Goal: Information Seeking & Learning: Learn about a topic

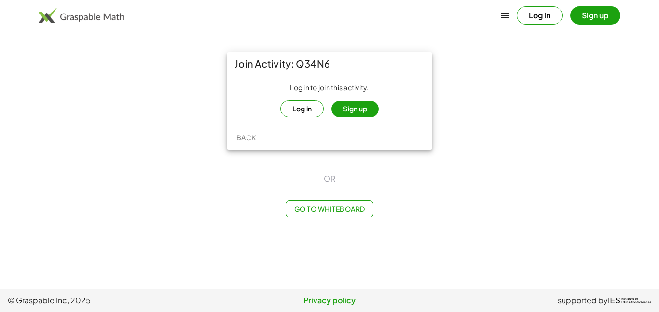
click at [304, 107] on button "Log in" at bounding box center [302, 108] width 44 height 17
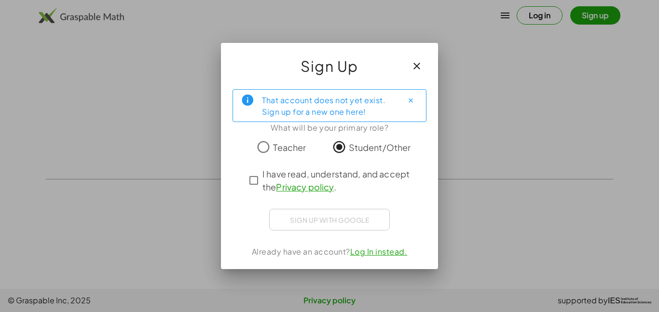
click at [271, 173] on span "I have read, understand, and accept the Privacy policy ." at bounding box center [337, 180] width 151 height 26
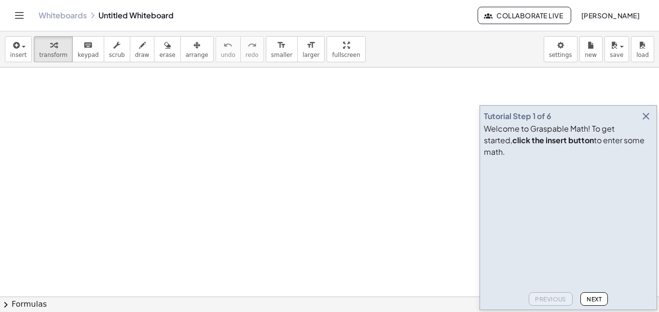
click at [14, 17] on icon "Toggle navigation" at bounding box center [20, 16] width 12 height 12
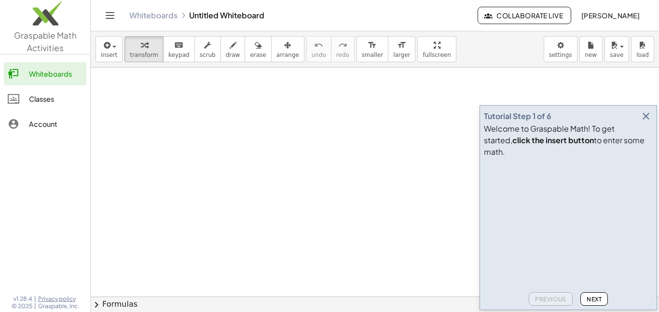
click at [38, 92] on link "Classes" at bounding box center [45, 98] width 82 height 23
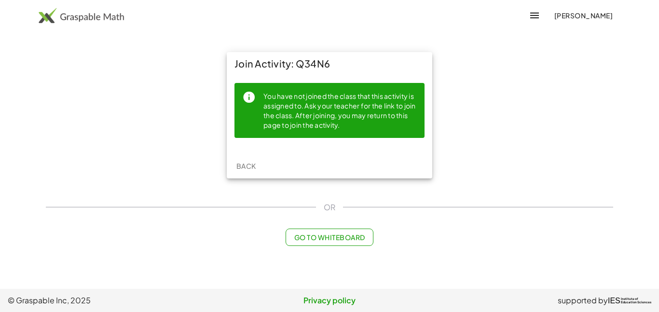
click at [237, 169] on span "Back" at bounding box center [246, 166] width 20 height 9
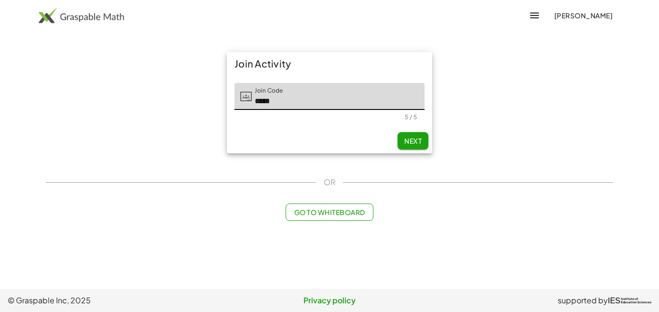
click at [407, 139] on span "Next" at bounding box center [412, 140] width 17 height 9
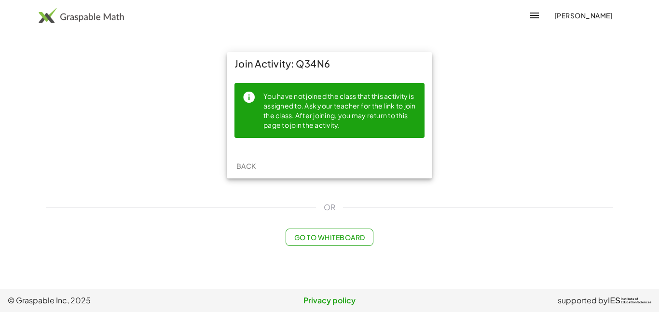
click at [251, 164] on span "Back" at bounding box center [246, 166] width 20 height 9
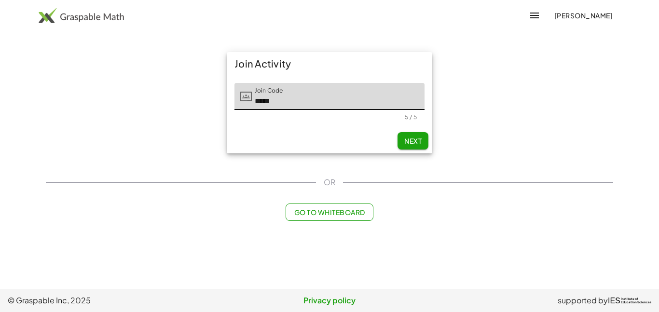
click at [410, 140] on span "Next" at bounding box center [412, 140] width 17 height 9
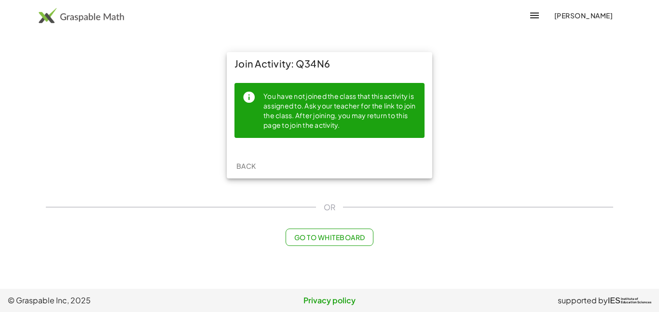
click at [528, 14] on icon "button" at bounding box center [534, 16] width 12 height 12
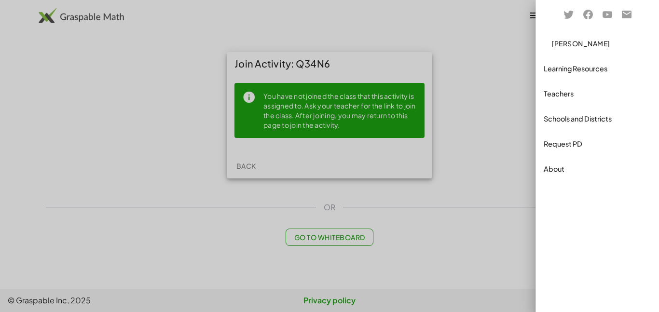
click at [507, 29] on div at bounding box center [329, 156] width 659 height 312
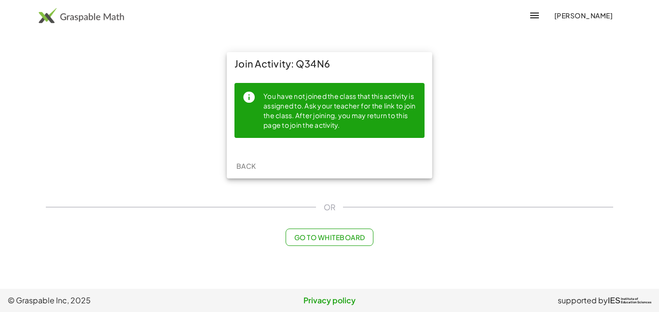
click at [309, 68] on div "Join Activity: Q34N6" at bounding box center [329, 63] width 205 height 23
click at [364, 235] on span "Go to Whiteboard" at bounding box center [329, 237] width 71 height 9
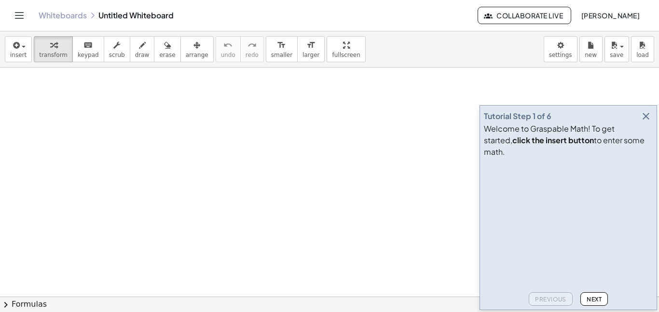
scroll to position [89, 0]
click at [648, 122] on icon "button" at bounding box center [646, 116] width 12 height 12
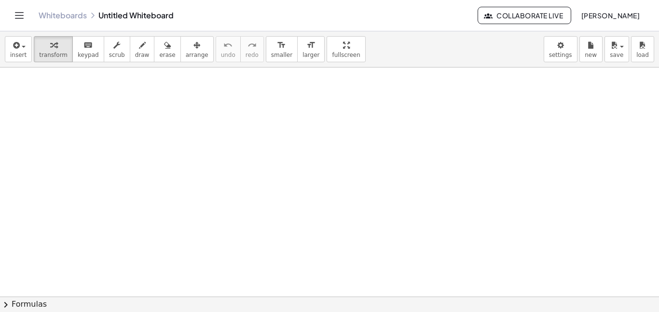
scroll to position [0, 0]
click at [19, 14] on icon "Toggle navigation" at bounding box center [20, 16] width 12 height 12
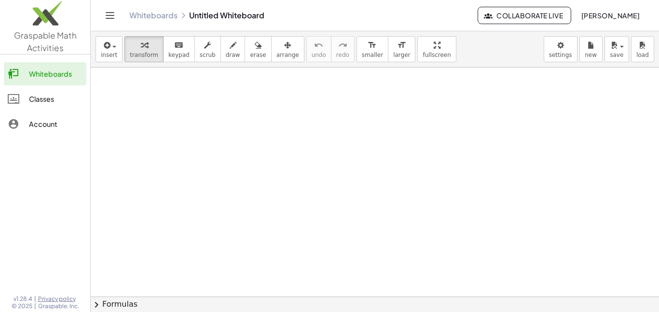
click at [33, 99] on div "Classes" at bounding box center [56, 99] width 54 height 12
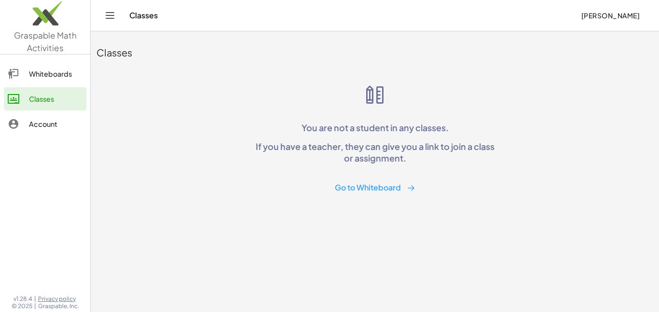
click at [104, 8] on div "Classes Marco Hernandez-Ramirez" at bounding box center [374, 15] width 545 height 31
click at [107, 13] on icon "Toggle navigation" at bounding box center [110, 16] width 8 height 6
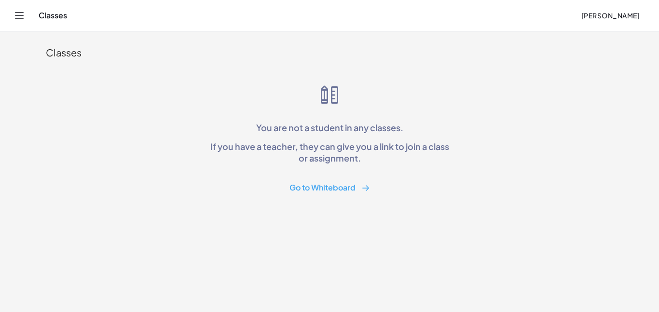
click at [12, 11] on div "Classes Marco Hernandez-Ramirez" at bounding box center [329, 15] width 635 height 31
click at [14, 12] on icon "Toggle navigation" at bounding box center [20, 16] width 12 height 12
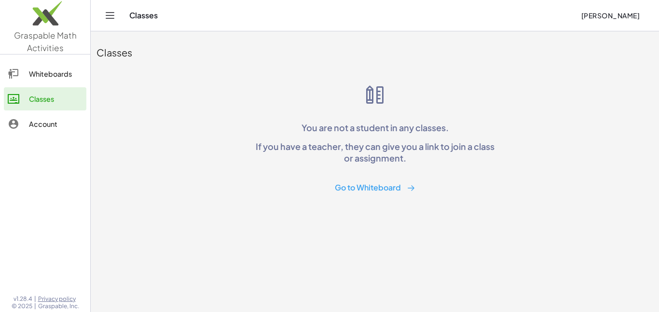
click at [40, 123] on div "Account" at bounding box center [56, 124] width 54 height 12
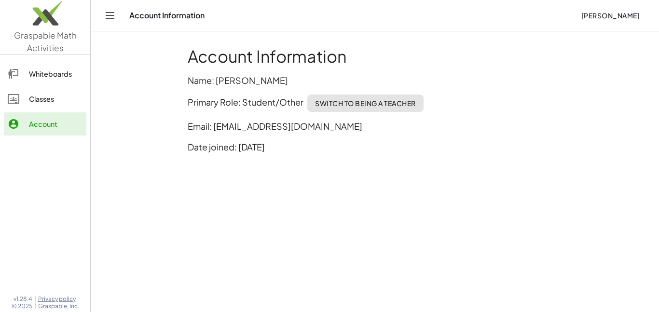
click at [41, 103] on div "Classes" at bounding box center [56, 99] width 54 height 12
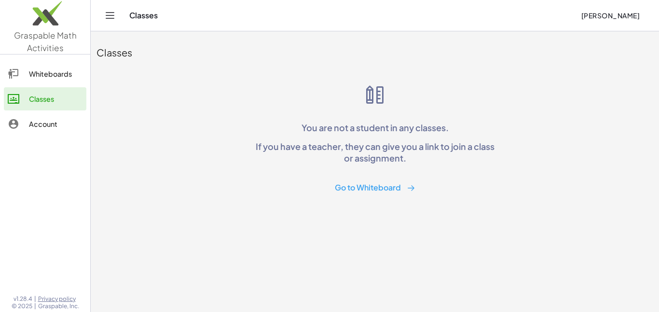
click at [55, 84] on link "Whiteboards" at bounding box center [45, 73] width 82 height 23
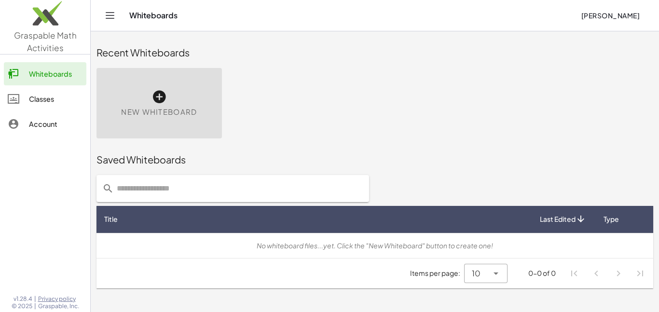
click at [47, 100] on div "Classes" at bounding box center [56, 99] width 54 height 12
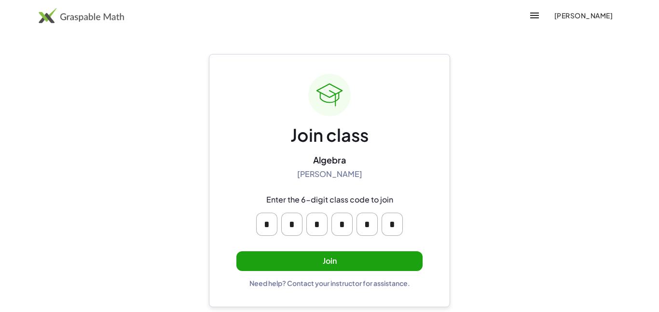
click at [361, 267] on button "Join" at bounding box center [329, 261] width 186 height 20
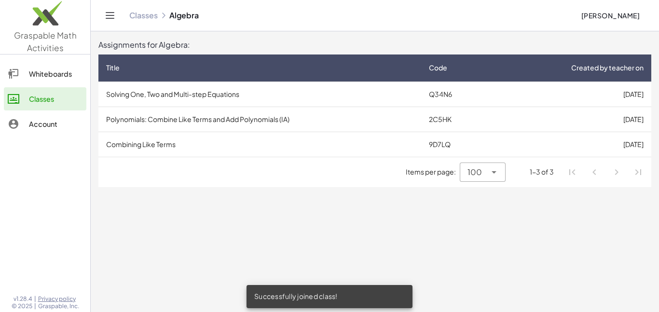
click at [189, 95] on td "Solving One, Two and Multi-step Equations" at bounding box center [259, 93] width 323 height 25
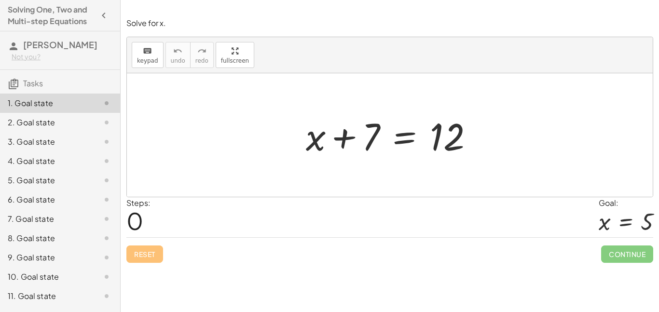
click at [381, 133] on div at bounding box center [393, 135] width 185 height 50
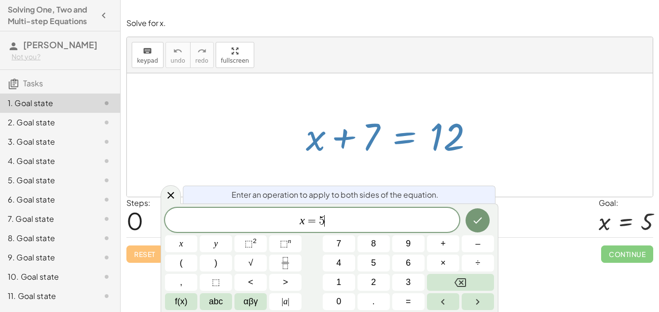
scroll to position [2, 0]
click at [176, 193] on div at bounding box center [171, 194] width 20 height 19
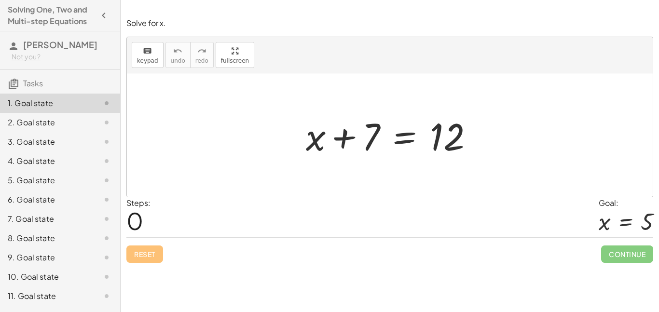
click at [347, 140] on div at bounding box center [393, 135] width 185 height 50
click at [341, 157] on div at bounding box center [393, 135] width 185 height 50
drag, startPoint x: 371, startPoint y: 145, endPoint x: 365, endPoint y: 155, distance: 11.0
click at [365, 155] on div at bounding box center [393, 135] width 185 height 50
click at [336, 137] on div at bounding box center [393, 135] width 185 height 50
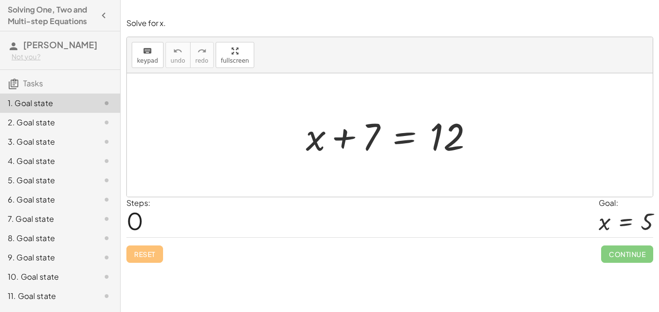
click at [338, 140] on div at bounding box center [393, 135] width 185 height 50
click at [391, 138] on div at bounding box center [393, 135] width 185 height 50
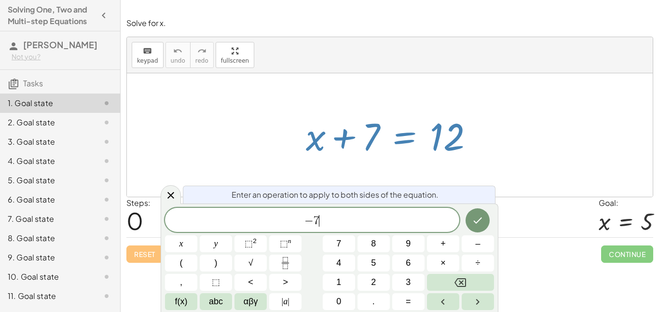
scroll to position [5, 0]
click at [371, 154] on div at bounding box center [393, 135] width 185 height 50
click at [487, 216] on button "Done" at bounding box center [477, 220] width 24 height 24
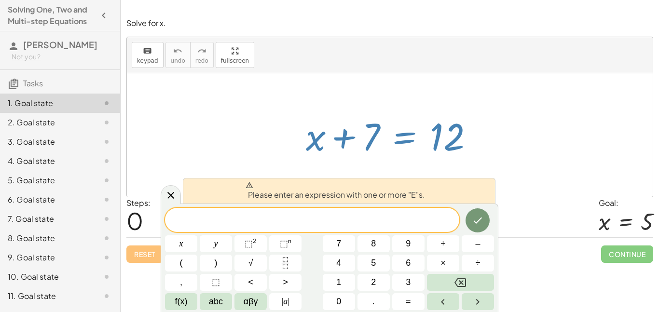
click at [379, 150] on div at bounding box center [393, 135] width 185 height 50
click at [165, 198] on icon at bounding box center [171, 195] width 12 height 12
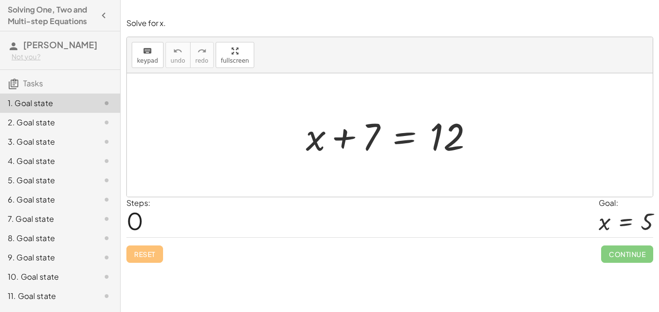
click at [372, 146] on div at bounding box center [393, 135] width 185 height 50
click at [371, 123] on div at bounding box center [393, 135] width 185 height 50
click at [376, 130] on div at bounding box center [393, 135] width 185 height 50
click at [434, 149] on div at bounding box center [393, 135] width 185 height 50
click at [396, 144] on div at bounding box center [393, 135] width 185 height 50
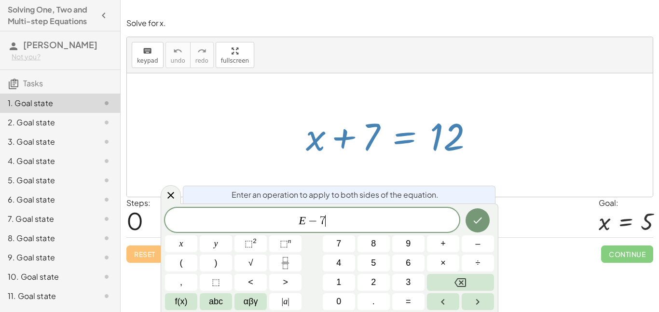
scroll to position [7, 0]
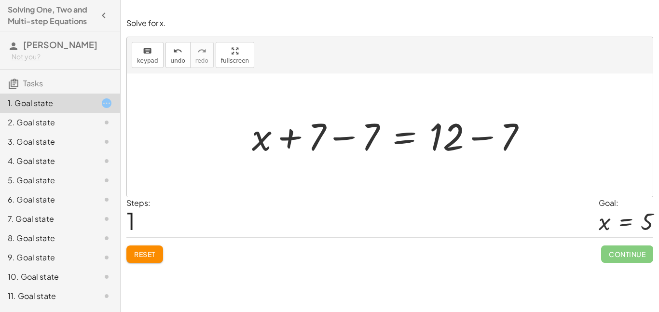
click at [516, 135] on div at bounding box center [393, 135] width 292 height 50
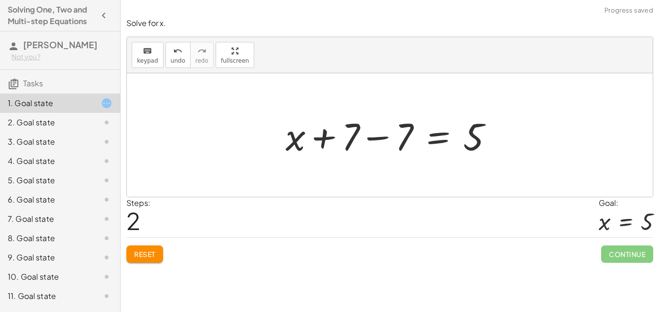
click at [397, 138] on div at bounding box center [393, 135] width 225 height 50
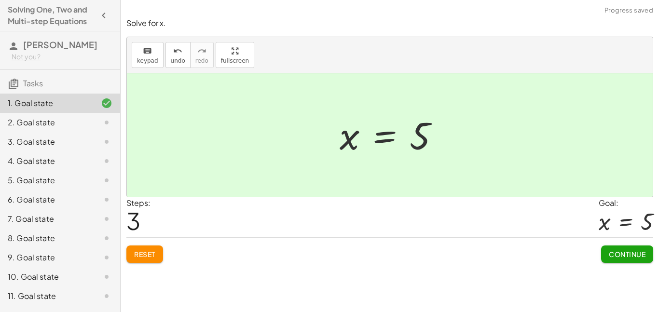
click at [612, 257] on span "Continue" at bounding box center [626, 254] width 37 height 9
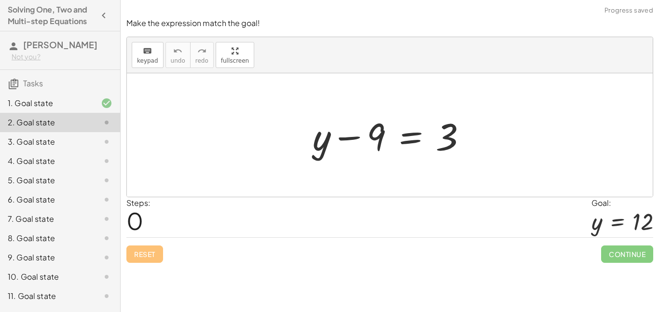
click at [353, 137] on div at bounding box center [394, 135] width 172 height 50
click at [419, 141] on div at bounding box center [394, 135] width 172 height 50
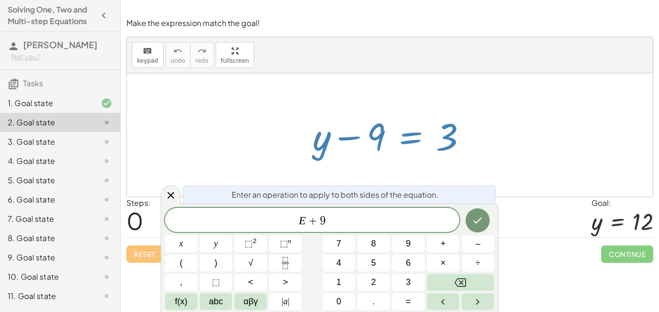
scroll to position [10, 0]
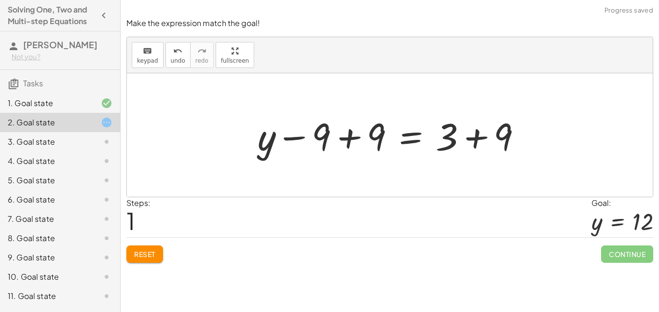
click at [479, 133] on div at bounding box center [393, 135] width 281 height 50
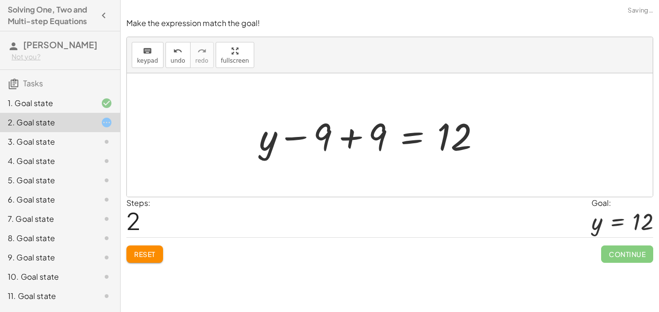
click at [362, 139] on div at bounding box center [373, 135] width 239 height 50
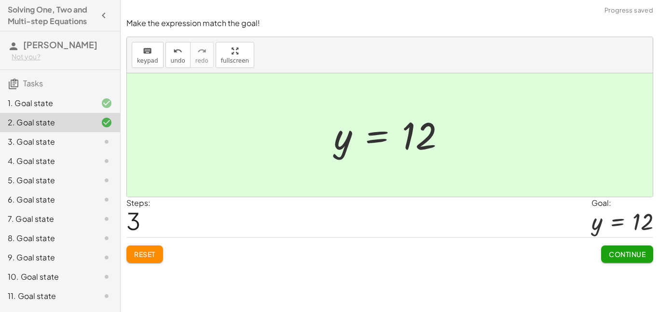
click at [639, 254] on span "Continue" at bounding box center [626, 254] width 37 height 9
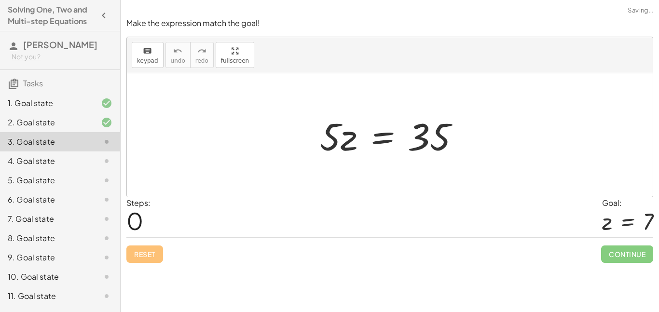
click at [334, 139] on div at bounding box center [393, 135] width 157 height 50
click at [391, 139] on div at bounding box center [393, 135] width 157 height 50
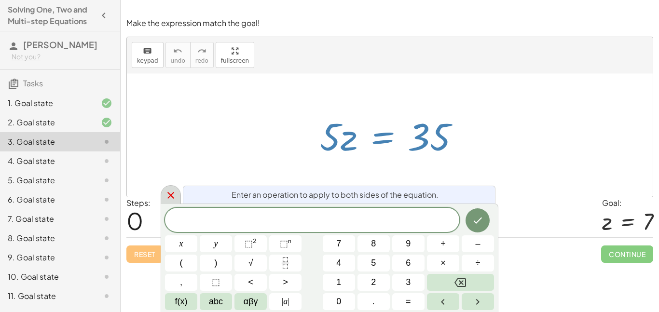
click at [167, 194] on icon at bounding box center [171, 195] width 12 height 12
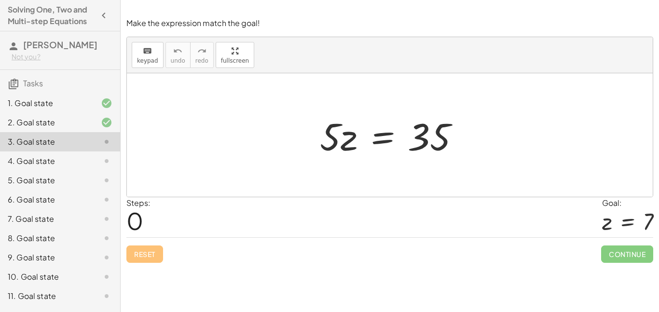
click at [374, 136] on div at bounding box center [393, 135] width 157 height 50
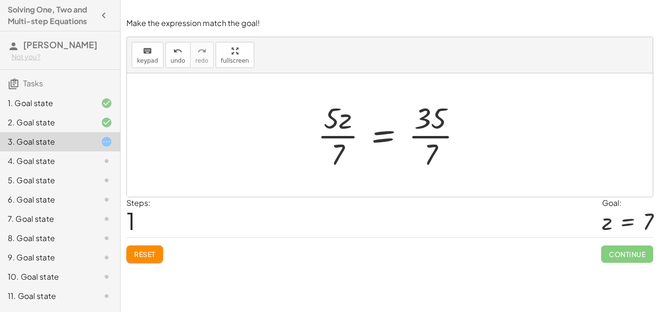
click at [439, 134] on div at bounding box center [393, 135] width 162 height 74
click at [325, 139] on div at bounding box center [382, 135] width 138 height 74
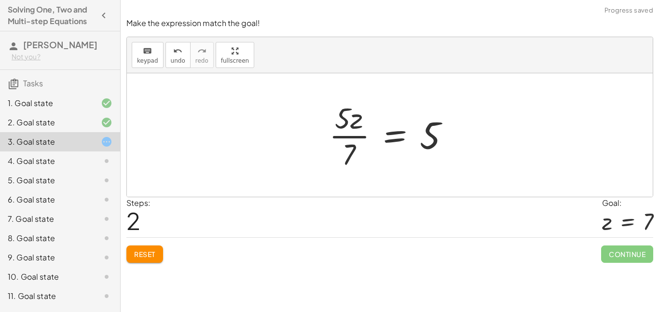
click at [340, 131] on div at bounding box center [393, 135] width 138 height 74
click at [348, 146] on div at bounding box center [393, 135] width 138 height 74
click at [351, 151] on div at bounding box center [393, 135] width 138 height 74
click at [342, 120] on div at bounding box center [393, 135] width 138 height 74
click at [352, 158] on div at bounding box center [393, 135] width 138 height 74
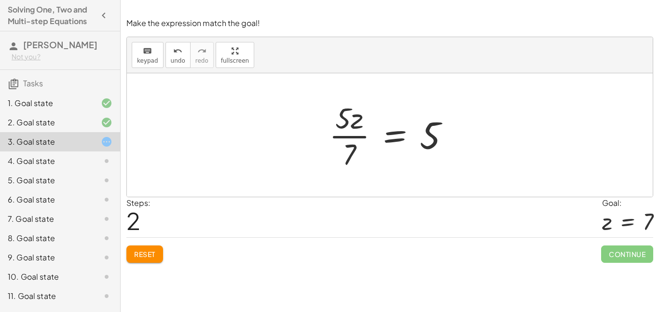
click at [399, 136] on div at bounding box center [393, 135] width 138 height 74
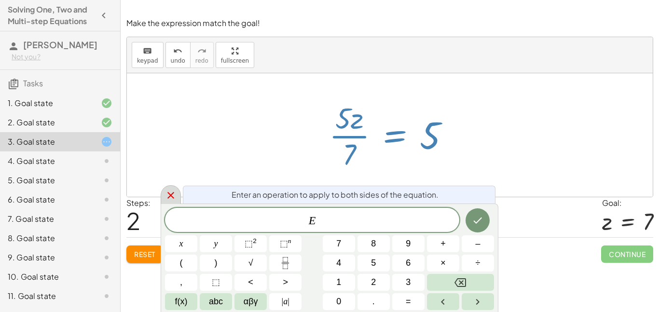
click at [178, 195] on div at bounding box center [171, 194] width 20 height 19
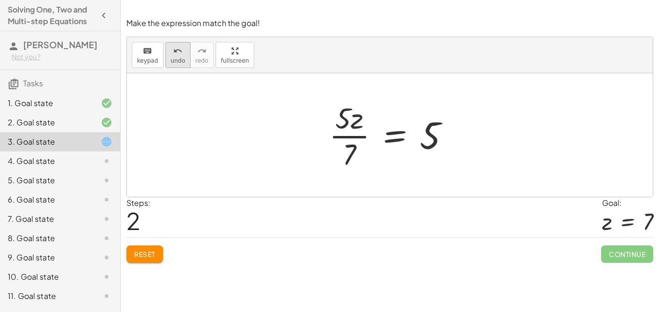
click at [181, 48] on div "undo" at bounding box center [178, 51] width 14 height 12
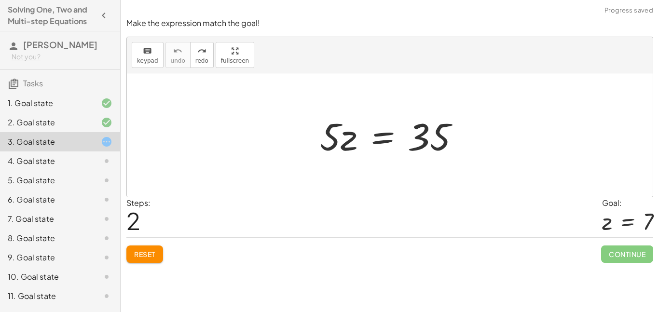
click at [351, 137] on div at bounding box center [393, 135] width 157 height 50
click at [378, 143] on div at bounding box center [393, 135] width 157 height 50
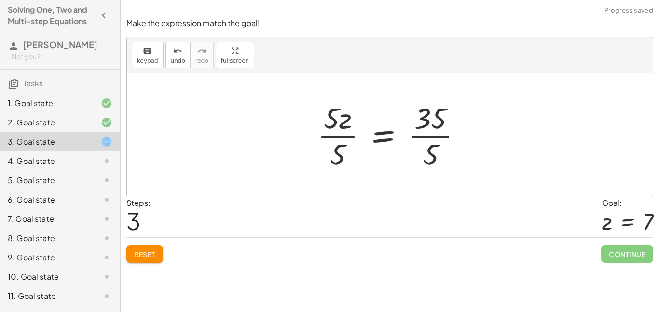
click at [425, 140] on div at bounding box center [393, 135] width 162 height 74
click at [338, 135] on div at bounding box center [380, 135] width 135 height 74
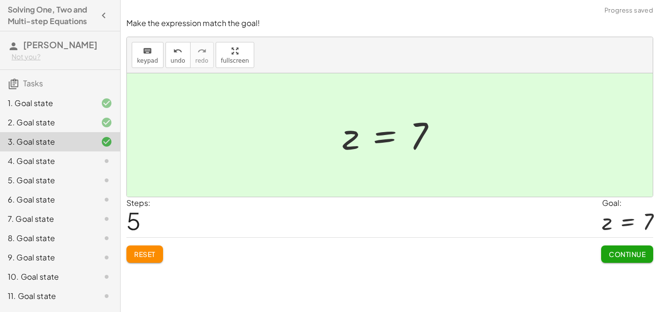
click at [641, 256] on span "Continue" at bounding box center [626, 254] width 37 height 9
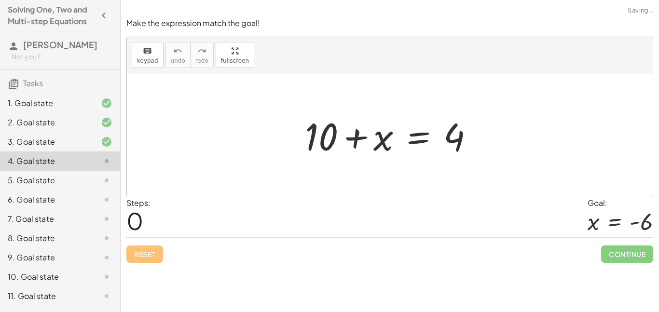
click at [356, 148] on div at bounding box center [393, 135] width 186 height 50
click at [421, 135] on div at bounding box center [393, 135] width 186 height 50
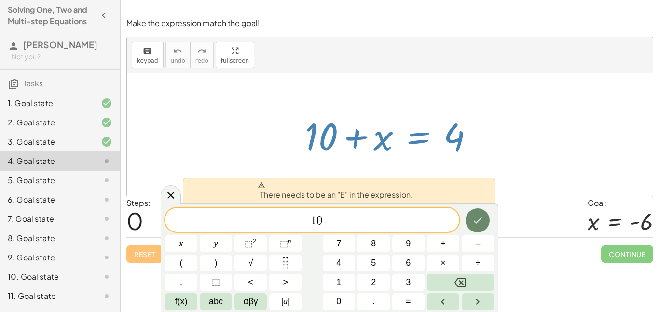
click at [472, 230] on button "Done" at bounding box center [477, 220] width 24 height 24
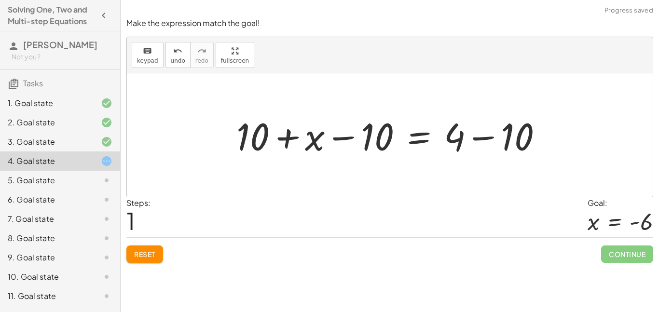
click at [470, 140] on div at bounding box center [393, 135] width 324 height 50
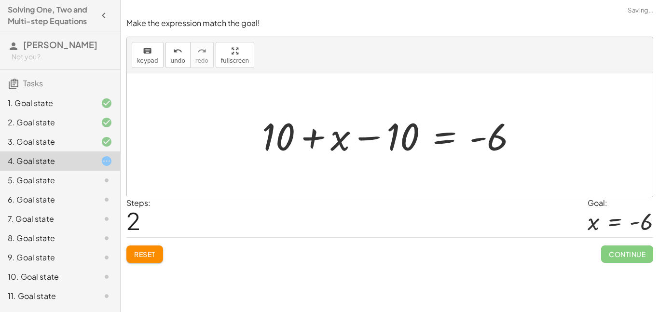
click at [418, 146] on div at bounding box center [393, 135] width 273 height 50
click at [400, 140] on div at bounding box center [393, 135] width 273 height 50
click at [292, 145] on div at bounding box center [393, 135] width 273 height 50
click at [319, 134] on div at bounding box center [393, 135] width 273 height 50
click at [367, 137] on div at bounding box center [393, 135] width 273 height 50
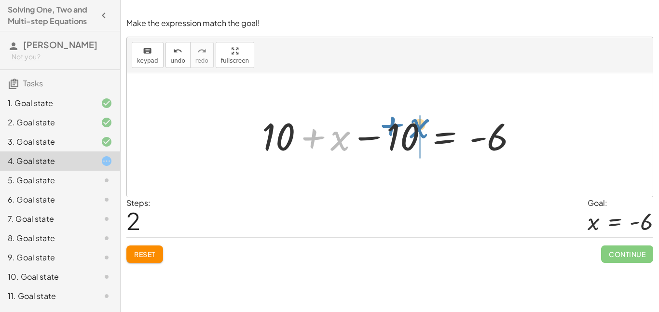
drag, startPoint x: 341, startPoint y: 138, endPoint x: 419, endPoint y: 126, distance: 79.6
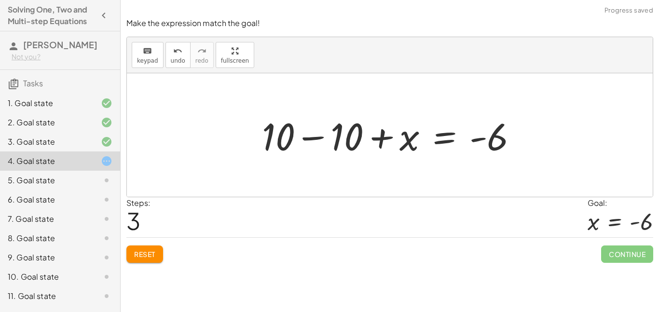
click at [346, 137] on div at bounding box center [393, 135] width 273 height 50
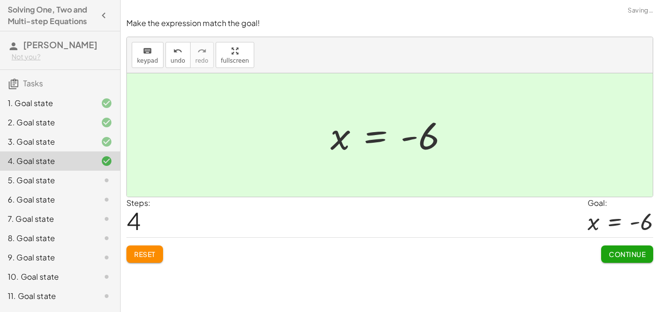
click at [635, 257] on span "Continue" at bounding box center [626, 254] width 37 height 9
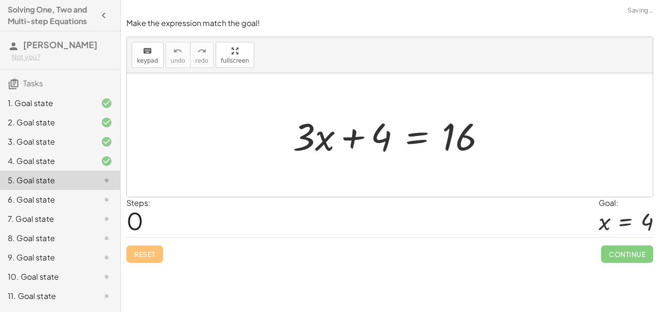
click at [351, 151] on div at bounding box center [393, 135] width 211 height 50
click at [409, 130] on div at bounding box center [393, 135] width 211 height 50
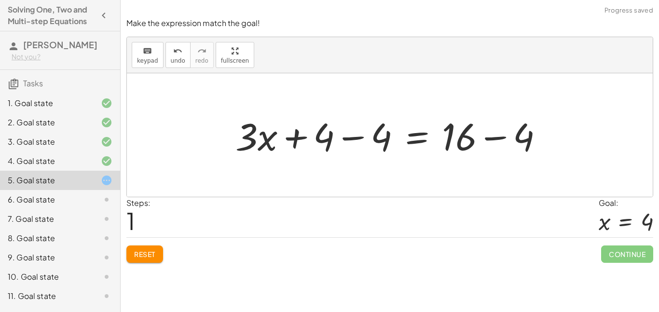
click at [494, 148] on div at bounding box center [392, 135] width 325 height 50
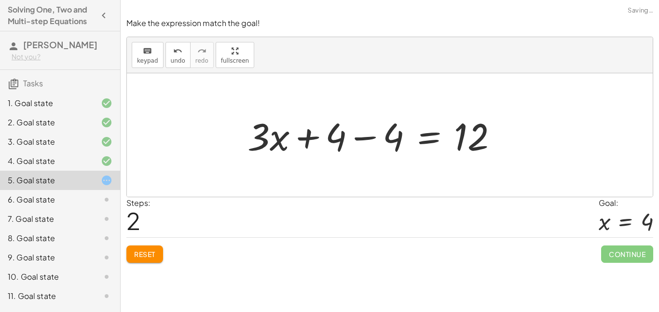
click at [365, 138] on div at bounding box center [377, 135] width 268 height 50
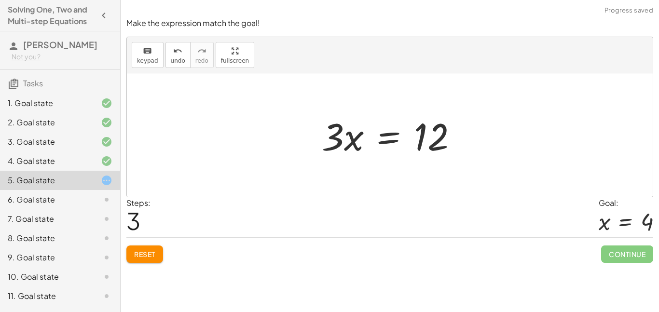
click at [349, 140] on div at bounding box center [393, 135] width 153 height 50
click at [391, 140] on div at bounding box center [393, 135] width 153 height 50
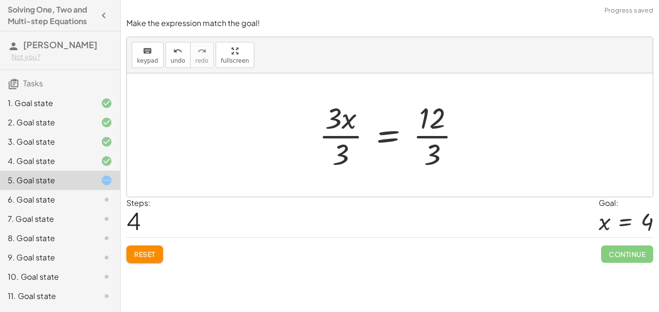
click at [445, 140] on div at bounding box center [393, 135] width 159 height 74
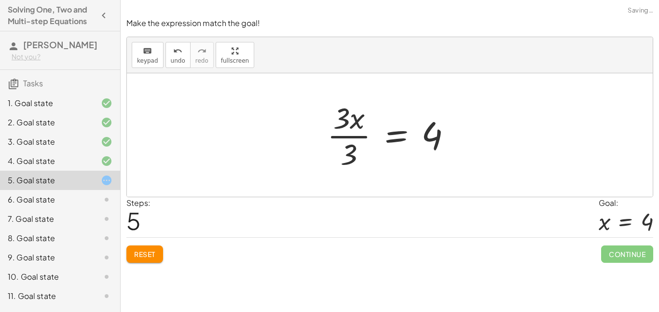
click at [354, 127] on div at bounding box center [393, 135] width 142 height 74
click at [344, 143] on div at bounding box center [393, 135] width 142 height 74
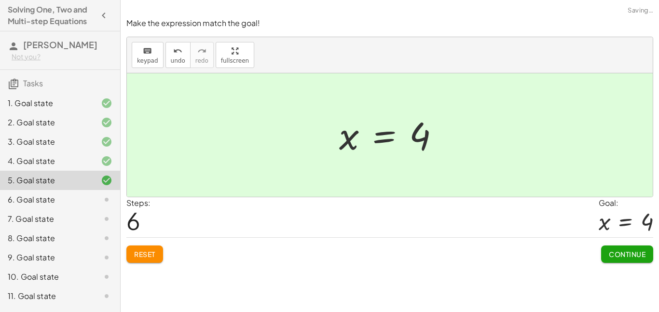
click at [631, 253] on span "Continue" at bounding box center [626, 254] width 37 height 9
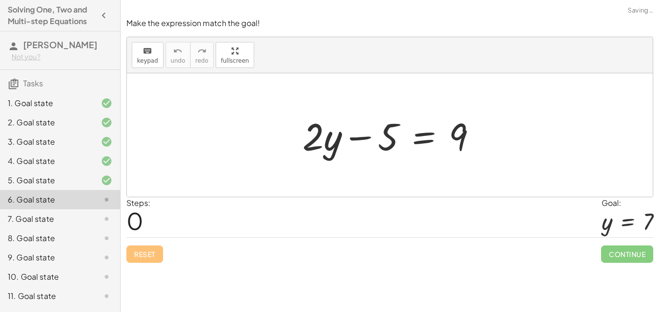
click at [425, 138] on div at bounding box center [392, 135] width 191 height 50
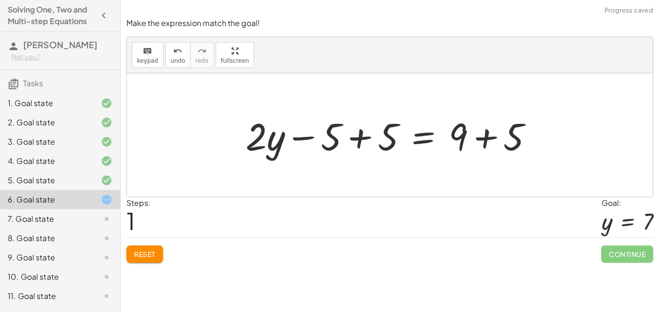
click at [395, 149] on div at bounding box center [393, 135] width 305 height 50
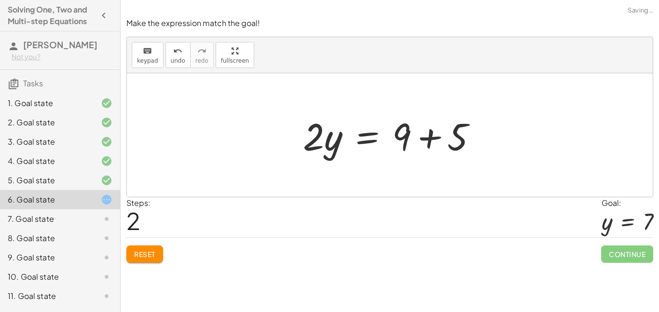
click at [504, 145] on div at bounding box center [390, 134] width 526 height 123
click at [457, 130] on div at bounding box center [392, 135] width 191 height 50
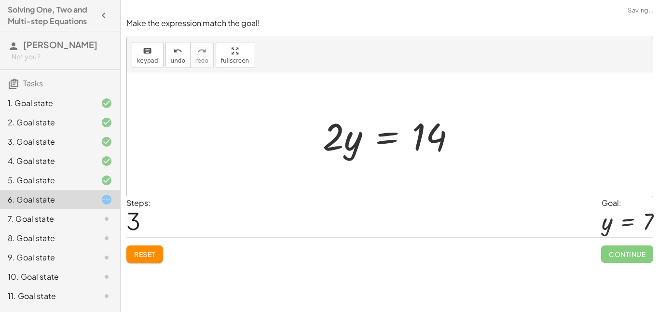
click at [336, 143] on div at bounding box center [393, 135] width 150 height 50
click at [371, 141] on div at bounding box center [393, 135] width 150 height 50
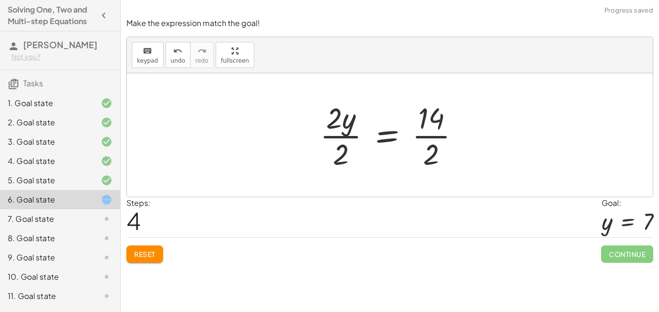
click at [438, 143] on div at bounding box center [393, 135] width 157 height 74
click at [361, 142] on div at bounding box center [383, 135] width 136 height 74
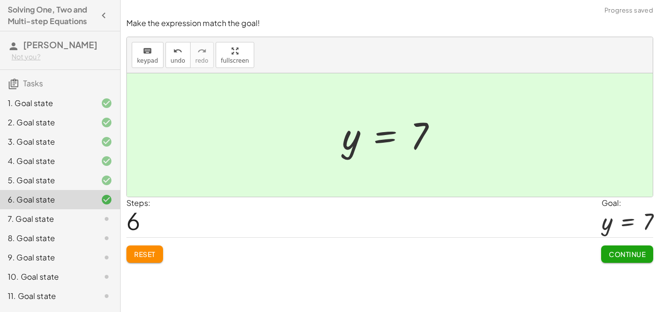
click at [631, 251] on span "Continue" at bounding box center [626, 254] width 37 height 9
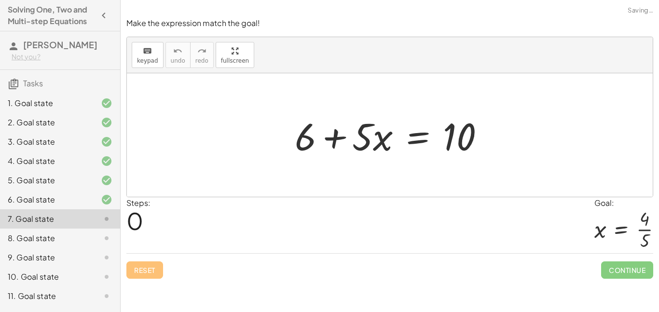
click at [413, 141] on div at bounding box center [393, 135] width 207 height 50
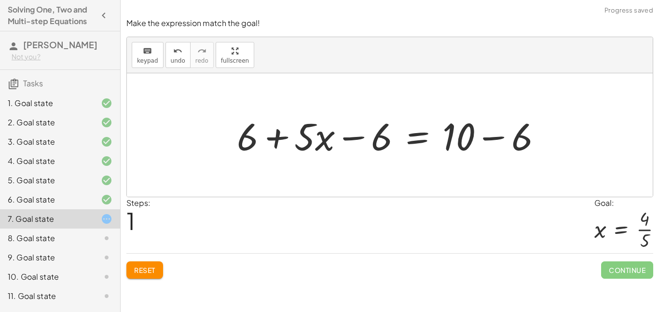
click at [514, 146] on div at bounding box center [393, 135] width 322 height 50
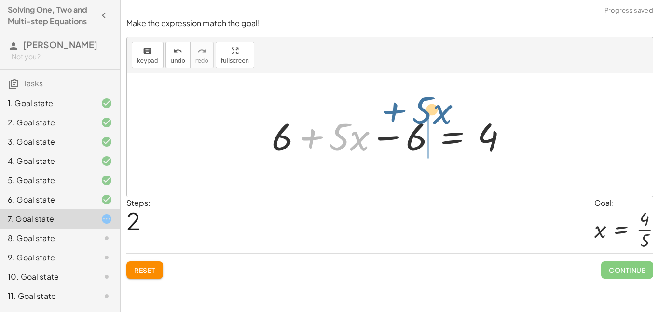
drag, startPoint x: 299, startPoint y: 143, endPoint x: 387, endPoint y: 122, distance: 89.9
click at [387, 122] on div at bounding box center [393, 135] width 253 height 50
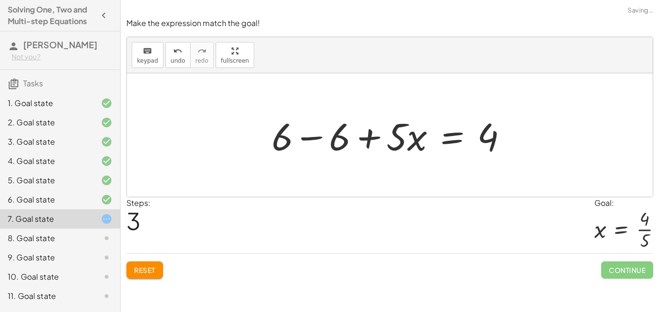
click at [352, 141] on div at bounding box center [393, 135] width 253 height 50
click at [325, 139] on div at bounding box center [393, 135] width 253 height 50
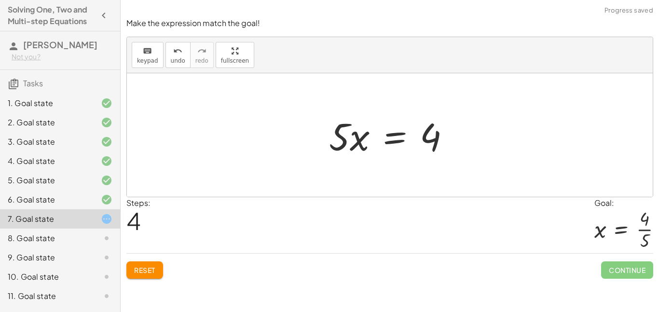
click at [337, 143] on div at bounding box center [393, 135] width 138 height 50
click at [388, 131] on div at bounding box center [393, 135] width 138 height 50
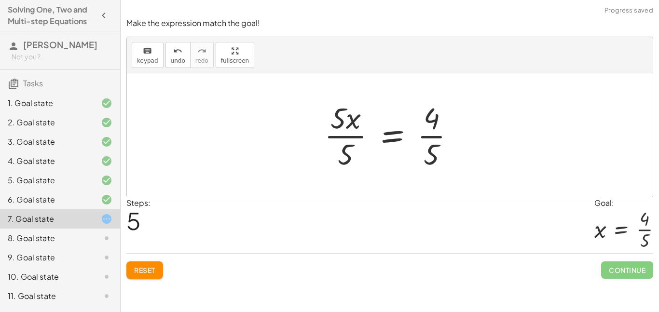
click at [419, 154] on div at bounding box center [393, 135] width 148 height 74
click at [424, 155] on div at bounding box center [393, 135] width 148 height 74
click at [428, 145] on div at bounding box center [393, 135] width 148 height 74
click at [435, 135] on div at bounding box center [393, 135] width 148 height 74
click at [430, 137] on div at bounding box center [393, 135] width 148 height 74
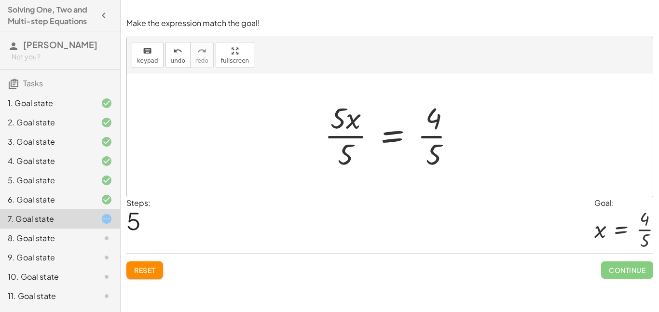
click at [432, 146] on div at bounding box center [393, 135] width 148 height 74
click at [432, 146] on div at bounding box center [404, 135] width 171 height 74
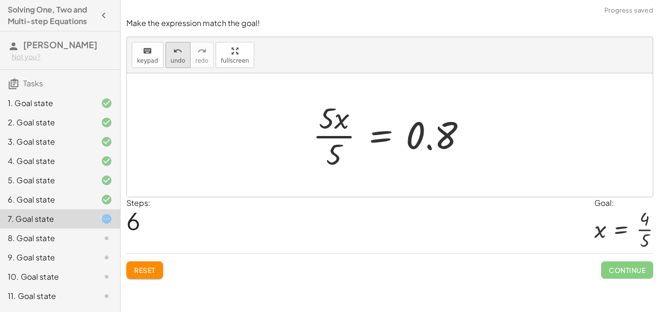
click at [171, 57] on span "undo" at bounding box center [178, 60] width 14 height 7
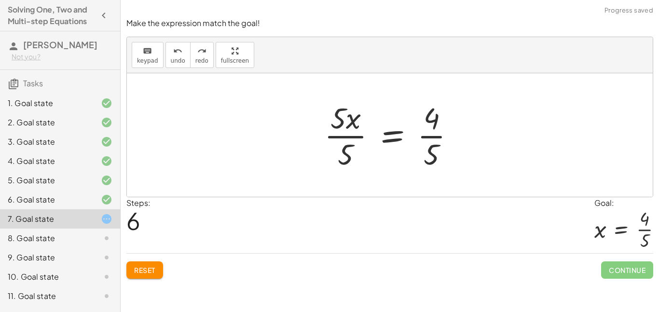
click at [333, 137] on div at bounding box center [393, 135] width 148 height 74
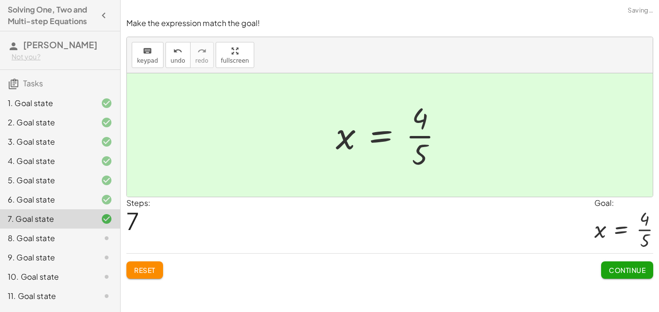
click at [618, 269] on span "Continue" at bounding box center [626, 270] width 37 height 9
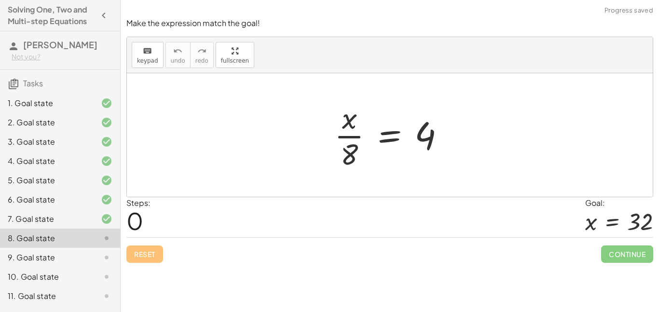
click at [391, 135] on div at bounding box center [393, 135] width 128 height 74
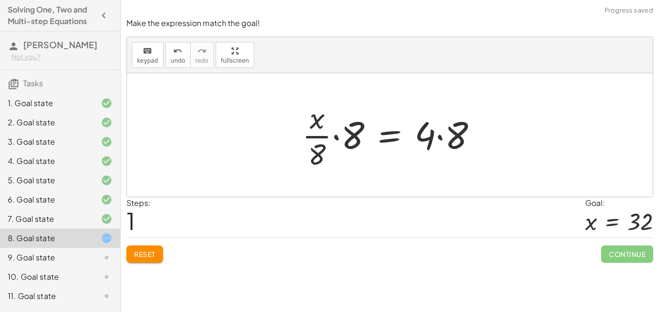
click at [361, 139] on div at bounding box center [393, 135] width 192 height 74
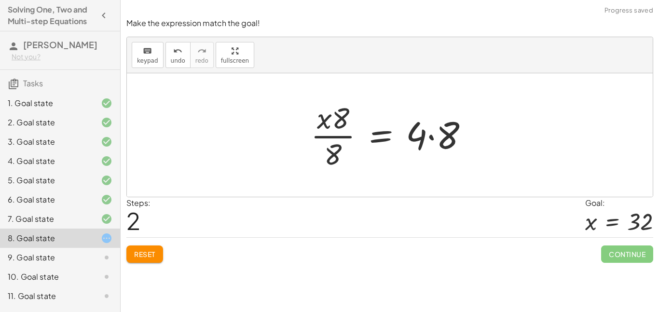
click at [447, 141] on div at bounding box center [393, 135] width 175 height 74
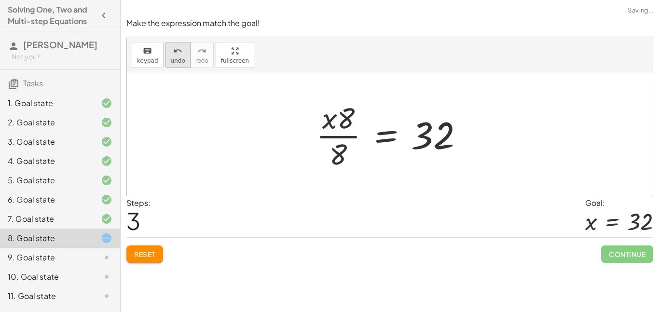
click at [166, 51] on button "undo undo" at bounding box center [177, 55] width 25 height 26
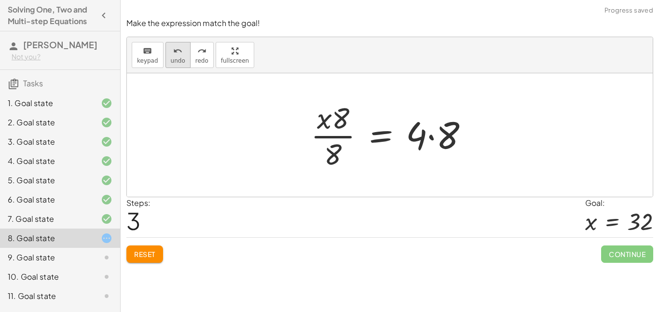
click at [167, 51] on button "undo undo" at bounding box center [177, 55] width 25 height 26
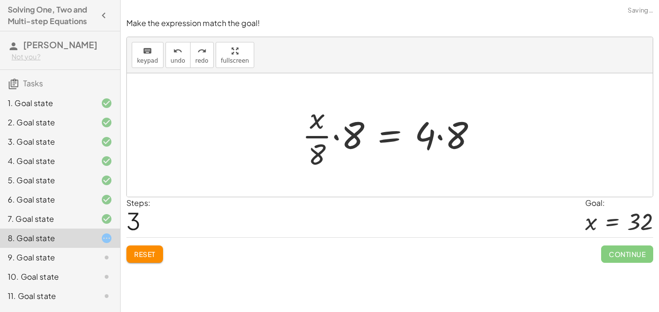
click at [319, 148] on div at bounding box center [393, 135] width 192 height 74
click at [322, 151] on div at bounding box center [393, 135] width 192 height 74
drag, startPoint x: 349, startPoint y: 134, endPoint x: 291, endPoint y: 184, distance: 76.6
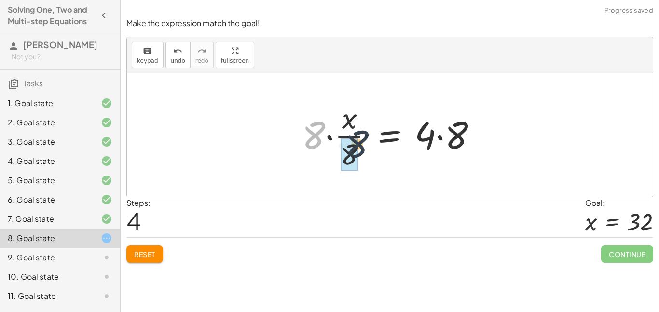
drag, startPoint x: 311, startPoint y: 144, endPoint x: 363, endPoint y: 152, distance: 52.2
click at [363, 152] on div at bounding box center [393, 135] width 192 height 74
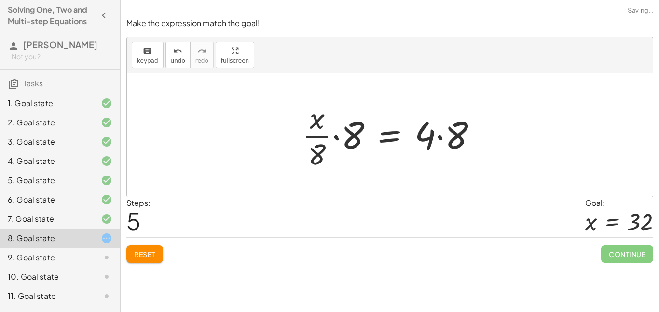
click at [444, 142] on div at bounding box center [393, 135] width 192 height 74
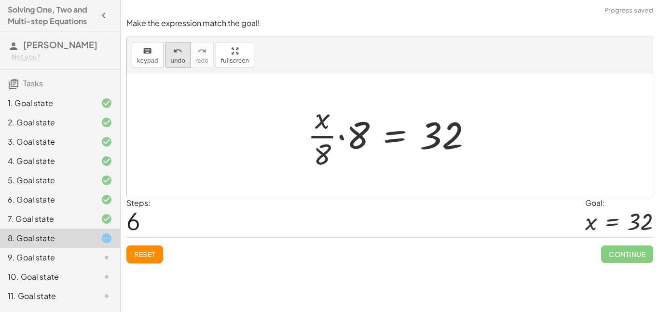
click at [172, 42] on button "undo undo" at bounding box center [177, 55] width 25 height 26
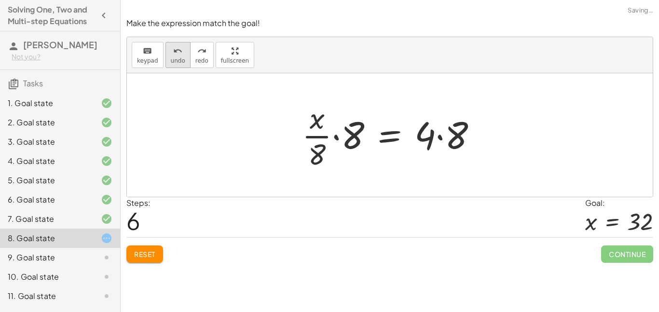
click at [179, 49] on icon "undo" at bounding box center [177, 51] width 9 height 12
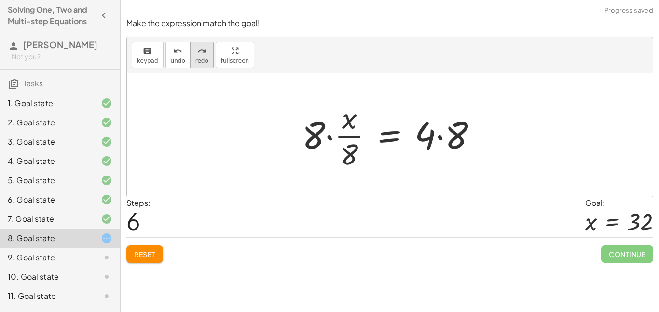
click at [199, 53] on icon "redo" at bounding box center [201, 51] width 9 height 12
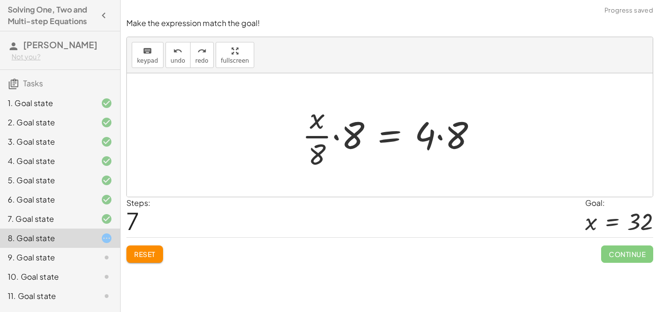
click at [345, 140] on div at bounding box center [393, 135] width 192 height 74
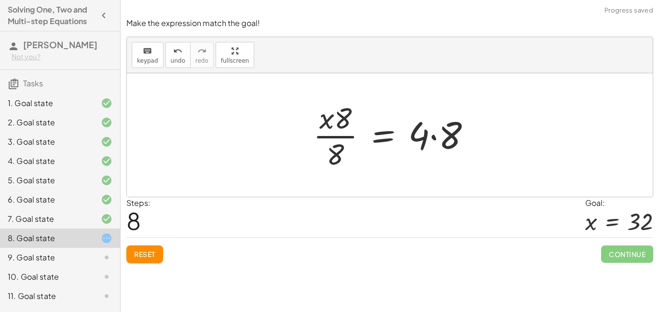
click at [457, 154] on div at bounding box center [395, 135] width 175 height 74
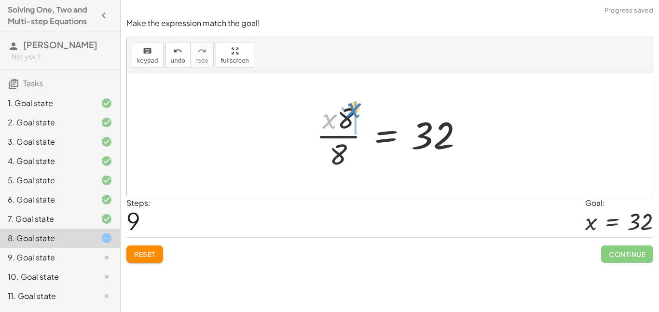
drag, startPoint x: 325, startPoint y: 122, endPoint x: 349, endPoint y: 114, distance: 25.3
click at [349, 114] on div at bounding box center [393, 135] width 164 height 74
click at [340, 134] on div at bounding box center [393, 135] width 164 height 74
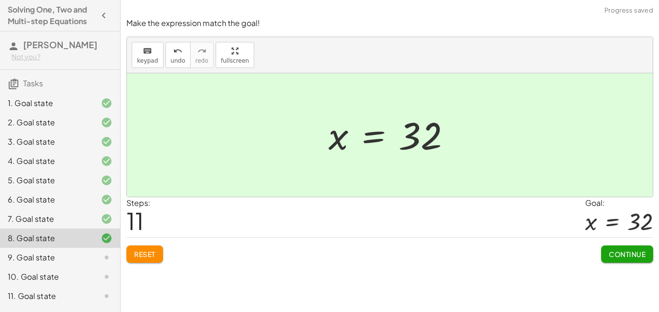
click at [0, 0] on div "Make the expression match the goal! keyboard keypad undo undo redo redo fullscr…" at bounding box center [0, 0] width 0 height 0
click at [618, 258] on button "Continue" at bounding box center [627, 253] width 52 height 17
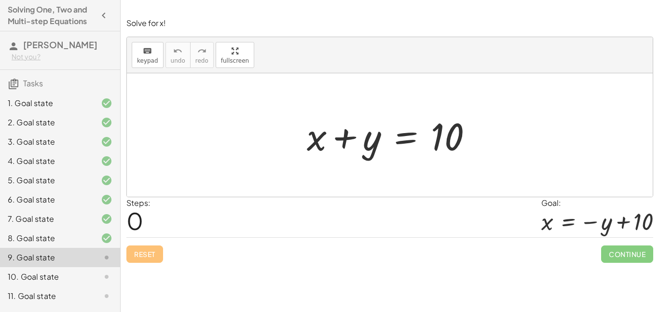
click at [404, 139] on div at bounding box center [393, 135] width 183 height 50
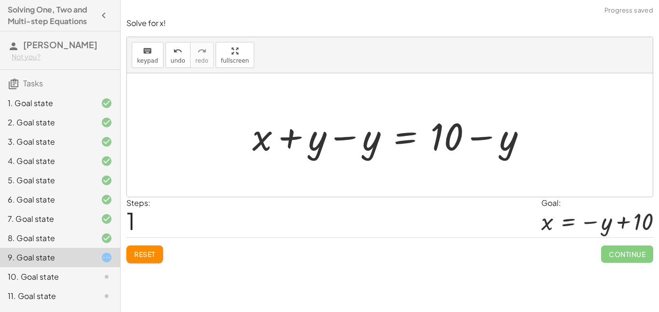
click at [487, 150] on div at bounding box center [392, 135] width 291 height 50
click at [452, 138] on div at bounding box center [392, 135] width 291 height 50
click at [483, 137] on div at bounding box center [392, 135] width 291 height 50
click at [498, 145] on div at bounding box center [392, 135] width 291 height 50
click at [335, 150] on div at bounding box center [392, 135] width 291 height 50
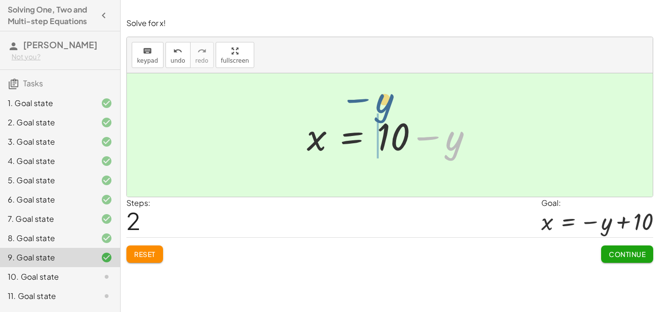
drag, startPoint x: 455, startPoint y: 151, endPoint x: 363, endPoint y: 146, distance: 91.7
click at [363, 146] on div at bounding box center [393, 135] width 183 height 50
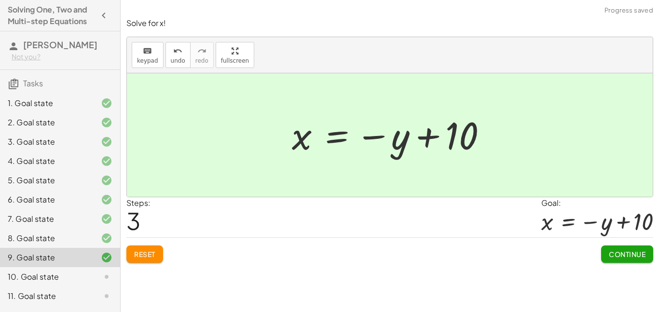
click at [622, 255] on span "Continue" at bounding box center [626, 254] width 37 height 9
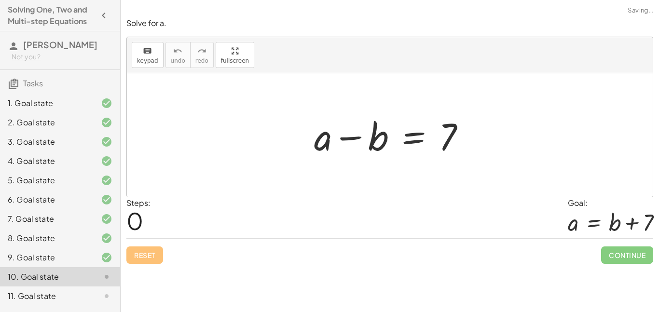
click at [408, 143] on div at bounding box center [393, 135] width 169 height 50
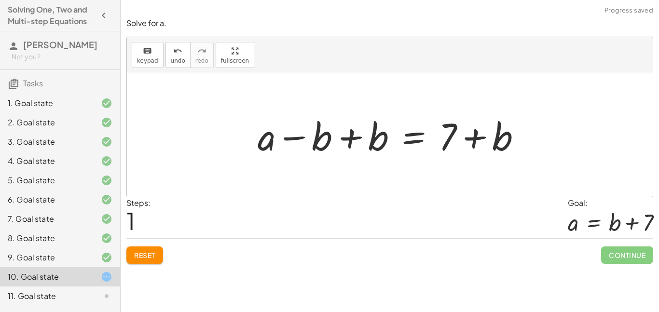
click at [360, 148] on div at bounding box center [393, 135] width 281 height 50
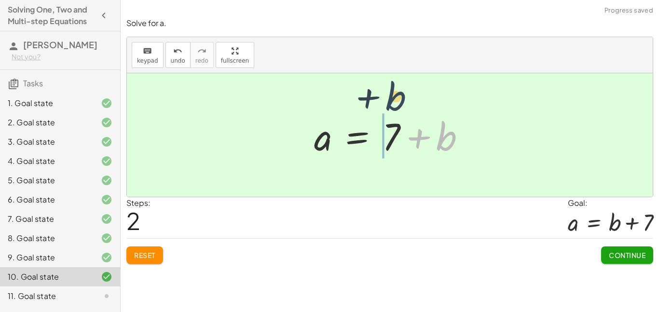
drag, startPoint x: 447, startPoint y: 143, endPoint x: 390, endPoint y: 112, distance: 65.1
click at [390, 112] on div at bounding box center [393, 135] width 169 height 50
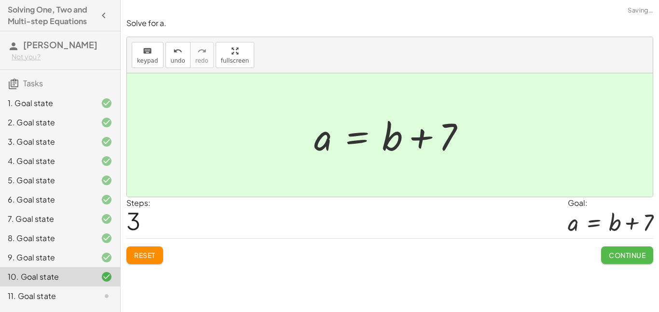
click at [632, 257] on span "Continue" at bounding box center [626, 255] width 37 height 9
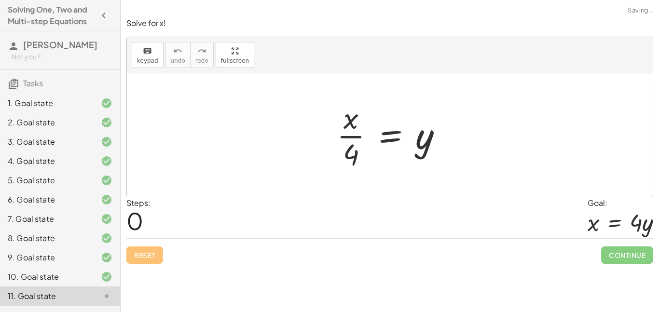
click at [382, 136] on div at bounding box center [393, 135] width 123 height 74
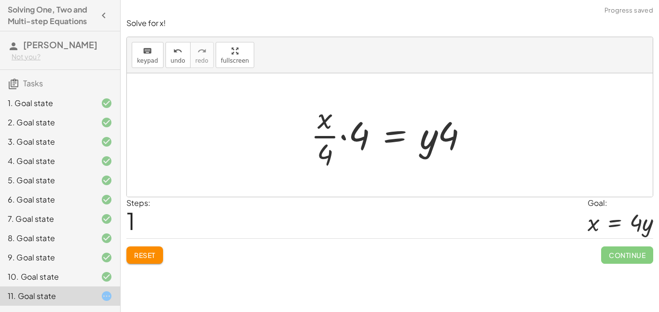
click at [363, 139] on div at bounding box center [393, 135] width 175 height 74
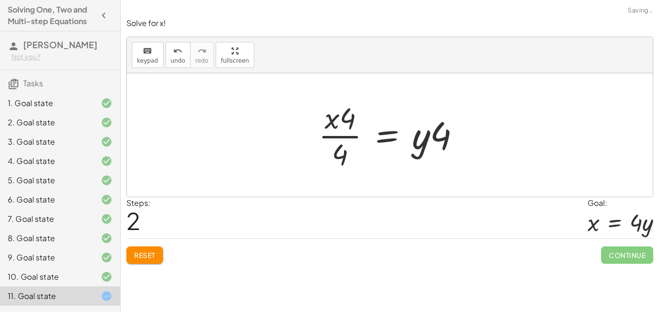
click at [445, 144] on div at bounding box center [392, 135] width 159 height 74
drag, startPoint x: 422, startPoint y: 145, endPoint x: 455, endPoint y: 129, distance: 36.9
click at [455, 129] on div at bounding box center [392, 135] width 159 height 74
drag, startPoint x: 350, startPoint y: 120, endPoint x: 358, endPoint y: 123, distance: 8.4
click at [358, 123] on div at bounding box center [392, 135] width 159 height 74
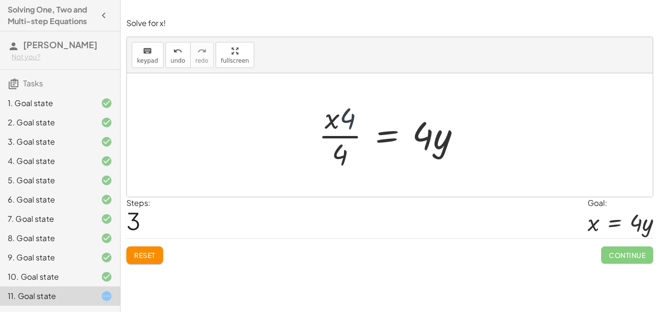
click at [339, 120] on div at bounding box center [392, 135] width 159 height 74
drag, startPoint x: 330, startPoint y: 120, endPoint x: 351, endPoint y: 115, distance: 21.3
click at [351, 115] on div at bounding box center [392, 135] width 159 height 74
click at [335, 122] on div at bounding box center [392, 135] width 159 height 74
click at [334, 123] on div at bounding box center [392, 135] width 159 height 74
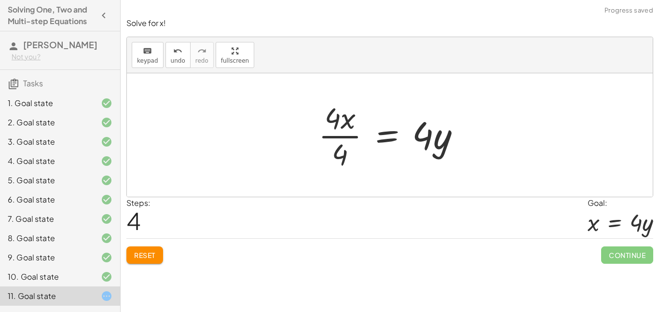
click at [344, 146] on div at bounding box center [392, 135] width 159 height 74
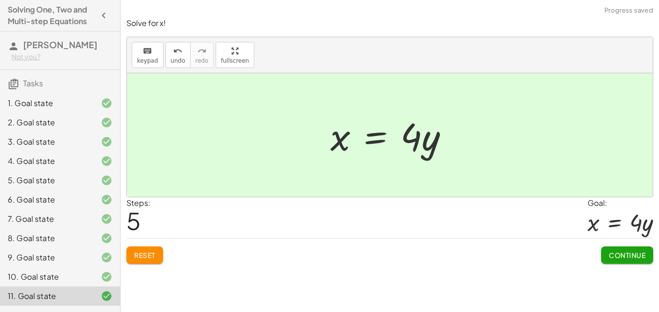
click at [629, 257] on span "Continue" at bounding box center [626, 255] width 37 height 9
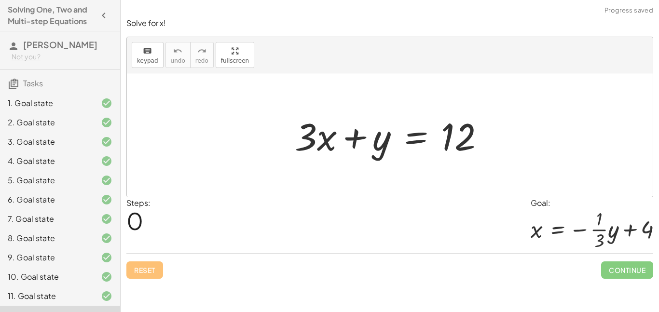
click at [422, 139] on div at bounding box center [393, 135] width 207 height 50
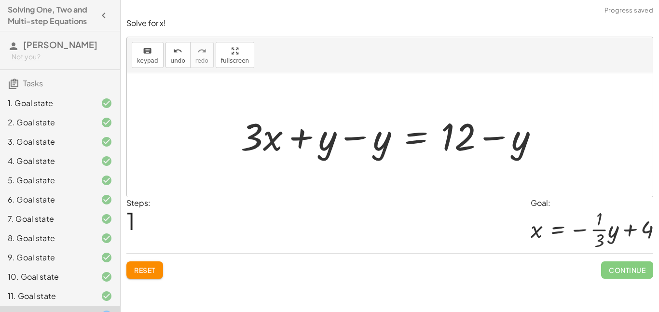
click at [370, 133] on div at bounding box center [393, 135] width 315 height 50
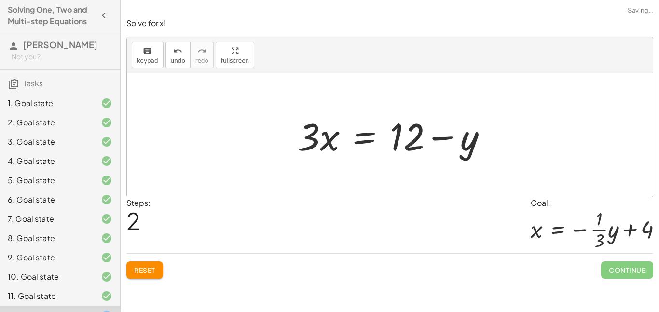
click at [514, 143] on div at bounding box center [390, 134] width 526 height 123
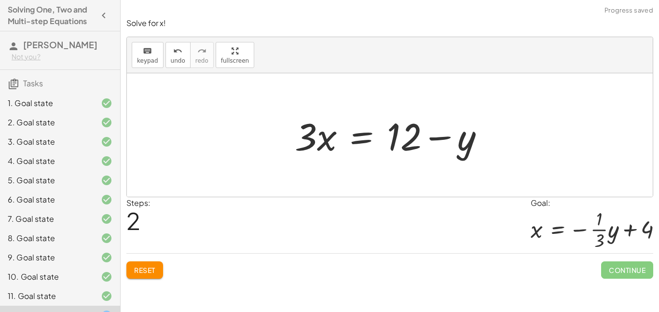
click at [464, 146] on div at bounding box center [393, 135] width 207 height 50
click at [432, 146] on div at bounding box center [393, 135] width 207 height 50
click at [414, 138] on div at bounding box center [393, 135] width 207 height 50
click at [365, 145] on div at bounding box center [393, 135] width 207 height 50
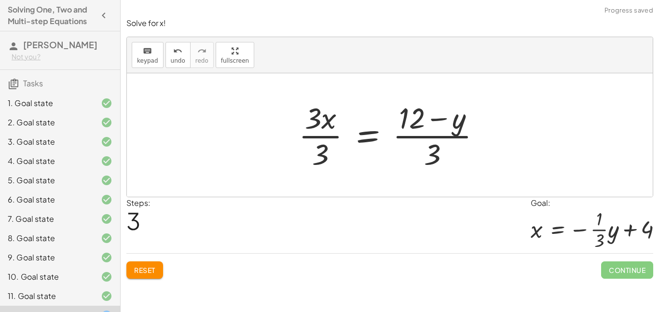
click at [438, 140] on div at bounding box center [394, 135] width 200 height 74
click at [431, 153] on div at bounding box center [394, 135] width 200 height 74
drag, startPoint x: 413, startPoint y: 122, endPoint x: 438, endPoint y: 161, distance: 47.1
click at [438, 161] on div at bounding box center [394, 135] width 200 height 74
click at [430, 152] on div at bounding box center [394, 135] width 200 height 74
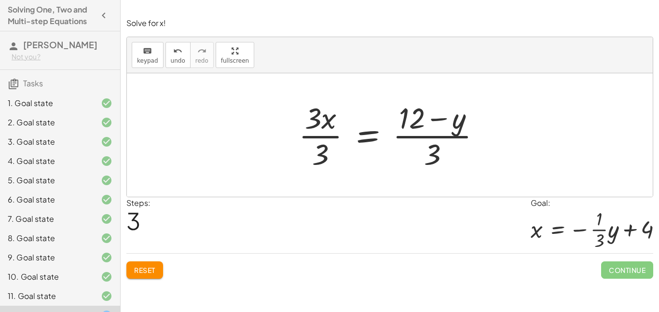
click at [432, 152] on div at bounding box center [394, 135] width 200 height 74
click at [416, 112] on div at bounding box center [394, 135] width 200 height 74
click at [496, 159] on div at bounding box center [390, 134] width 526 height 123
click at [459, 129] on div at bounding box center [394, 135] width 200 height 74
click at [461, 131] on div at bounding box center [394, 135] width 200 height 74
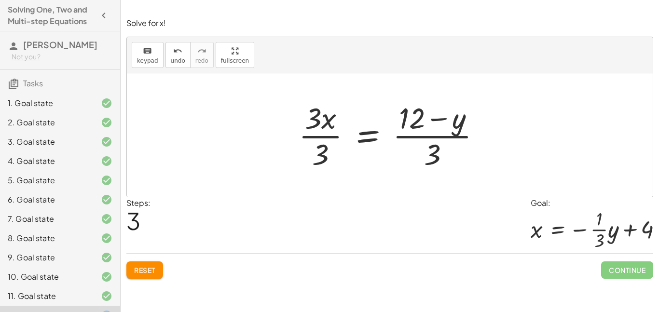
click at [461, 131] on div at bounding box center [394, 135] width 200 height 74
click at [324, 145] on div at bounding box center [394, 135] width 200 height 74
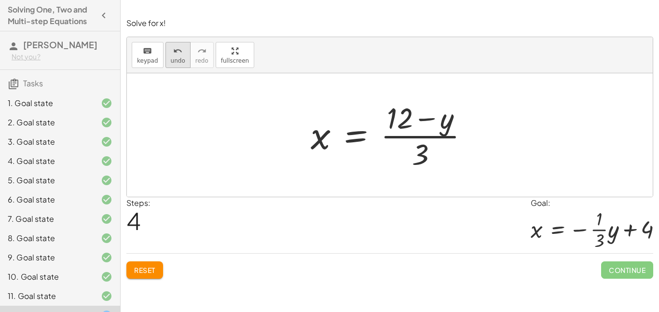
click at [176, 57] on span "undo" at bounding box center [178, 60] width 14 height 7
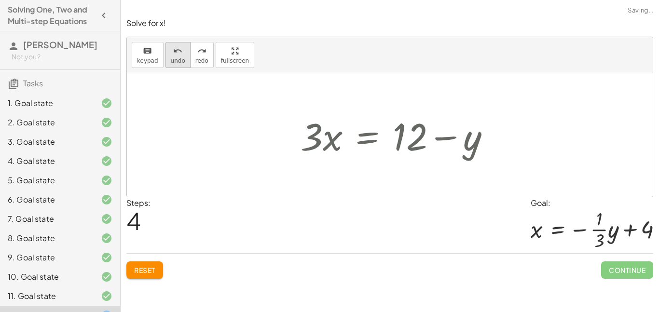
click at [176, 57] on span "undo" at bounding box center [178, 60] width 14 height 7
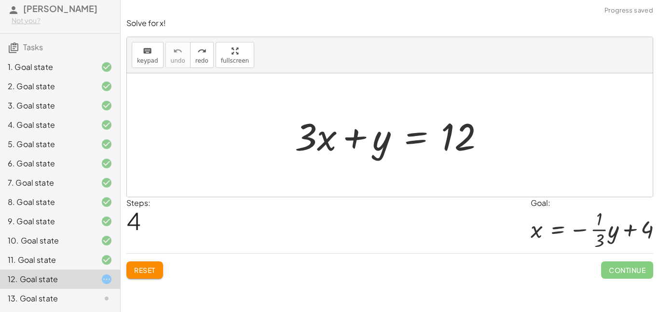
scroll to position [48, 0]
click at [404, 127] on div at bounding box center [393, 135] width 207 height 50
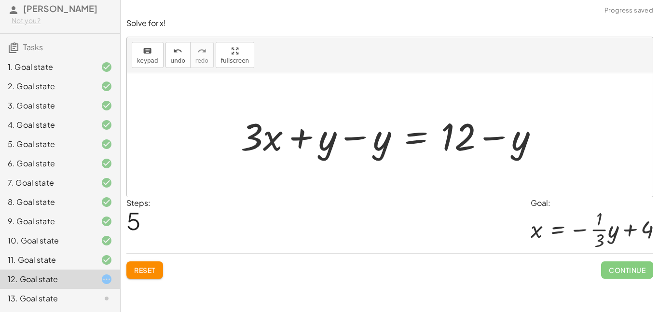
click at [508, 137] on div at bounding box center [393, 135] width 315 height 50
drag, startPoint x: 450, startPoint y: 141, endPoint x: 511, endPoint y: 144, distance: 60.8
click at [511, 144] on div at bounding box center [393, 135] width 315 height 50
click at [437, 122] on div at bounding box center [393, 135] width 315 height 50
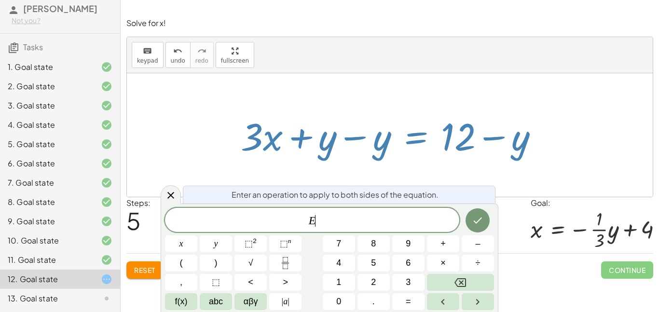
click at [437, 122] on div at bounding box center [393, 135] width 315 height 50
click at [486, 215] on button "Done" at bounding box center [477, 220] width 24 height 24
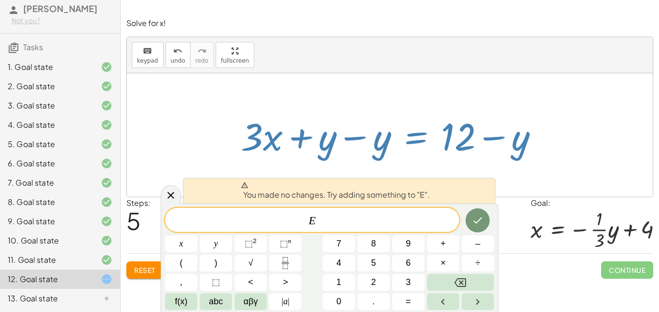
click at [478, 170] on div at bounding box center [390, 134] width 526 height 123
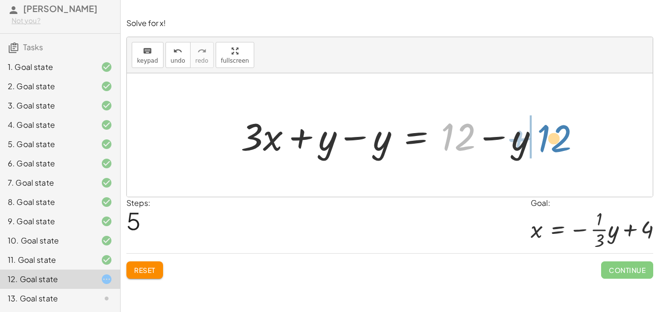
drag, startPoint x: 457, startPoint y: 141, endPoint x: 553, endPoint y: 144, distance: 96.5
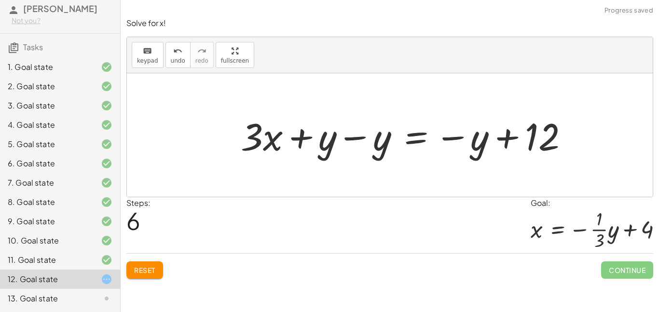
click at [527, 145] on div at bounding box center [408, 135] width 345 height 50
click at [500, 145] on div at bounding box center [408, 135] width 345 height 50
click at [490, 146] on div at bounding box center [408, 135] width 345 height 50
drag, startPoint x: 456, startPoint y: 141, endPoint x: 445, endPoint y: 141, distance: 11.6
click at [445, 141] on div at bounding box center [408, 135] width 345 height 50
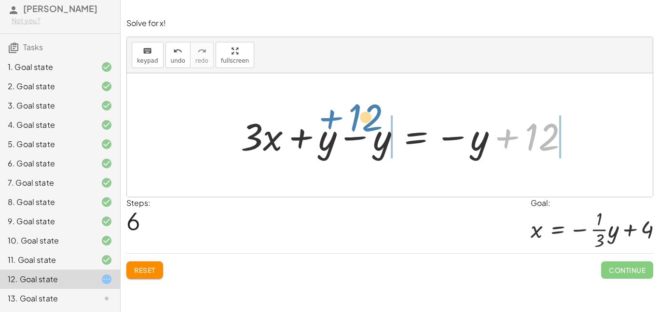
drag, startPoint x: 489, startPoint y: 151, endPoint x: 313, endPoint y: 136, distance: 177.1
click at [313, 136] on div at bounding box center [408, 135] width 345 height 50
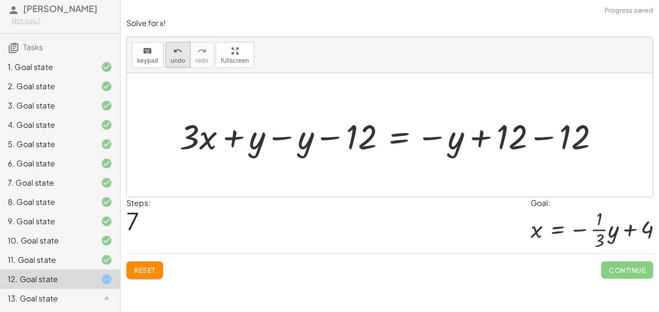
click at [175, 53] on icon "undo" at bounding box center [177, 51] width 9 height 12
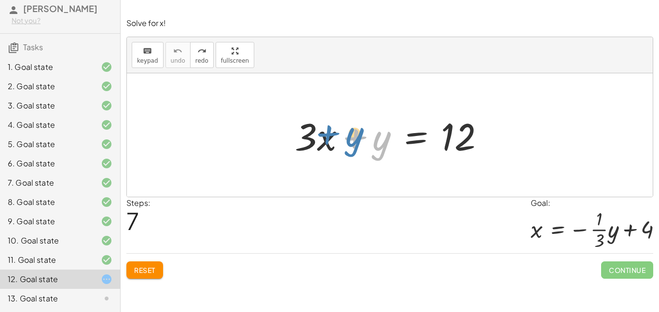
drag, startPoint x: 357, startPoint y: 141, endPoint x: 338, endPoint y: 140, distance: 18.9
click at [338, 140] on div at bounding box center [393, 135] width 207 height 50
drag, startPoint x: 355, startPoint y: 139, endPoint x: 457, endPoint y: 146, distance: 101.5
click at [457, 146] on div at bounding box center [393, 135] width 207 height 50
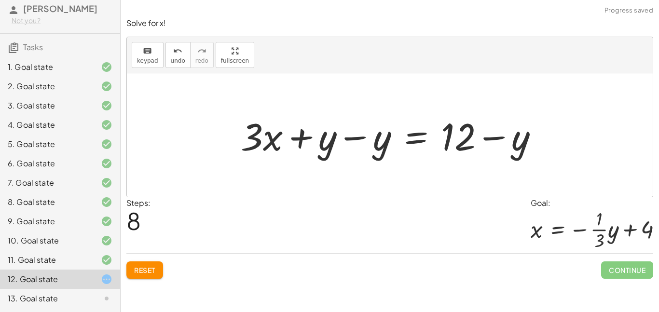
click at [371, 137] on div at bounding box center [393, 135] width 315 height 50
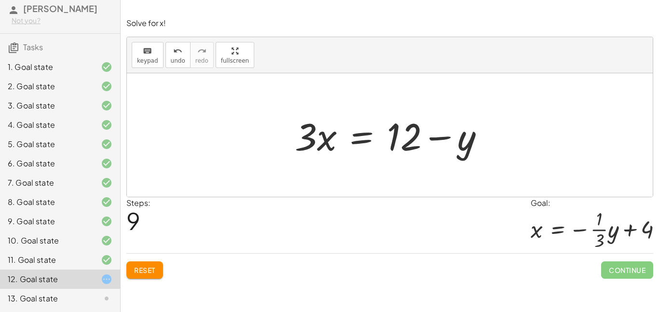
click at [459, 149] on div at bounding box center [393, 135] width 207 height 50
click at [420, 144] on div at bounding box center [393, 135] width 207 height 50
click at [413, 142] on div at bounding box center [393, 135] width 207 height 50
click at [417, 146] on div at bounding box center [393, 135] width 207 height 50
click at [180, 54] on icon "undo" at bounding box center [177, 51] width 9 height 12
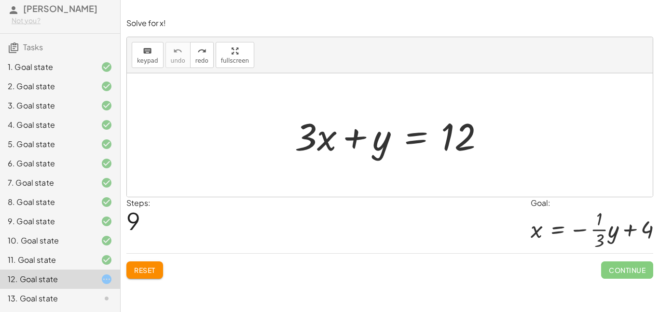
click at [422, 143] on div at bounding box center [393, 135] width 207 height 50
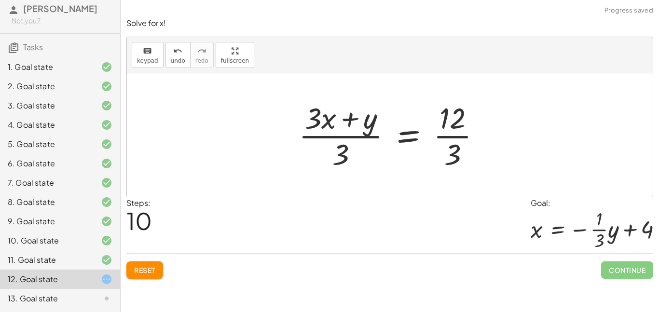
click at [461, 135] on div at bounding box center [394, 135] width 200 height 74
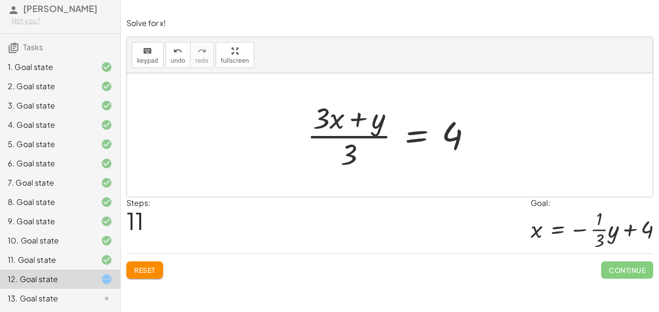
click at [353, 151] on div at bounding box center [393, 135] width 182 height 74
click at [351, 149] on div at bounding box center [393, 135] width 182 height 74
click at [323, 121] on div at bounding box center [393, 135] width 182 height 74
click at [353, 142] on div at bounding box center [393, 135] width 182 height 74
click at [355, 150] on div at bounding box center [393, 135] width 182 height 74
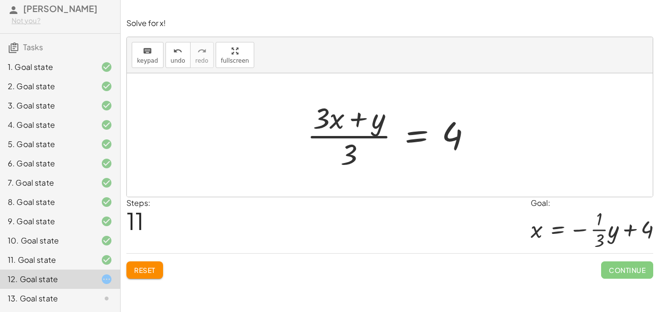
click at [316, 126] on div at bounding box center [393, 135] width 182 height 74
click at [322, 127] on div at bounding box center [393, 135] width 182 height 74
drag, startPoint x: 344, startPoint y: 149, endPoint x: 318, endPoint y: 124, distance: 36.1
click at [318, 124] on div at bounding box center [393, 135] width 182 height 74
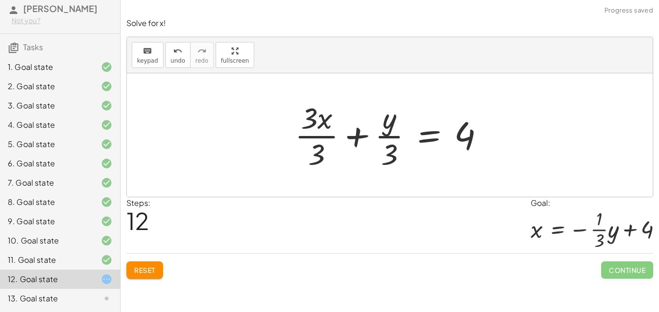
click at [314, 151] on div at bounding box center [393, 135] width 207 height 74
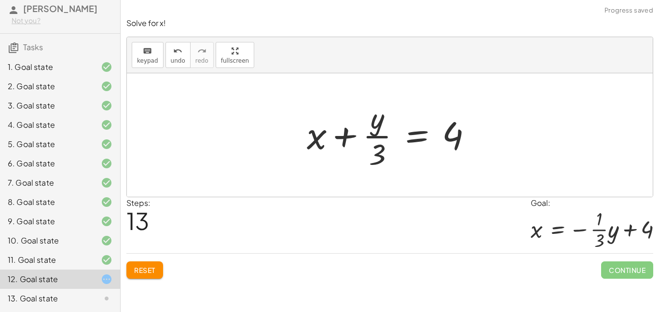
click at [380, 150] on div at bounding box center [393, 135] width 183 height 74
click at [171, 46] on div "undo" at bounding box center [178, 51] width 14 height 12
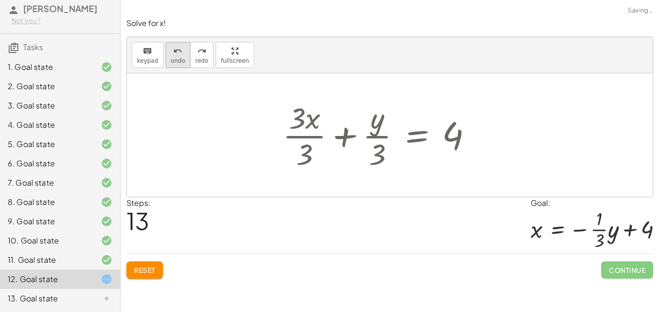
click at [171, 46] on div "undo" at bounding box center [178, 51] width 14 height 12
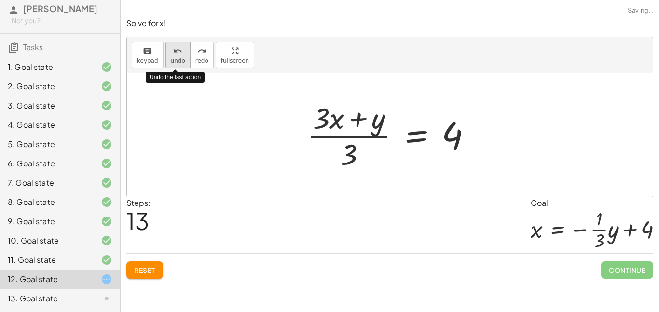
click at [173, 47] on icon "undo" at bounding box center [177, 51] width 9 height 12
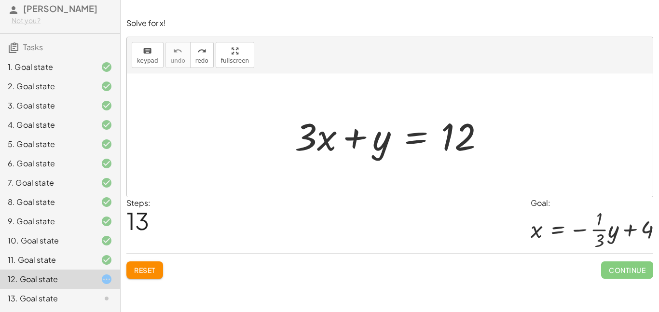
click at [142, 274] on button "Reset" at bounding box center [144, 269] width 37 height 17
click at [405, 130] on div at bounding box center [393, 135] width 207 height 50
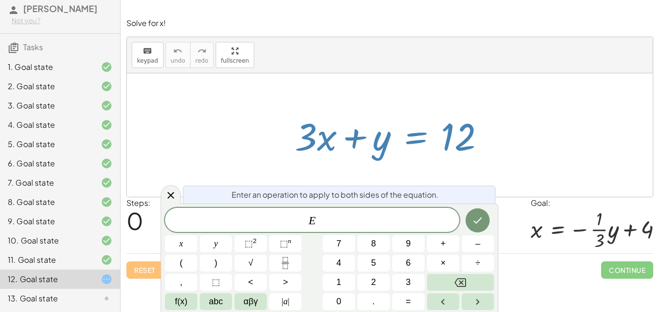
click at [514, 198] on div "Steps: 0 Goal: x = − · · 1 · 3 · y + 4" at bounding box center [389, 225] width 527 height 56
click at [471, 216] on button "Done" at bounding box center [477, 220] width 24 height 24
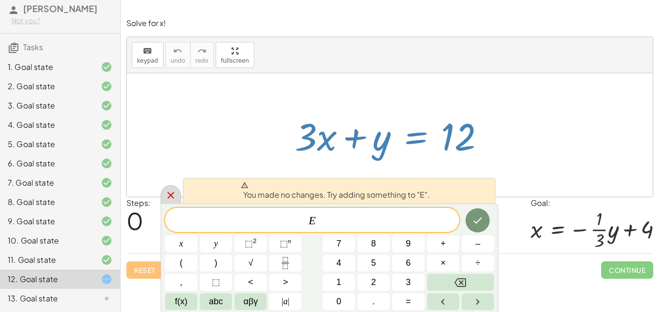
click at [174, 191] on icon at bounding box center [171, 195] width 12 height 12
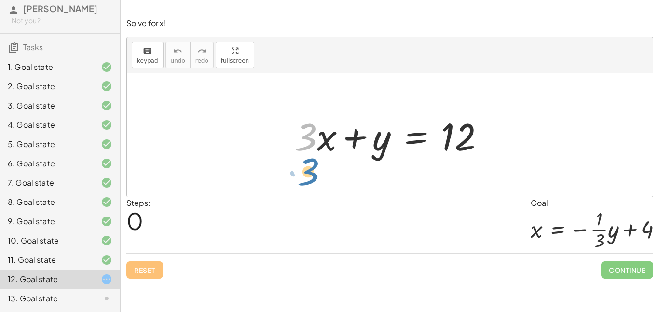
drag, startPoint x: 305, startPoint y: 145, endPoint x: 307, endPoint y: 182, distance: 37.2
click at [307, 182] on div "· 3 + · 3 · x + y = 12" at bounding box center [390, 134] width 526 height 123
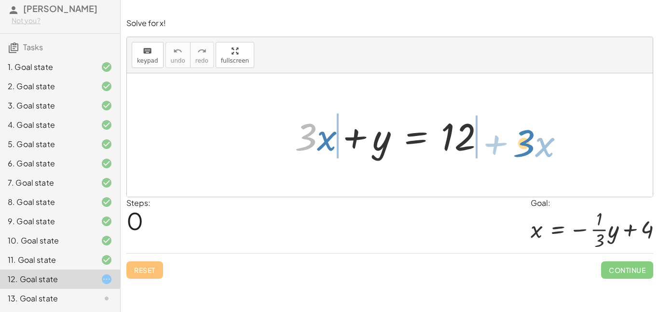
drag, startPoint x: 307, startPoint y: 147, endPoint x: 525, endPoint y: 153, distance: 217.5
click at [525, 153] on div "· 3 + · x + · 3 · x + y = 12" at bounding box center [390, 134] width 526 height 123
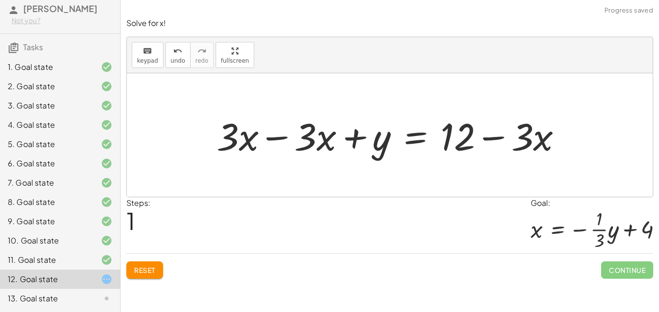
click at [463, 140] on div at bounding box center [393, 135] width 363 height 50
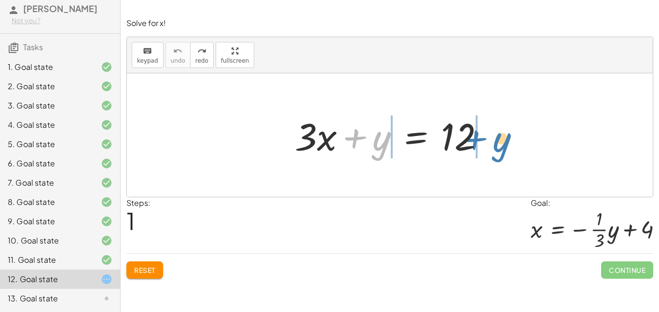
drag, startPoint x: 371, startPoint y: 148, endPoint x: 493, endPoint y: 149, distance: 122.0
click at [493, 149] on div at bounding box center [393, 135] width 207 height 50
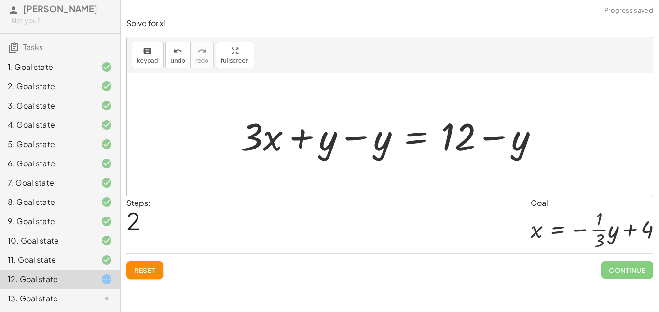
click at [486, 141] on div at bounding box center [393, 135] width 315 height 50
click at [340, 150] on div at bounding box center [393, 135] width 315 height 50
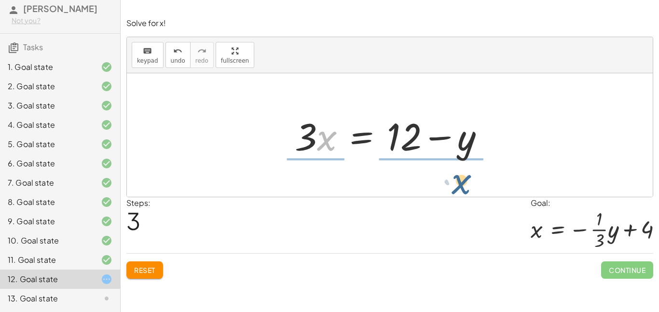
drag, startPoint x: 318, startPoint y: 144, endPoint x: 451, endPoint y: 181, distance: 137.8
click at [451, 181] on div "+ · 3 · x + y = 12 + · 3 · x + y − y = + 12 − y + · 3 · x + 0 = + 12 − y · x · …" at bounding box center [390, 134] width 526 height 123
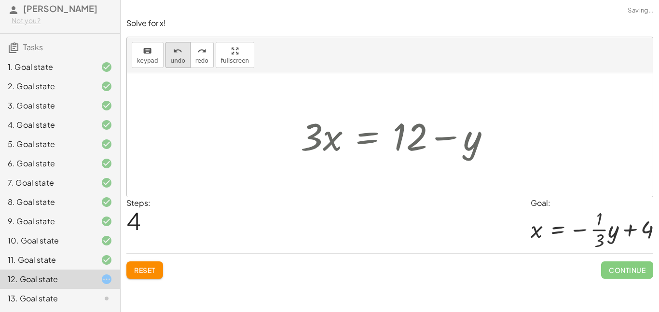
click at [173, 54] on icon "undo" at bounding box center [177, 51] width 9 height 12
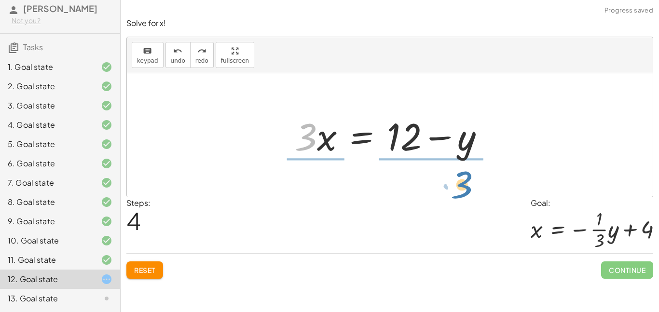
drag, startPoint x: 306, startPoint y: 144, endPoint x: 459, endPoint y: 192, distance: 160.1
click at [459, 192] on div "+ · 3 · x + y = 12 + · 3 · x + y − y = + 12 − y + · 3 · x + 0 = + 12 − y · 3 · …" at bounding box center [390, 134] width 526 height 123
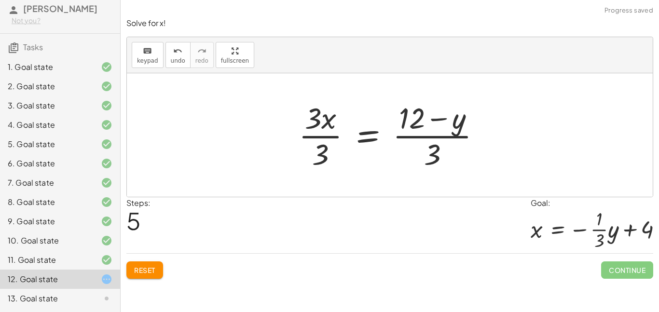
click at [326, 150] on div at bounding box center [394, 135] width 200 height 74
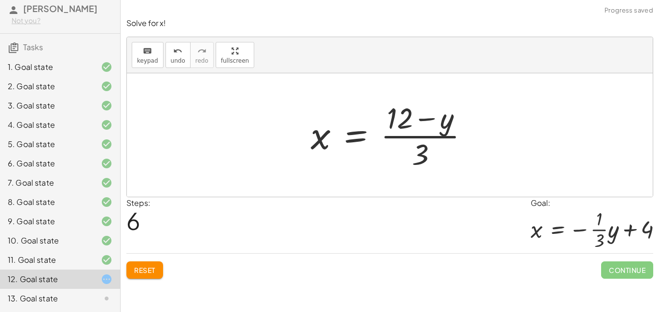
click at [423, 146] on div at bounding box center [394, 135] width 176 height 74
click at [426, 153] on div at bounding box center [394, 135] width 176 height 74
click at [399, 128] on div at bounding box center [394, 135] width 176 height 74
click at [171, 63] on span "undo" at bounding box center [178, 60] width 14 height 7
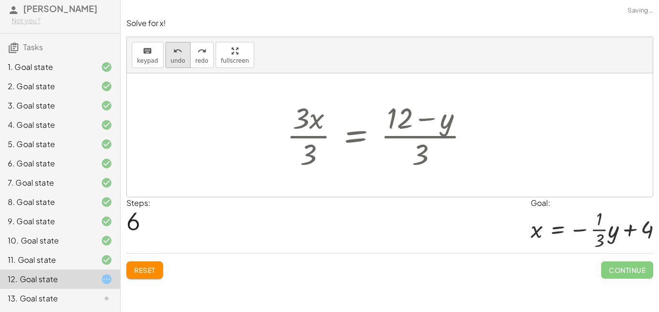
click at [171, 63] on span "undo" at bounding box center [178, 60] width 14 height 7
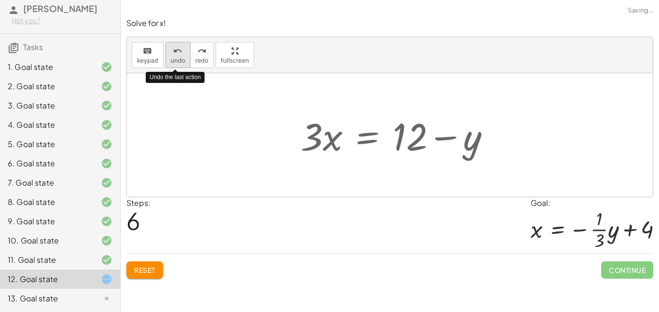
click at [171, 63] on span "undo" at bounding box center [178, 60] width 14 height 7
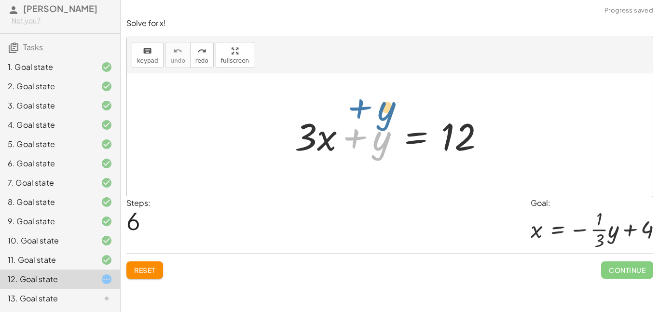
drag, startPoint x: 359, startPoint y: 143, endPoint x: 362, endPoint y: 125, distance: 17.6
click at [362, 125] on div at bounding box center [393, 135] width 207 height 50
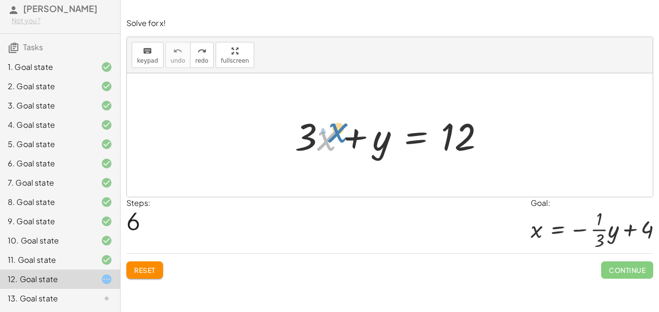
drag, startPoint x: 324, startPoint y: 139, endPoint x: 334, endPoint y: 131, distance: 13.0
click at [334, 131] on div at bounding box center [393, 135] width 207 height 50
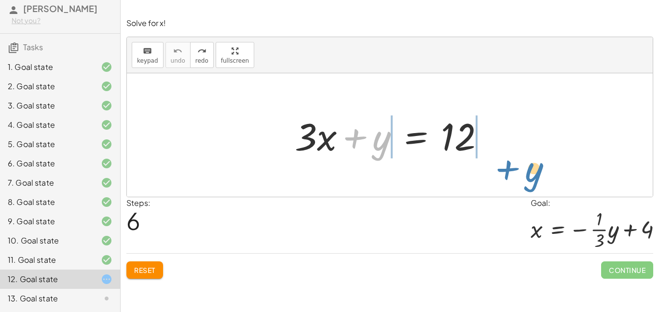
drag, startPoint x: 377, startPoint y: 148, endPoint x: 522, endPoint y: 167, distance: 146.5
click at [522, 167] on div "+ y + · 3 · x + y = 12" at bounding box center [390, 134] width 526 height 123
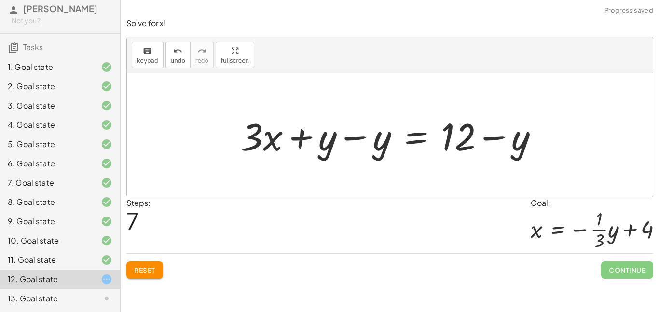
click at [465, 142] on div at bounding box center [393, 135] width 315 height 50
click at [470, 144] on div at bounding box center [393, 135] width 315 height 50
click at [491, 142] on div at bounding box center [393, 135] width 315 height 50
click at [500, 145] on div at bounding box center [393, 135] width 315 height 50
click at [355, 144] on div at bounding box center [393, 135] width 315 height 50
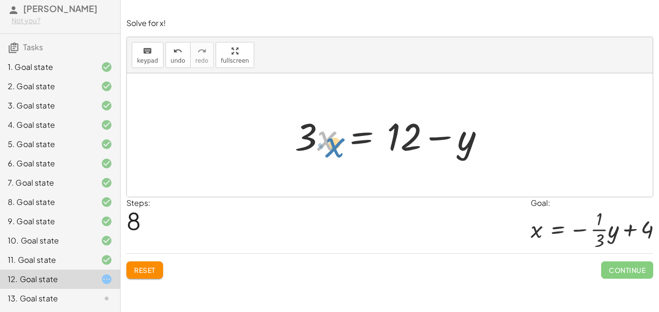
drag, startPoint x: 325, startPoint y: 139, endPoint x: 317, endPoint y: 141, distance: 8.5
click at [317, 141] on div at bounding box center [393, 135] width 207 height 50
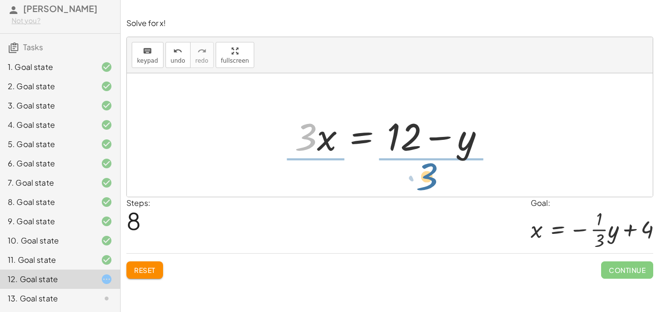
drag, startPoint x: 302, startPoint y: 137, endPoint x: 429, endPoint y: 177, distance: 132.7
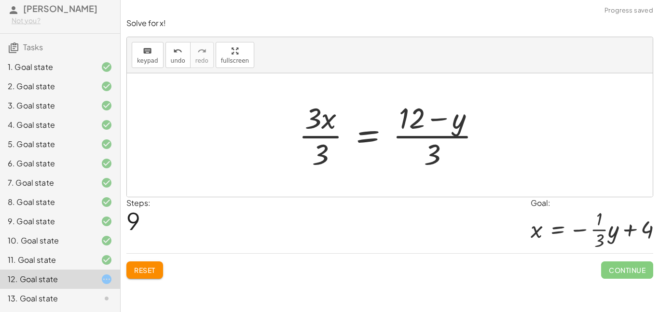
click at [176, 40] on div "keyboard keypad undo undo redo redo fullscreen" at bounding box center [390, 55] width 526 height 36
click at [176, 74] on div at bounding box center [390, 134] width 526 height 123
click at [175, 66] on button "undo undo" at bounding box center [177, 55] width 25 height 26
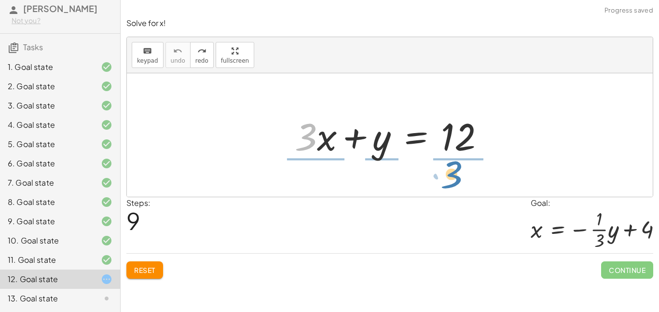
drag, startPoint x: 299, startPoint y: 145, endPoint x: 446, endPoint y: 182, distance: 151.3
click at [446, 182] on div "· 3 + · x + · 3 · x + y = 12" at bounding box center [390, 134] width 526 height 123
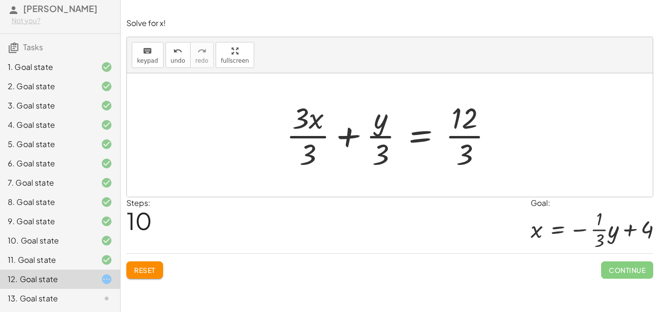
click at [460, 142] on div at bounding box center [393, 135] width 224 height 74
click at [311, 139] on div at bounding box center [385, 135] width 207 height 74
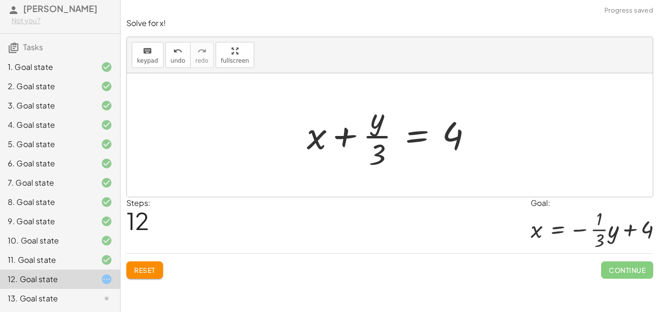
click at [377, 147] on div at bounding box center [393, 135] width 183 height 74
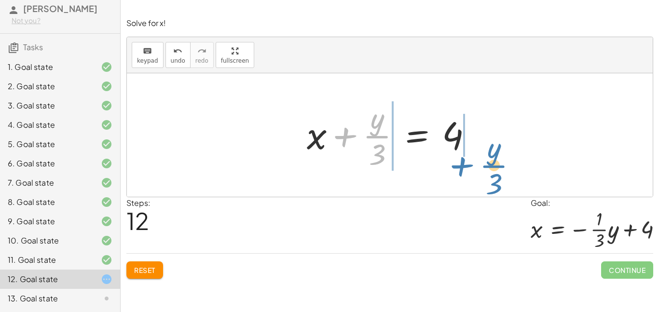
drag, startPoint x: 346, startPoint y: 137, endPoint x: 463, endPoint y: 167, distance: 120.3
click at [463, 167] on div at bounding box center [393, 135] width 183 height 74
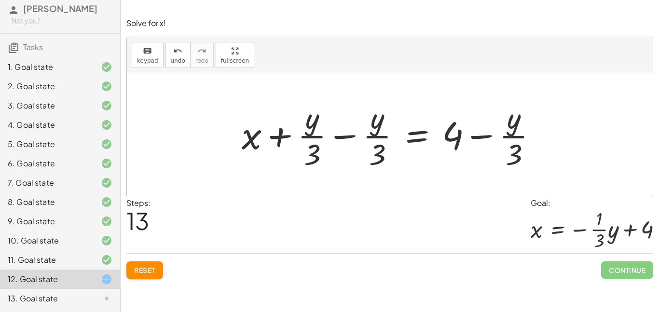
click at [365, 141] on div at bounding box center [393, 135] width 313 height 74
click at [340, 137] on div at bounding box center [393, 135] width 313 height 74
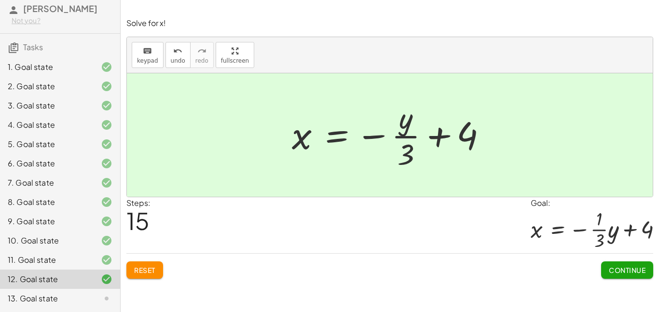
click at [631, 269] on span "Continue" at bounding box center [626, 270] width 37 height 9
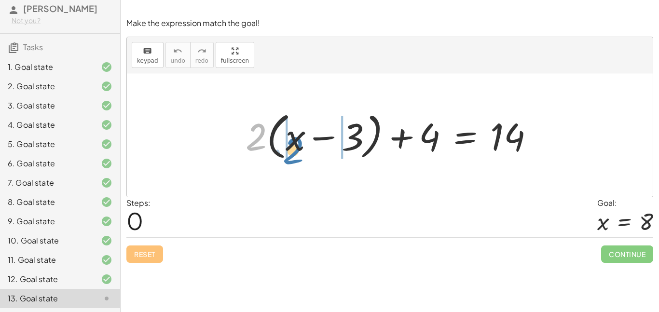
drag, startPoint x: 262, startPoint y: 149, endPoint x: 301, endPoint y: 164, distance: 42.0
click at [301, 164] on div "· 2 + · 2 · ( + x − 3 ) + 4 = 14" at bounding box center [390, 135] width 318 height 60
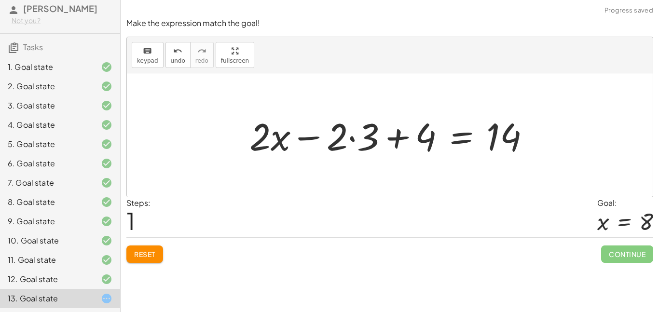
click at [257, 139] on div at bounding box center [393, 135] width 298 height 50
click at [355, 140] on div at bounding box center [393, 135] width 298 height 50
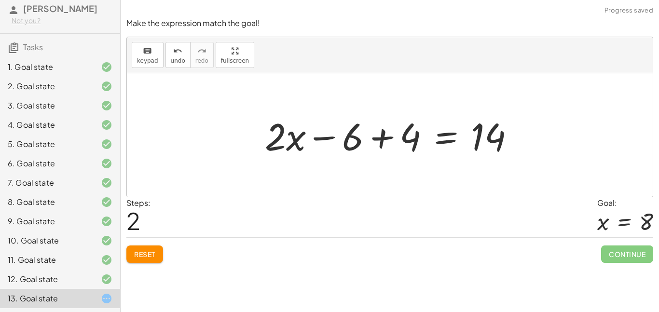
click at [355, 142] on div at bounding box center [393, 135] width 267 height 50
click at [378, 141] on div at bounding box center [393, 135] width 267 height 50
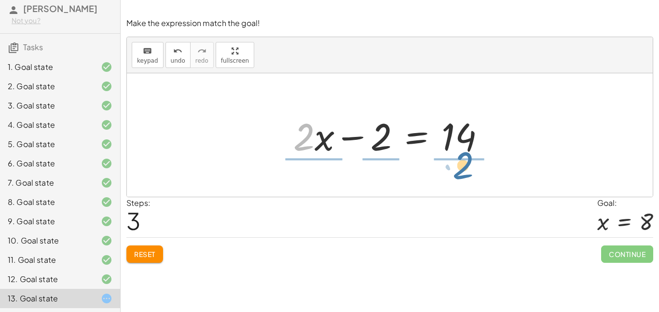
drag, startPoint x: 299, startPoint y: 147, endPoint x: 459, endPoint y: 176, distance: 162.1
click at [459, 176] on div "+ · 2 · ( + x − 3 ) + 4 = 14 + · 2 · x − · 2 · 3 + 4 = 14 + · 2 · x − 6 + 4 = 1…" at bounding box center [390, 134] width 526 height 123
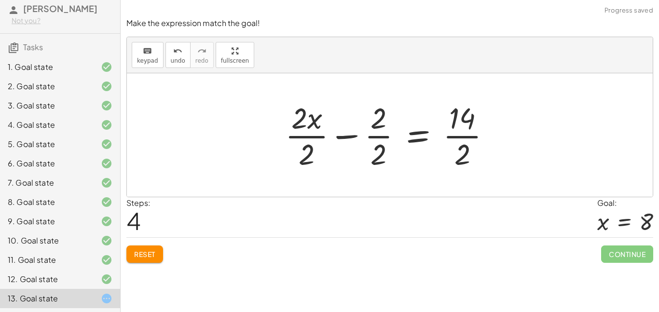
click at [457, 143] on div at bounding box center [391, 135] width 223 height 74
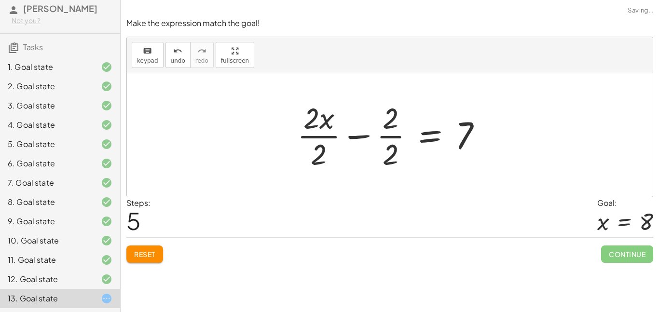
click at [376, 130] on div at bounding box center [393, 135] width 202 height 74
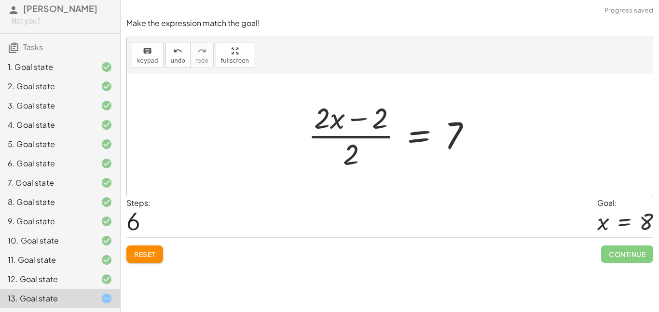
click at [354, 154] on div at bounding box center [393, 135] width 180 height 74
click at [334, 133] on div at bounding box center [393, 135] width 180 height 74
click at [171, 57] on span "undo" at bounding box center [178, 60] width 14 height 7
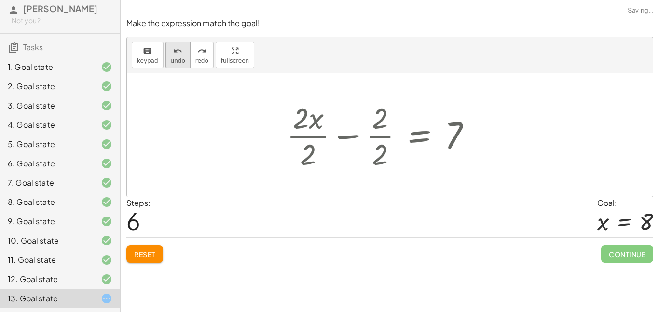
click at [171, 57] on span "undo" at bounding box center [178, 60] width 14 height 7
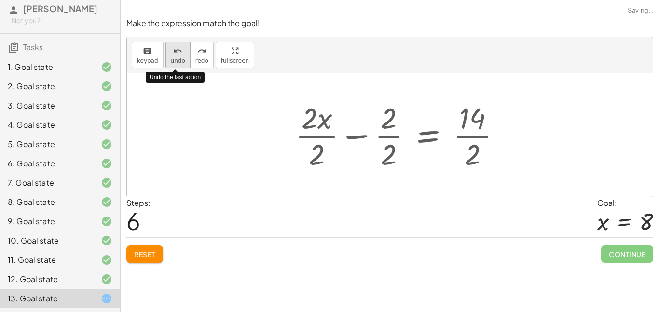
click at [171, 57] on span "undo" at bounding box center [178, 60] width 14 height 7
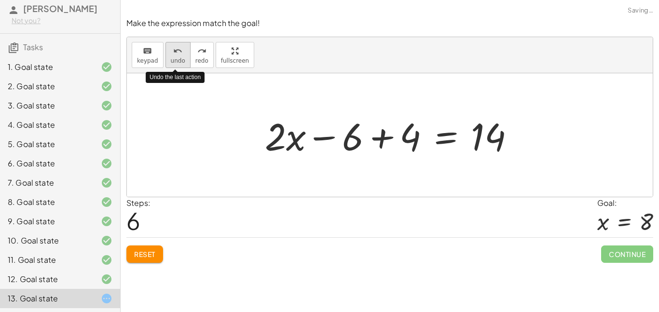
click at [171, 57] on span "undo" at bounding box center [178, 60] width 14 height 7
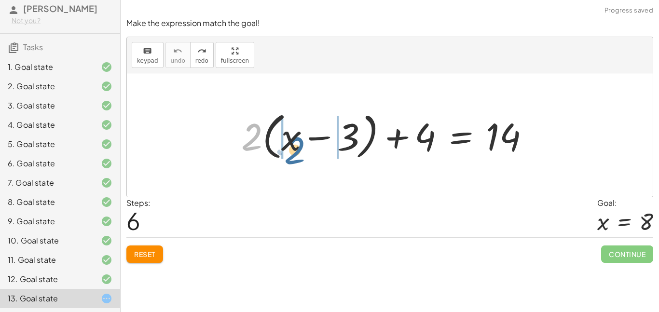
drag, startPoint x: 258, startPoint y: 151, endPoint x: 305, endPoint y: 165, distance: 48.5
click at [305, 165] on div "· 2 + · 2 · ( + x − 3 ) + 4 = 14" at bounding box center [390, 134] width 526 height 123
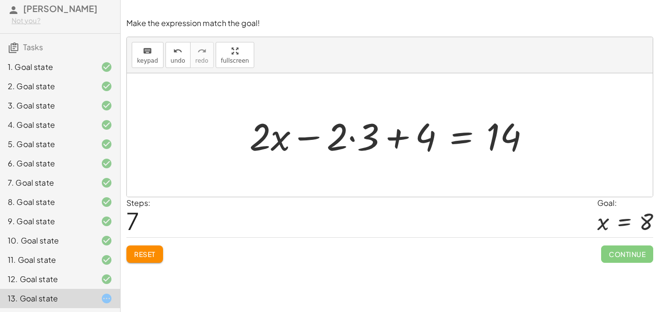
click at [344, 140] on div at bounding box center [393, 135] width 298 height 50
click at [321, 141] on div at bounding box center [393, 135] width 298 height 50
click at [351, 133] on div at bounding box center [393, 135] width 298 height 50
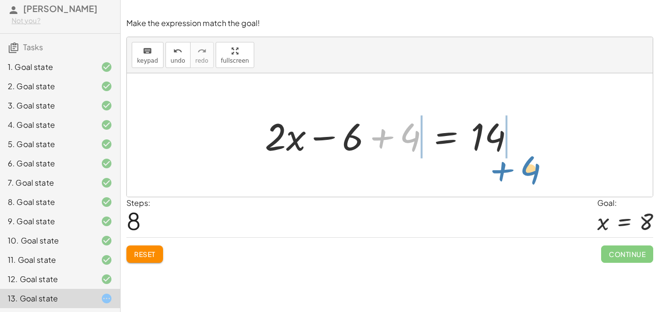
drag, startPoint x: 409, startPoint y: 143, endPoint x: 530, endPoint y: 176, distance: 125.4
click at [530, 176] on div "+ · 2 · ( + x − 3 ) + 4 = 14 + · 2 · x − · 2 · 3 + 4 = 14 + 4 + x − + 4 = 14 · …" at bounding box center [390, 134] width 526 height 123
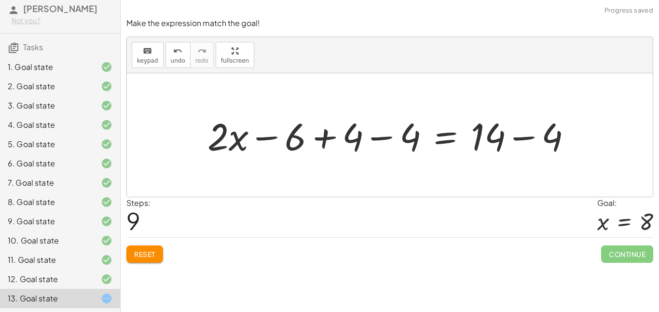
click at [497, 138] on div at bounding box center [393, 135] width 381 height 50
click at [537, 140] on div at bounding box center [393, 135] width 381 height 50
click at [378, 139] on div at bounding box center [364, 135] width 322 height 50
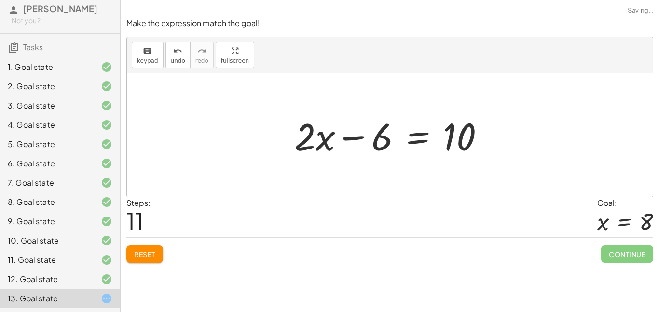
click at [350, 137] on div at bounding box center [393, 135] width 208 height 50
drag, startPoint x: 326, startPoint y: 136, endPoint x: 453, endPoint y: 163, distance: 129.6
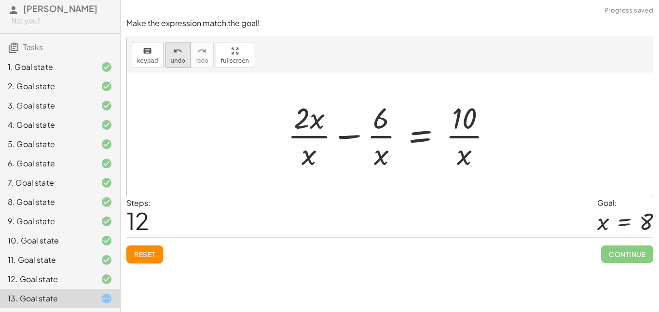
click at [166, 54] on button "undo undo" at bounding box center [177, 55] width 25 height 26
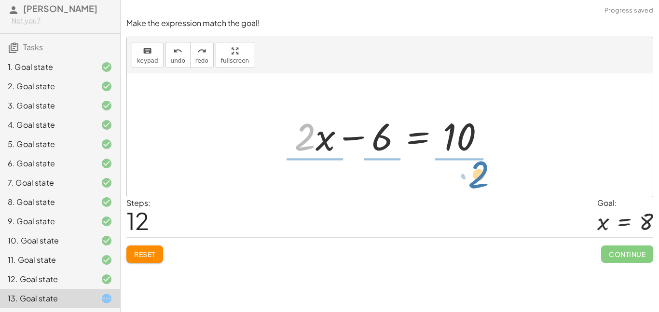
drag, startPoint x: 307, startPoint y: 146, endPoint x: 479, endPoint y: 183, distance: 176.6
click at [479, 183] on div "+ · 2 · ( + x − 3 ) + 4 = 14 + · 2 · x − · 2 · 3 + 4 = 14 + · 2 · x − 6 + 4 = 1…" at bounding box center [390, 134] width 526 height 123
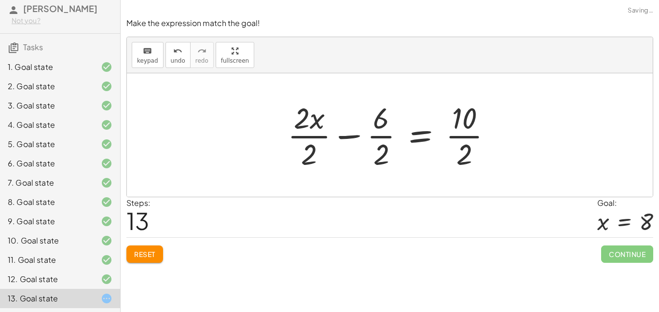
click at [459, 150] on div at bounding box center [393, 135] width 221 height 74
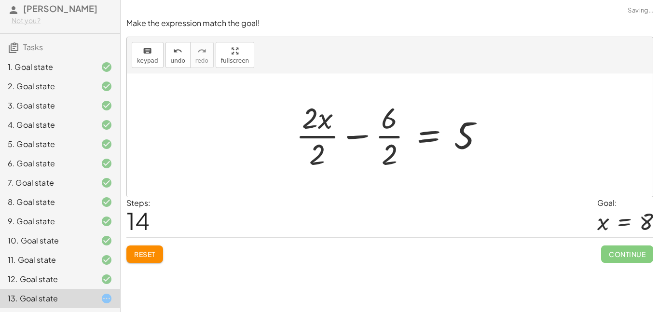
click at [393, 128] on div at bounding box center [393, 135] width 205 height 74
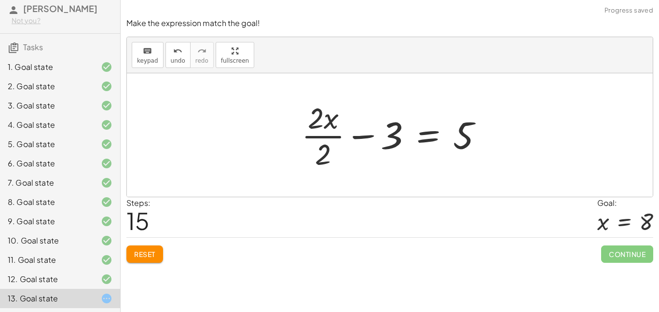
click at [324, 155] on div at bounding box center [396, 135] width 199 height 74
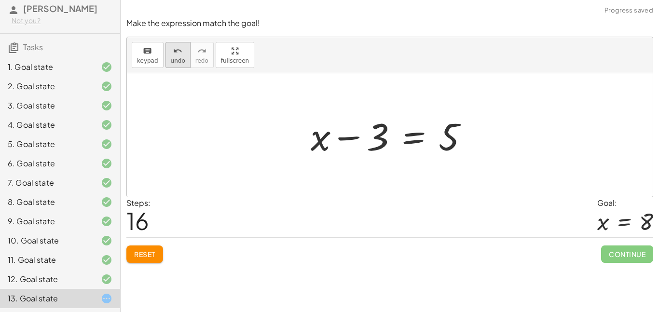
click at [178, 45] on div "undo" at bounding box center [178, 51] width 14 height 12
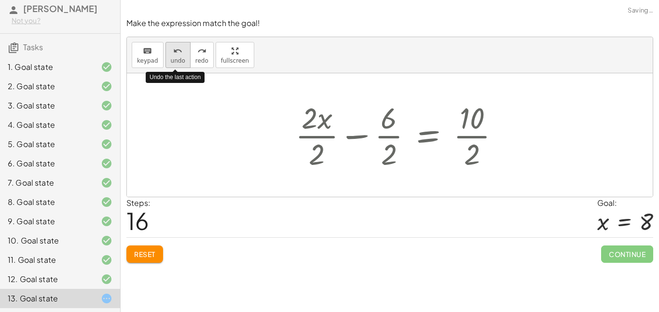
click at [178, 45] on div "undo" at bounding box center [178, 51] width 14 height 12
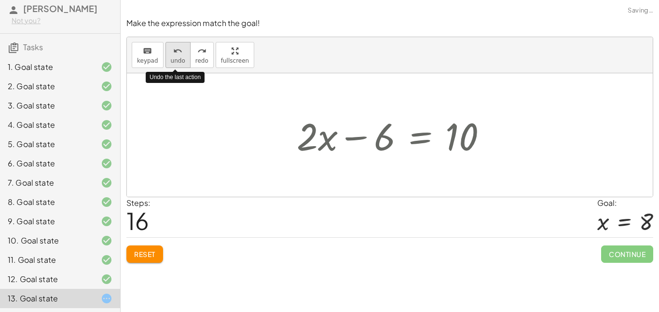
click at [178, 45] on div "undo" at bounding box center [178, 51] width 14 height 12
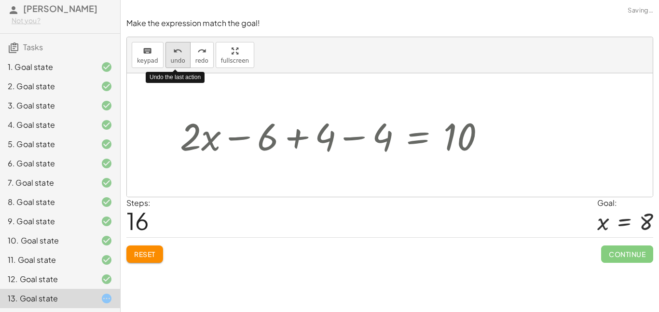
click at [178, 45] on div "undo" at bounding box center [178, 51] width 14 height 12
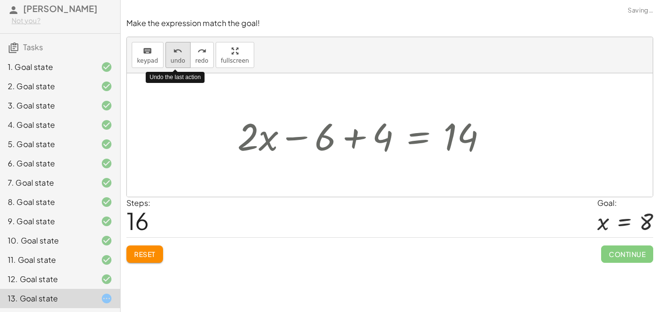
click at [178, 45] on div "undo" at bounding box center [178, 51] width 14 height 12
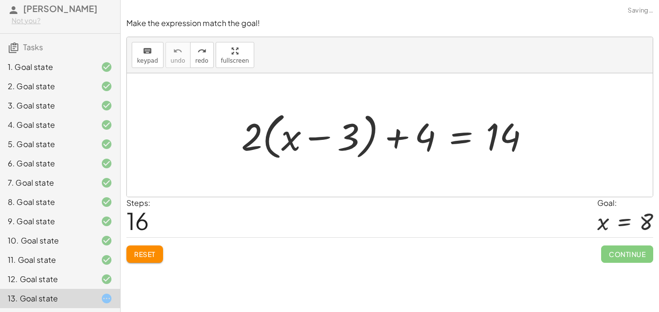
click at [155, 245] on button "Reset" at bounding box center [144, 253] width 37 height 17
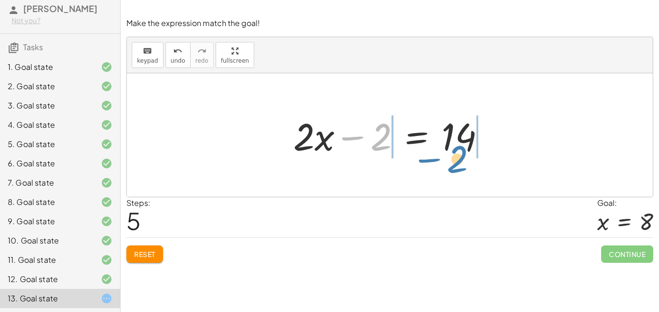
drag, startPoint x: 377, startPoint y: 147, endPoint x: 457, endPoint y: 170, distance: 82.9
click at [457, 170] on div "+ · 2 · ( + x − 3 ) + 4 = 14 + · x · 2 − · 3 · 2 + 4 = 14 + · 2 · x − · 3 · 2 +…" at bounding box center [390, 134] width 526 height 123
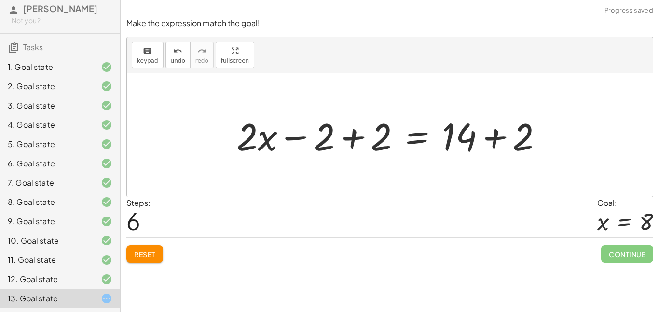
click at [486, 146] on div at bounding box center [393, 135] width 324 height 50
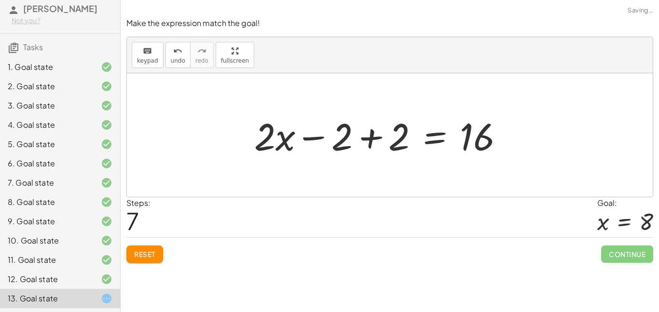
click at [353, 140] on div at bounding box center [382, 135] width 267 height 50
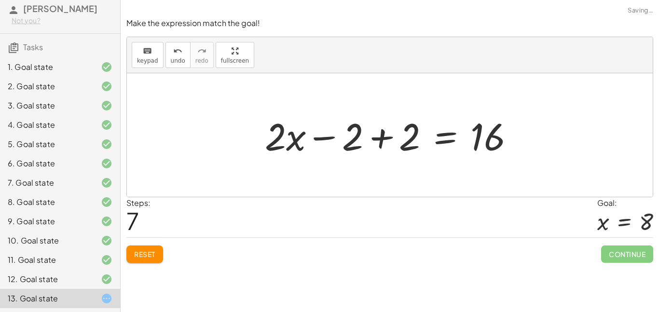
click at [371, 143] on div at bounding box center [393, 135] width 267 height 50
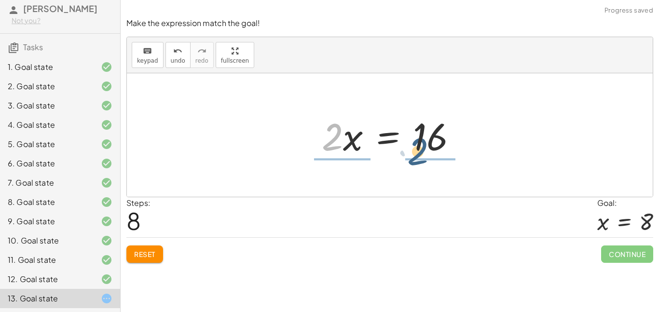
drag, startPoint x: 331, startPoint y: 143, endPoint x: 427, endPoint y: 163, distance: 98.4
click at [427, 163] on div "+ · 2 · ( + x − 3 ) + 4 = 14 + · x · 2 − · 3 · 2 + 4 = 14 + · 2 · x − · 3 · 2 +…" at bounding box center [390, 134] width 526 height 123
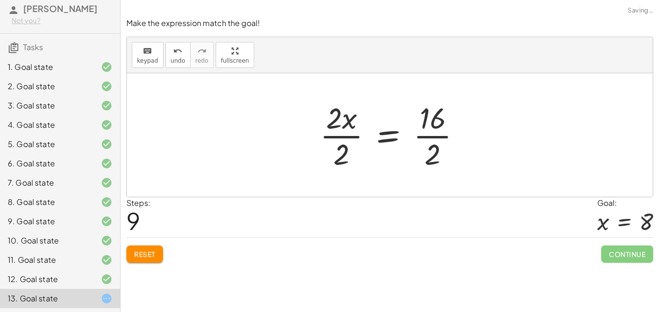
click at [433, 159] on div at bounding box center [394, 135] width 159 height 74
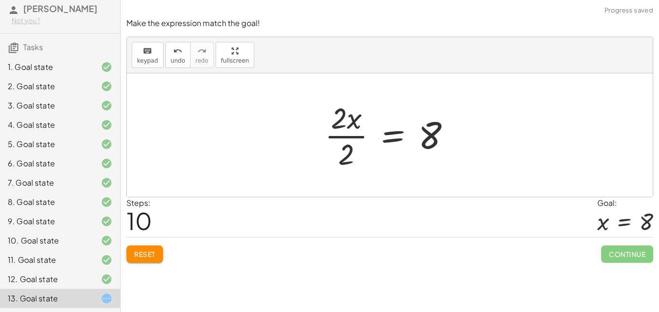
click at [330, 136] on div at bounding box center [391, 135] width 143 height 74
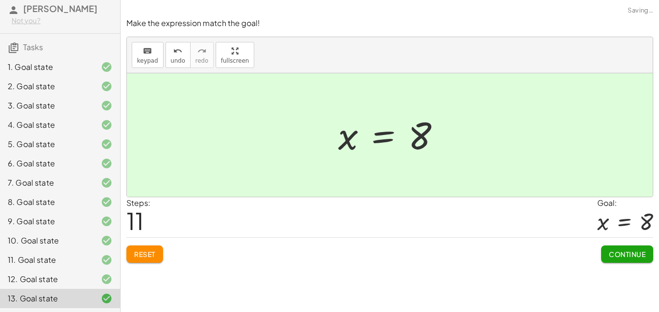
click at [629, 260] on button "Continue" at bounding box center [627, 253] width 52 height 17
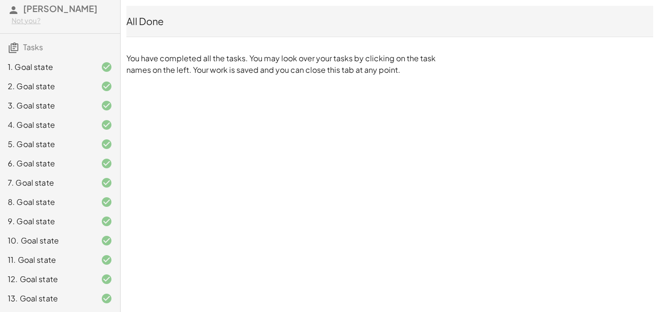
scroll to position [0, 0]
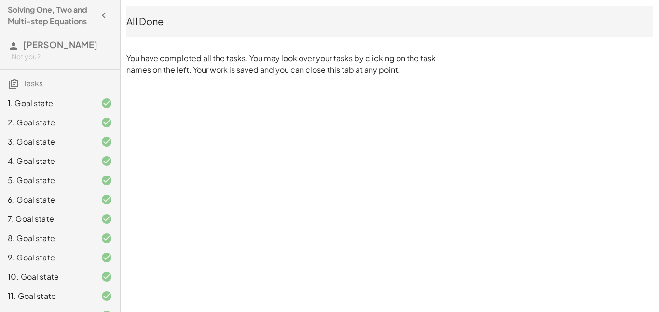
click at [70, 21] on h4 "Solving One, Two and Multi-step Equations" at bounding box center [51, 15] width 87 height 23
click at [103, 18] on icon "button" at bounding box center [104, 16] width 12 height 12
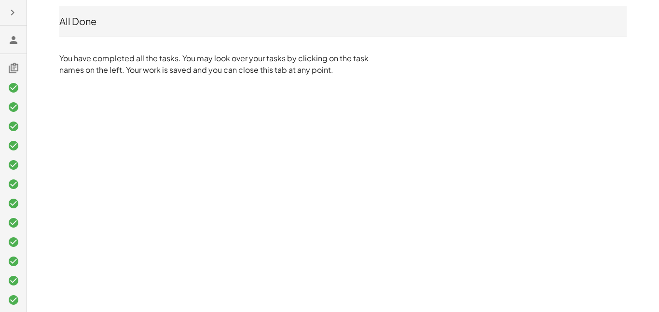
click at [11, 17] on icon "button" at bounding box center [13, 13] width 12 height 12
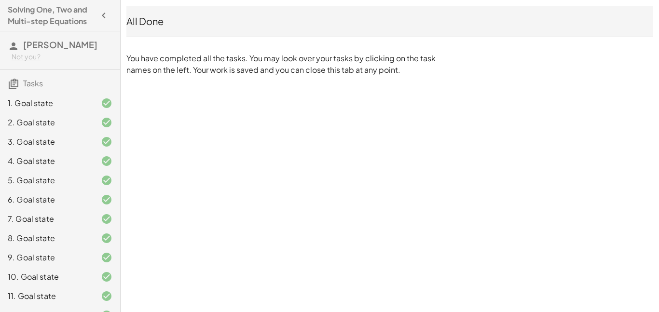
scroll to position [48, 0]
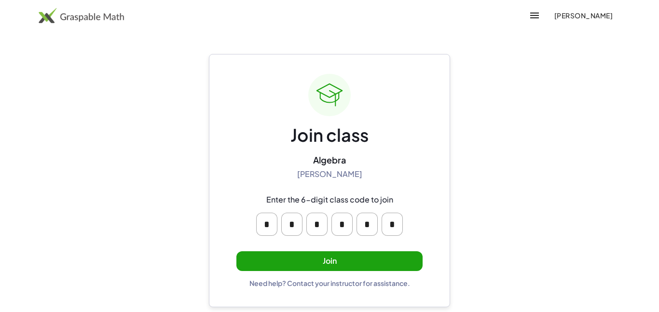
click at [325, 266] on button "Join" at bounding box center [329, 261] width 186 height 20
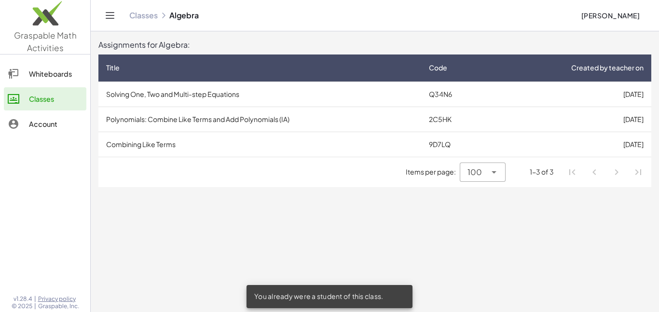
click at [202, 96] on td "Solving One, Two and Multi-step Equations" at bounding box center [259, 93] width 323 height 25
click at [141, 119] on td "Polynomials: Combine Like Terms and Add Polynomials (IA)" at bounding box center [259, 119] width 323 height 25
click at [174, 117] on td "Polynomials: Combine Like Terms and Add Polynomials (IA)" at bounding box center [259, 119] width 323 height 25
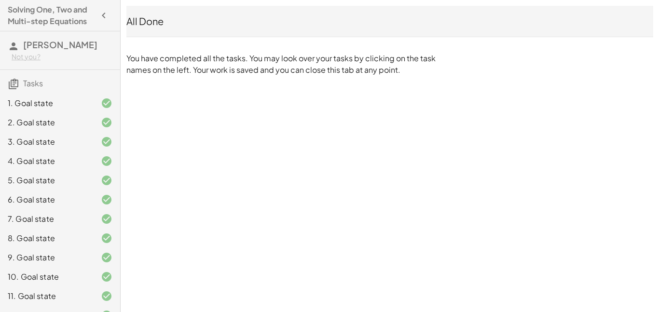
click at [45, 109] on div "1. Goal state" at bounding box center [47, 103] width 78 height 12
click at [54, 151] on div "2. Goal state" at bounding box center [60, 160] width 120 height 19
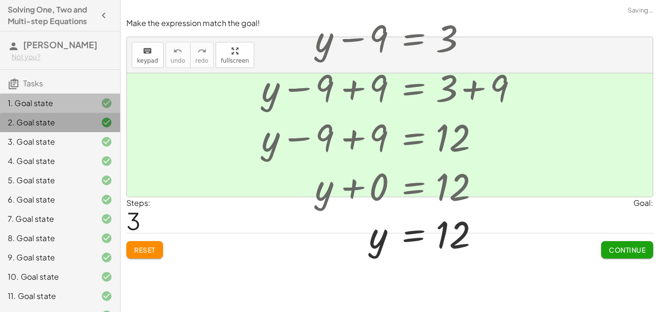
click at [54, 171] on div "3. Goal state" at bounding box center [60, 180] width 120 height 19
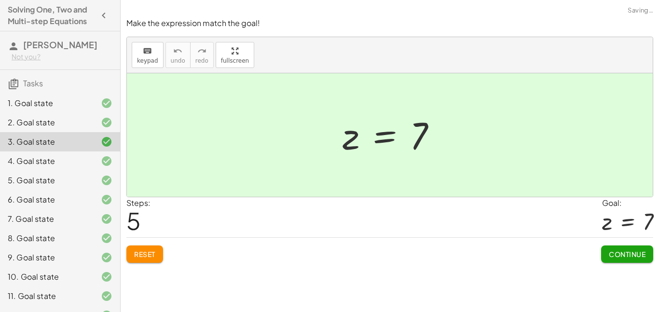
click at [63, 109] on div "1. Goal state" at bounding box center [47, 103] width 78 height 12
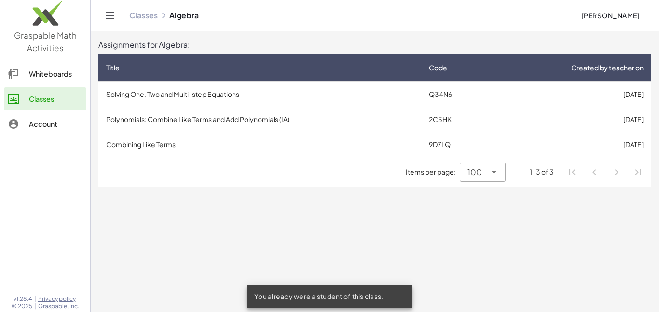
click at [270, 156] on td "Combining Like Terms" at bounding box center [259, 144] width 323 height 25
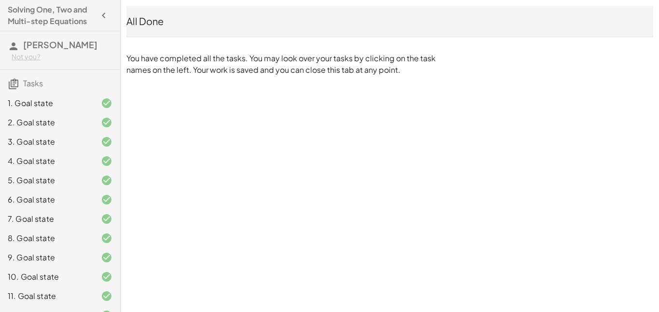
click at [94, 18] on h4 "Solving One, Two and Multi-step Equations" at bounding box center [51, 15] width 87 height 23
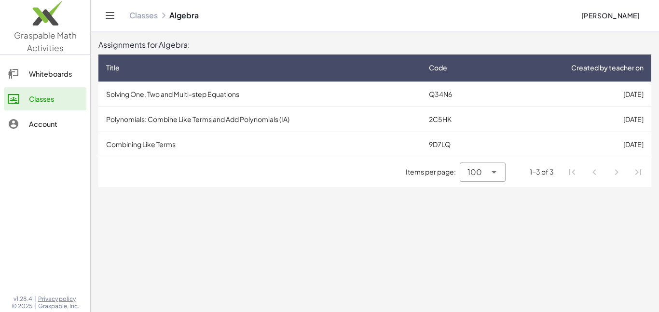
click at [226, 115] on td "Polynomials: Combine Like Terms and Add Polynomials (IA)" at bounding box center [259, 119] width 323 height 25
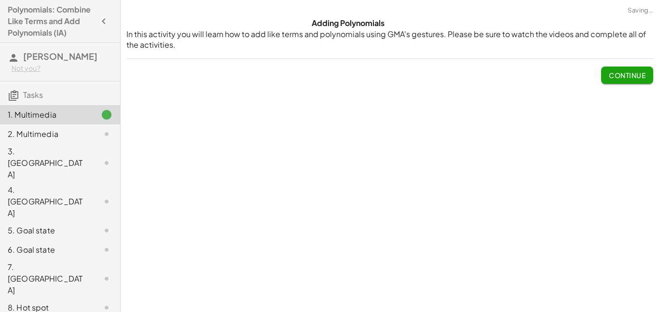
click at [619, 82] on button "Continue" at bounding box center [627, 75] width 52 height 17
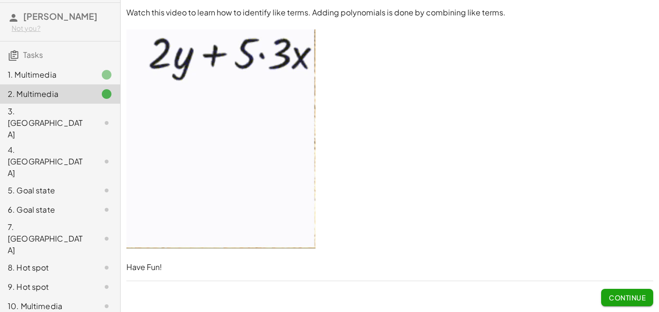
scroll to position [41, 0]
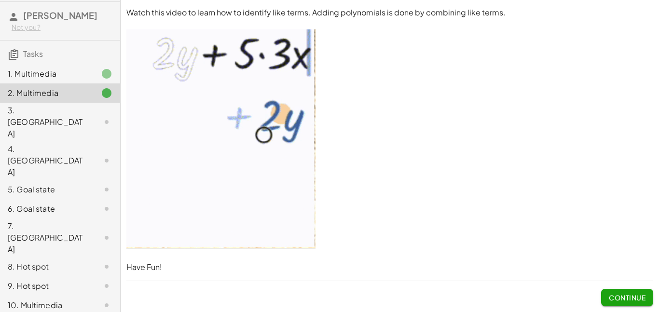
click at [613, 297] on span "Continue" at bounding box center [626, 297] width 37 height 9
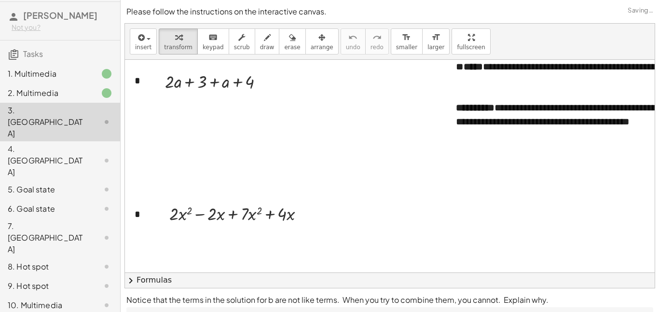
scroll to position [0, 0]
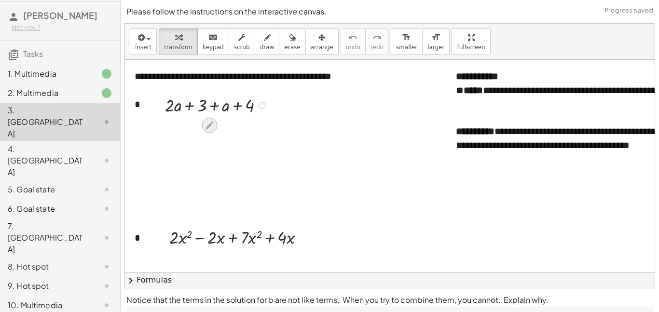
click at [209, 121] on icon at bounding box center [209, 125] width 10 height 10
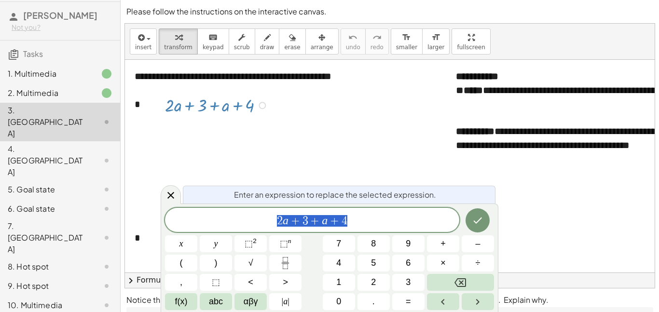
scroll to position [0, 0]
click at [161, 195] on div at bounding box center [171, 194] width 20 height 19
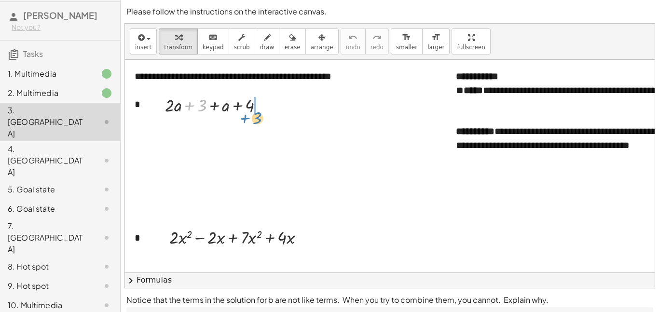
drag, startPoint x: 200, startPoint y: 105, endPoint x: 256, endPoint y: 116, distance: 56.9
click at [256, 116] on div at bounding box center [218, 105] width 116 height 24
click at [239, 108] on div at bounding box center [218, 105] width 116 height 24
click at [226, 130] on div at bounding box center [218, 129] width 116 height 24
click at [234, 131] on div at bounding box center [218, 129] width 116 height 24
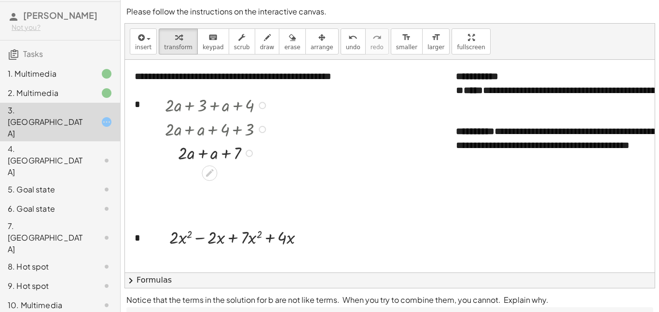
click at [200, 155] on div at bounding box center [218, 152] width 116 height 24
click at [213, 181] on div at bounding box center [218, 176] width 116 height 24
drag, startPoint x: 178, startPoint y: 238, endPoint x: 167, endPoint y: 242, distance: 11.6
click at [167, 242] on div "· x 2 + · 2 + · 2 · x 2 − · 2 · x + · 7 · x 2 + · 4 · x" at bounding box center [233, 236] width 157 height 29
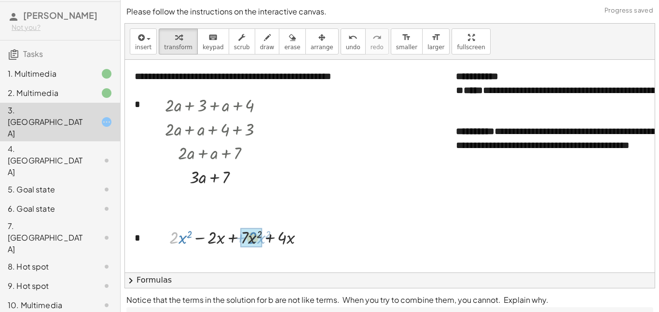
drag, startPoint x: 171, startPoint y: 240, endPoint x: 249, endPoint y: 241, distance: 77.6
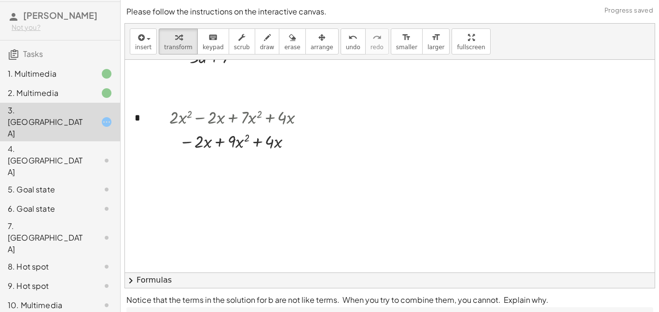
scroll to position [116, 0]
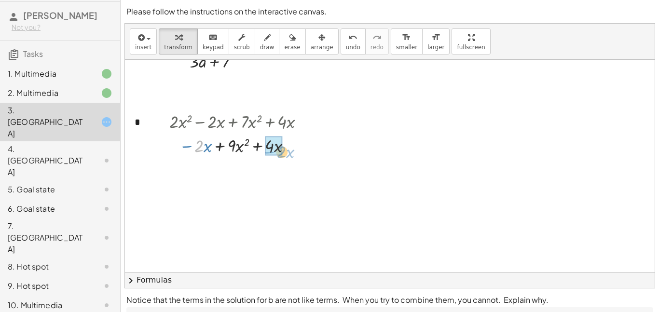
drag, startPoint x: 203, startPoint y: 147, endPoint x: 284, endPoint y: 153, distance: 81.7
click at [284, 153] on div at bounding box center [240, 145] width 152 height 24
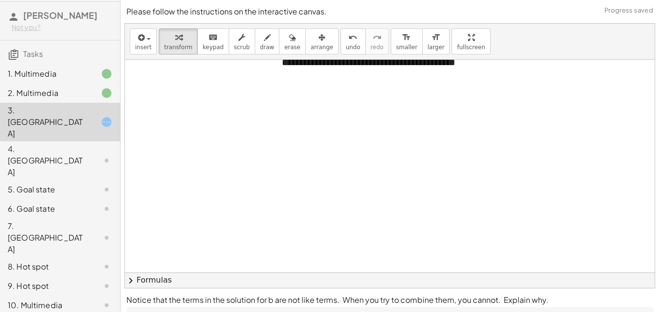
scroll to position [83, 0]
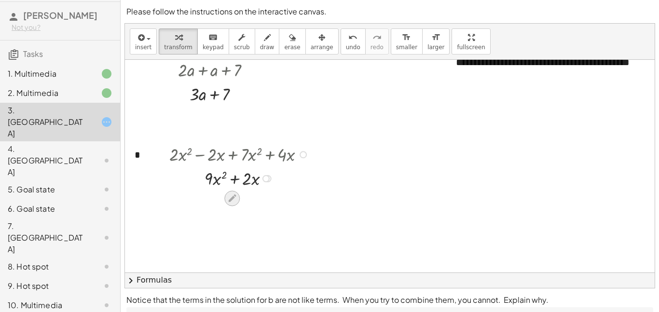
click at [232, 199] on icon at bounding box center [232, 198] width 10 height 10
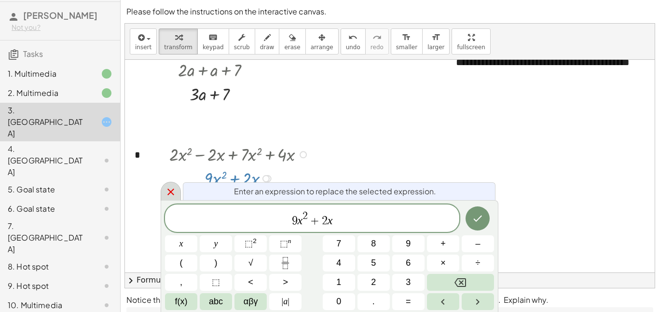
click at [166, 186] on icon at bounding box center [171, 192] width 12 height 12
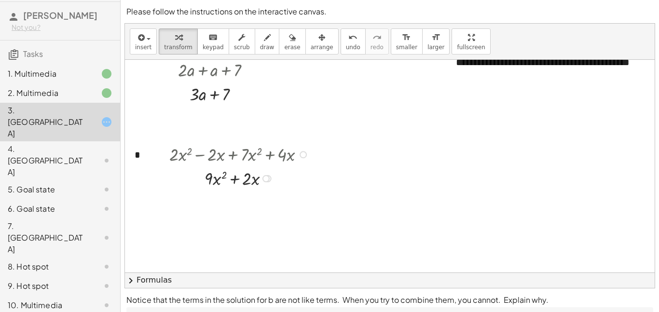
click at [236, 183] on div at bounding box center [240, 178] width 152 height 24
drag, startPoint x: 252, startPoint y: 180, endPoint x: 250, endPoint y: 187, distance: 7.5
click at [250, 187] on div at bounding box center [240, 178] width 152 height 24
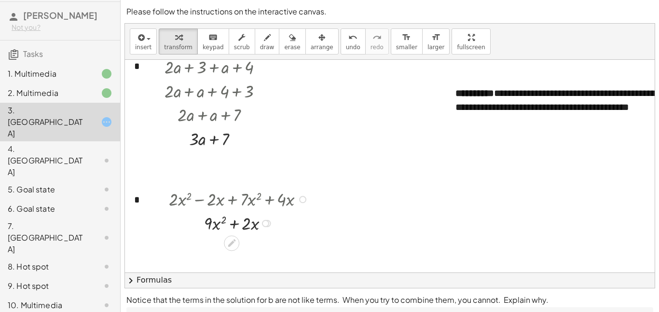
scroll to position [0, 0]
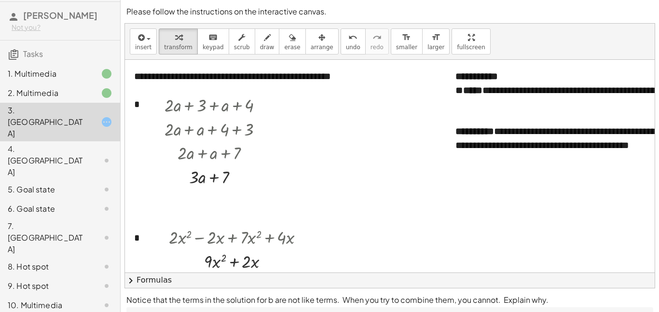
click at [42, 199] on div "4. Canvas" at bounding box center [60, 208] width 120 height 19
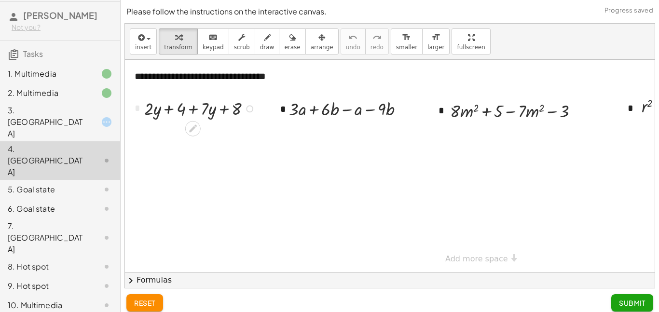
click at [146, 113] on div at bounding box center [201, 108] width 124 height 24
drag, startPoint x: 149, startPoint y: 111, endPoint x: 214, endPoint y: 108, distance: 64.2
drag, startPoint x: 163, startPoint y: 110, endPoint x: 222, endPoint y: 114, distance: 59.0
drag, startPoint x: 292, startPoint y: 110, endPoint x: 324, endPoint y: 112, distance: 32.8
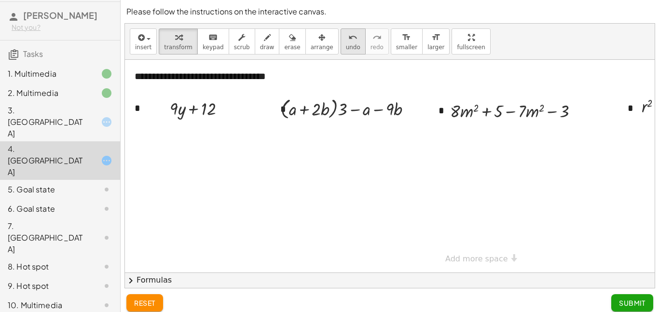
click at [346, 49] on span "undo" at bounding box center [353, 47] width 14 height 7
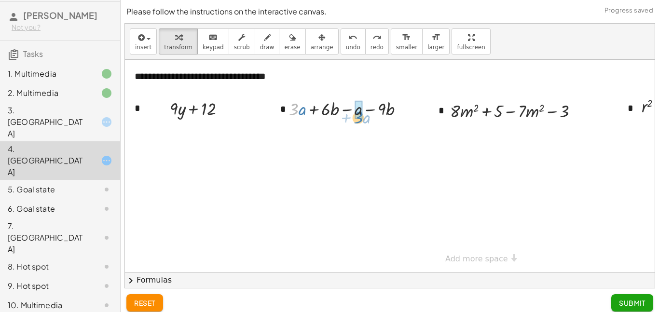
drag, startPoint x: 291, startPoint y: 109, endPoint x: 355, endPoint y: 114, distance: 64.3
drag, startPoint x: 306, startPoint y: 110, endPoint x: 377, endPoint y: 106, distance: 71.0
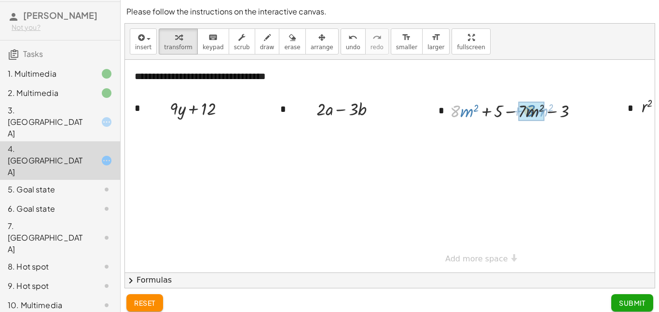
drag, startPoint x: 454, startPoint y: 115, endPoint x: 527, endPoint y: 114, distance: 73.8
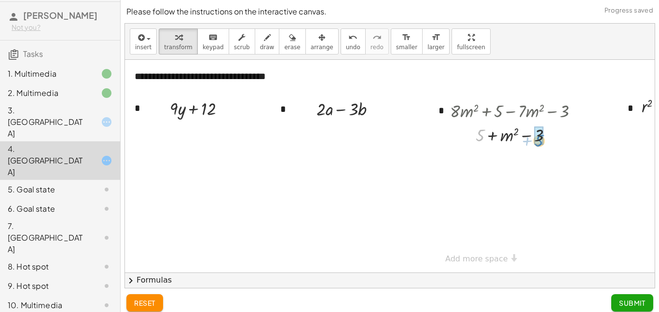
drag, startPoint x: 481, startPoint y: 136, endPoint x: 540, endPoint y: 140, distance: 58.9
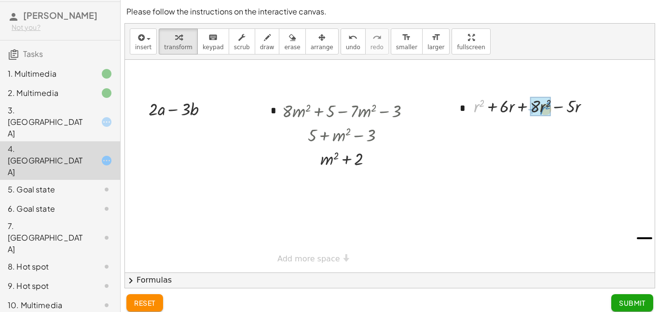
drag, startPoint x: 474, startPoint y: 109, endPoint x: 540, endPoint y: 111, distance: 65.6
drag, startPoint x: 491, startPoint y: 108, endPoint x: 555, endPoint y: 117, distance: 64.7
click at [555, 117] on div at bounding box center [535, 106] width 105 height 24
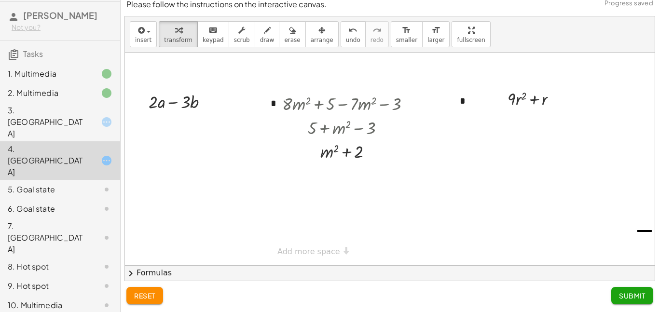
click at [628, 293] on span "Submit" at bounding box center [632, 295] width 27 height 9
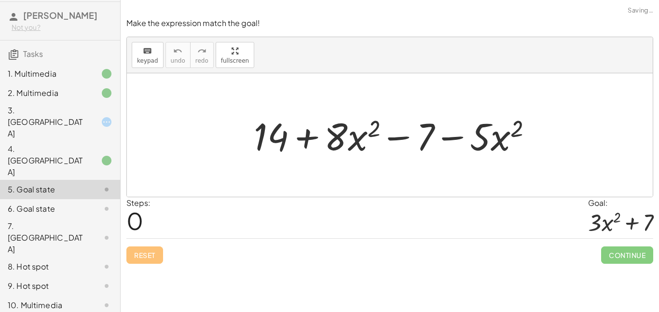
scroll to position [0, 0]
click at [98, 122] on div at bounding box center [98, 122] width 27 height 12
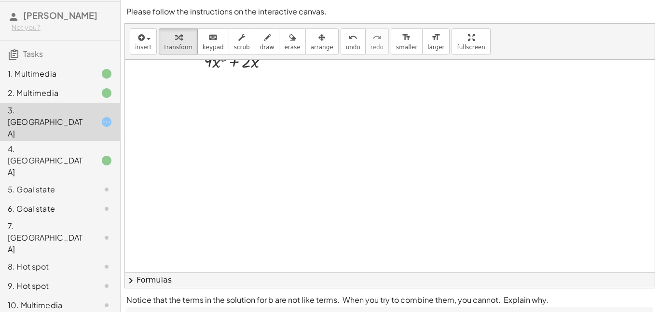
scroll to position [200, 0]
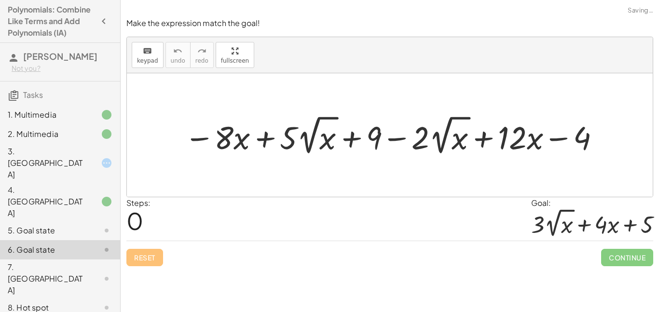
click at [71, 182] on div "2. Multimedia" at bounding box center [60, 201] width 120 height 39
click at [80, 164] on div "3. Canvas" at bounding box center [47, 163] width 78 height 35
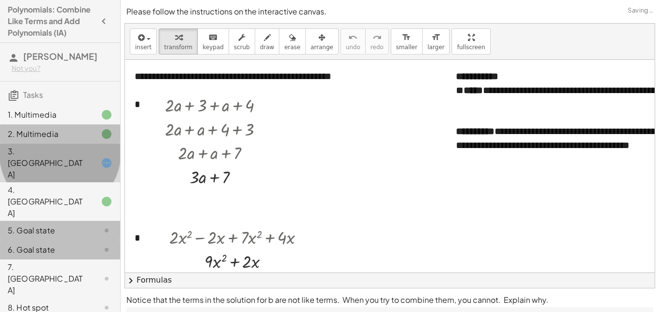
click at [80, 161] on div "3. Canvas" at bounding box center [47, 163] width 78 height 35
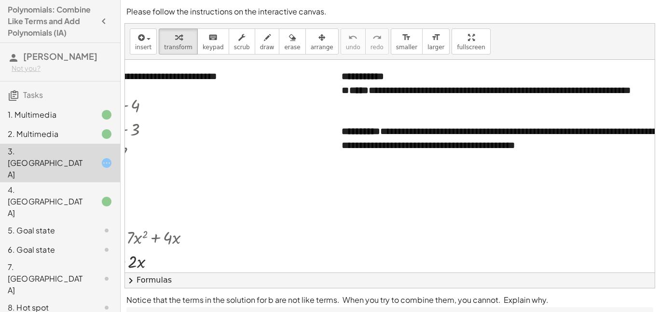
scroll to position [0, 114]
click at [375, 111] on div at bounding box center [522, 118] width 361 height 14
click at [372, 108] on div at bounding box center [522, 104] width 361 height 14
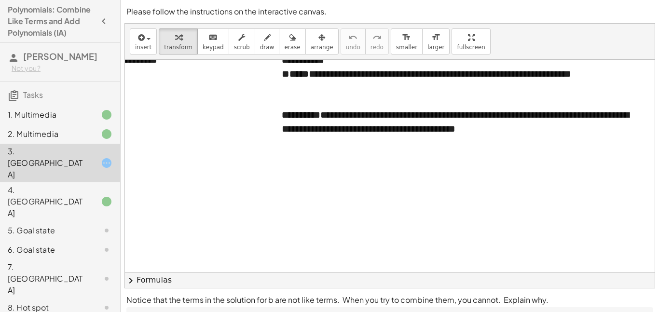
scroll to position [0, 174]
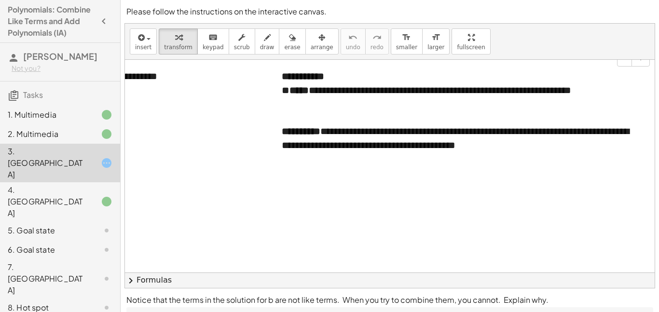
click at [497, 131] on div "**********" at bounding box center [462, 137] width 361 height 27
click at [409, 132] on div "**********" at bounding box center [462, 137] width 361 height 27
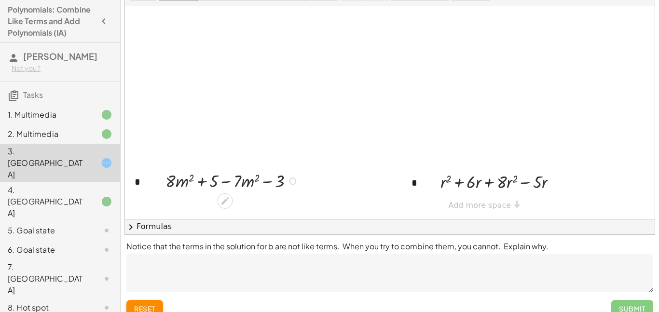
scroll to position [67, 0]
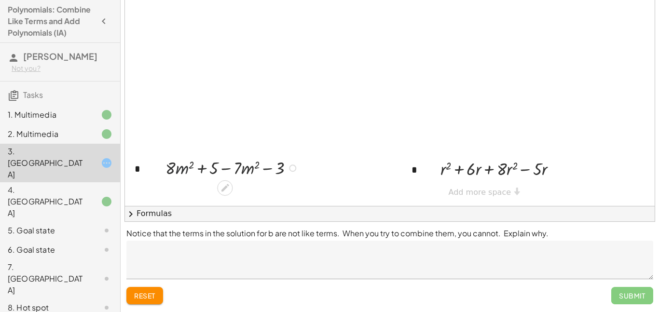
click at [180, 171] on div at bounding box center [234, 167] width 146 height 24
drag, startPoint x: 170, startPoint y: 169, endPoint x: 241, endPoint y: 168, distance: 70.9
drag, startPoint x: 198, startPoint y: 194, endPoint x: 271, endPoint y: 189, distance: 73.4
click at [271, 189] on div at bounding box center [234, 191] width 146 height 24
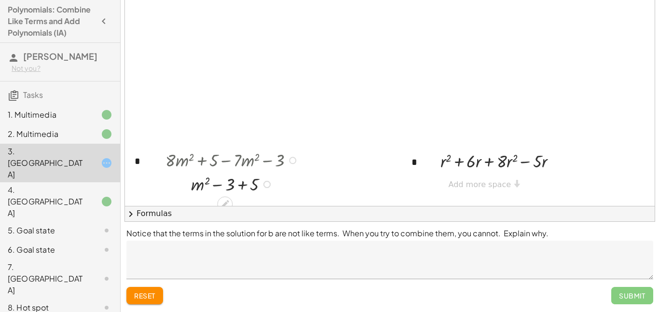
scroll to position [391, 0]
click at [243, 186] on div at bounding box center [234, 183] width 146 height 24
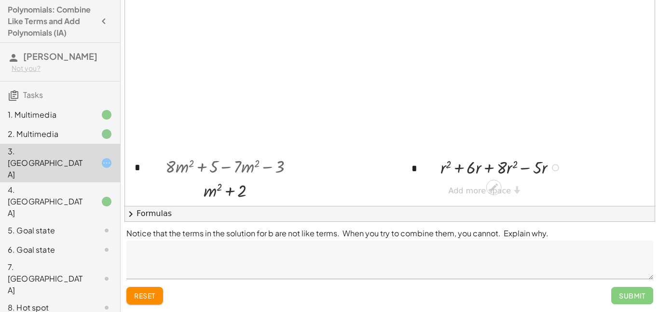
scroll to position [384, 0]
click at [442, 156] on div at bounding box center [501, 167] width 133 height 24
drag, startPoint x: 441, startPoint y: 173, endPoint x: 501, endPoint y: 177, distance: 60.4
click at [501, 177] on div at bounding box center [501, 167] width 133 height 24
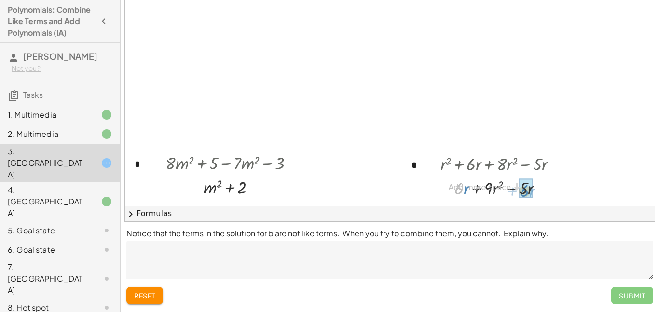
drag, startPoint x: 458, startPoint y: 185, endPoint x: 527, endPoint y: 187, distance: 68.5
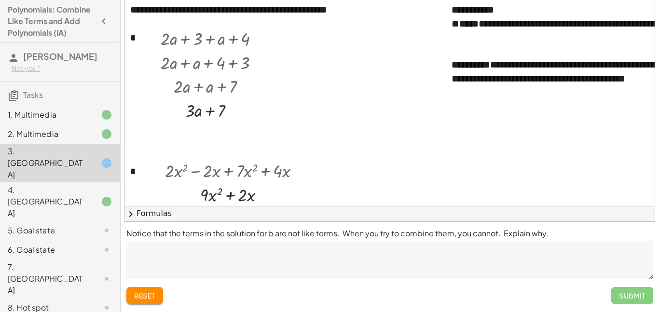
scroll to position [0, 0]
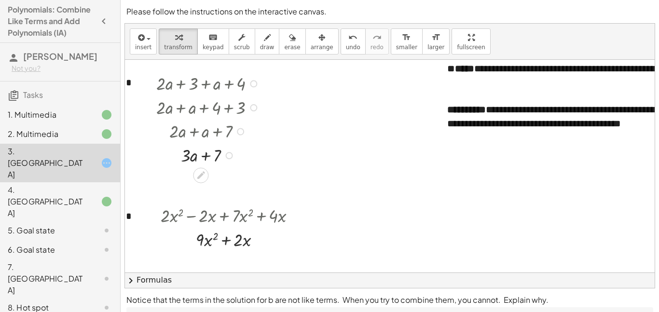
scroll to position [24, 9]
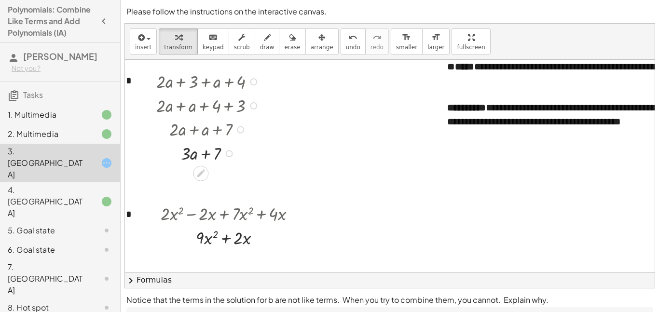
click at [36, 259] on div "5. Goal state" at bounding box center [60, 278] width 120 height 39
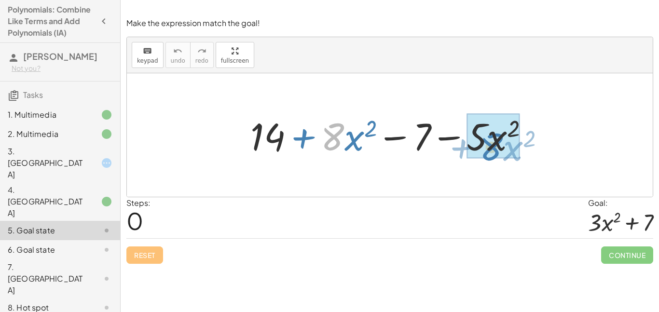
drag, startPoint x: 330, startPoint y: 141, endPoint x: 489, endPoint y: 151, distance: 159.0
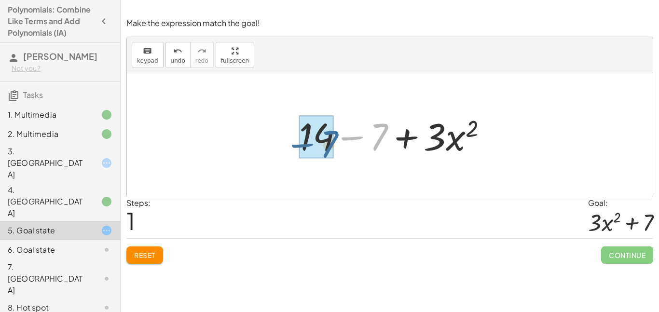
drag, startPoint x: 380, startPoint y: 136, endPoint x: 328, endPoint y: 144, distance: 52.1
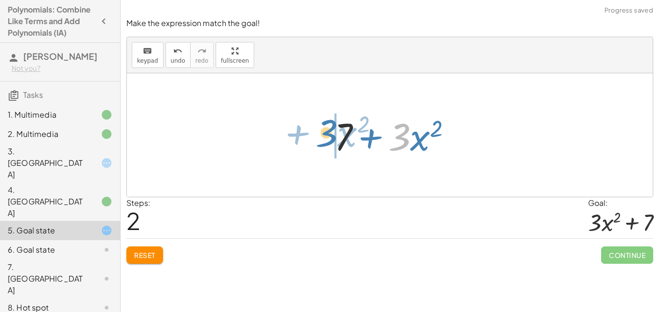
drag, startPoint x: 403, startPoint y: 140, endPoint x: 323, endPoint y: 141, distance: 80.5
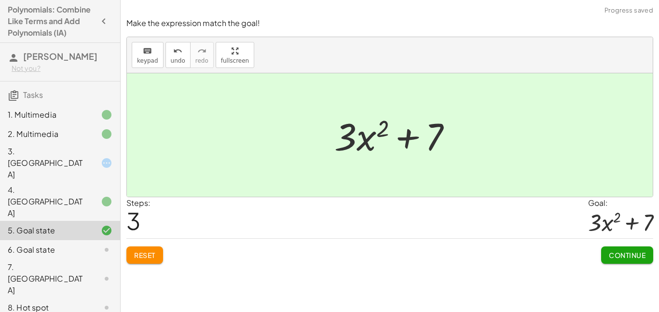
click at [619, 247] on button "Continue" at bounding box center [627, 254] width 52 height 17
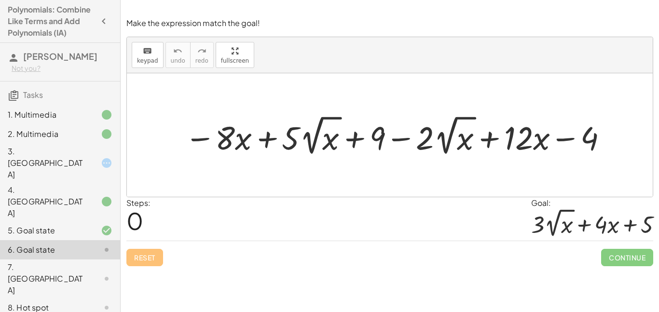
click at [301, 139] on div at bounding box center [397, 134] width 434 height 45
click at [308, 141] on div at bounding box center [397, 134] width 434 height 45
click at [313, 146] on div at bounding box center [397, 134] width 434 height 45
drag, startPoint x: 223, startPoint y: 142, endPoint x: 309, endPoint y: 139, distance: 86.3
click at [309, 139] on div at bounding box center [397, 134] width 434 height 45
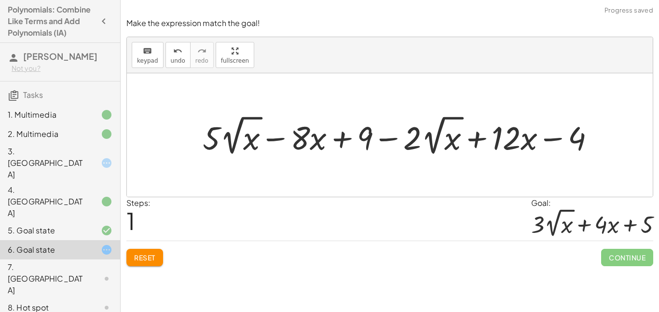
click at [282, 138] on div at bounding box center [402, 134] width 409 height 45
click at [146, 257] on span "Reset" at bounding box center [144, 257] width 21 height 9
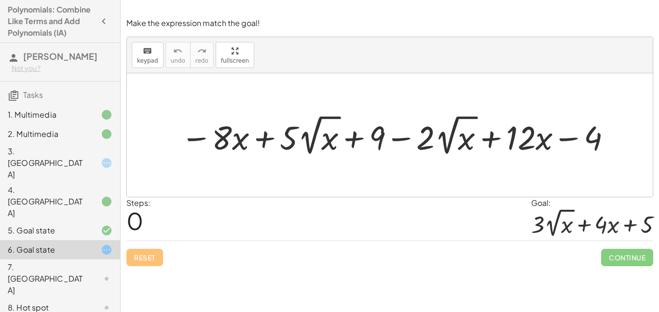
click at [465, 140] on div at bounding box center [397, 135] width 442 height 46
click at [463, 135] on div at bounding box center [397, 135] width 442 height 46
click at [463, 138] on div at bounding box center [397, 135] width 442 height 46
drag, startPoint x: 223, startPoint y: 131, endPoint x: 522, endPoint y: 141, distance: 299.1
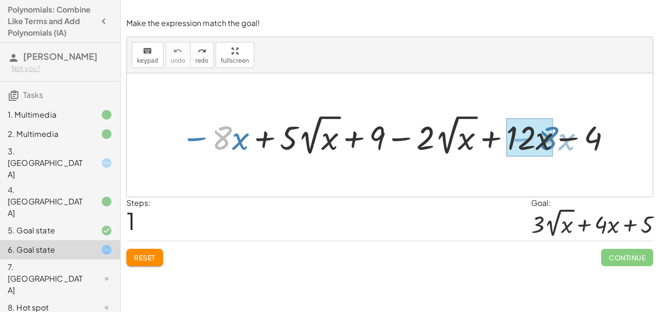
drag, startPoint x: 212, startPoint y: 140, endPoint x: 539, endPoint y: 141, distance: 326.4
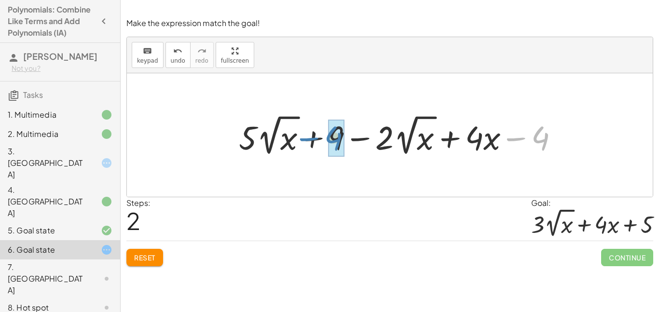
drag, startPoint x: 539, startPoint y: 141, endPoint x: 330, endPoint y: 141, distance: 208.3
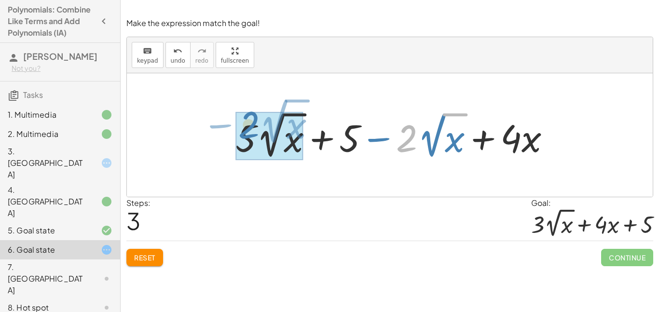
drag, startPoint x: 412, startPoint y: 143, endPoint x: 251, endPoint y: 133, distance: 161.4
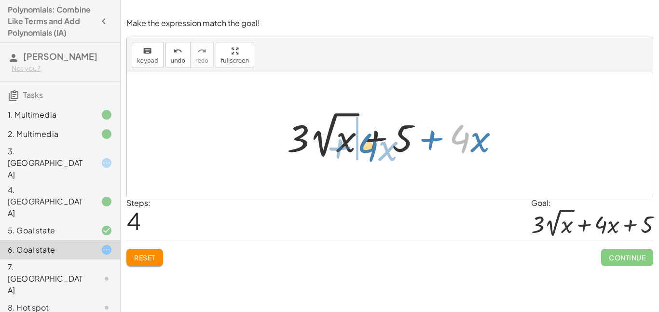
drag, startPoint x: 467, startPoint y: 144, endPoint x: 375, endPoint y: 152, distance: 92.5
click at [375, 152] on div at bounding box center [397, 134] width 230 height 53
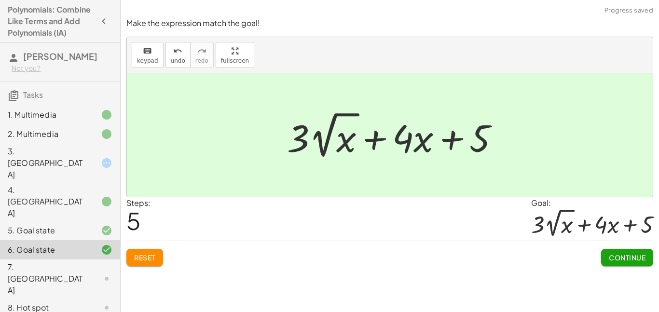
click at [636, 258] on span "Continue" at bounding box center [626, 257] width 37 height 9
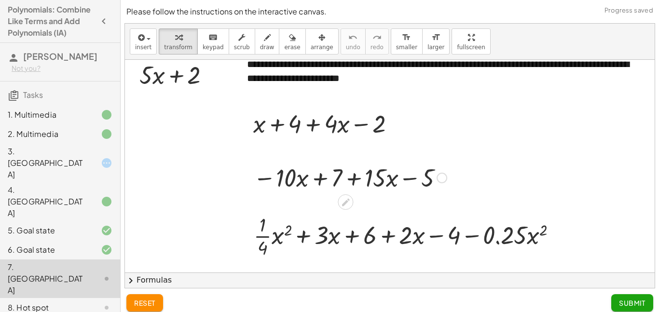
scroll to position [0, 0]
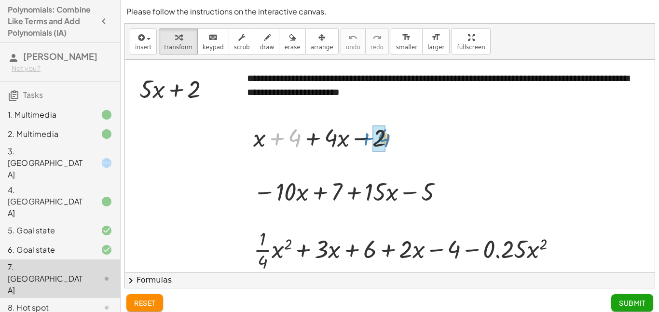
drag, startPoint x: 292, startPoint y: 140, endPoint x: 379, endPoint y: 140, distance: 87.8
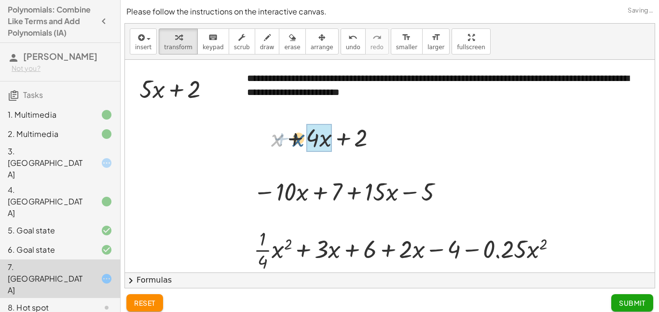
drag, startPoint x: 278, startPoint y: 141, endPoint x: 301, endPoint y: 140, distance: 22.7
click at [301, 140] on div at bounding box center [327, 137] width 123 height 33
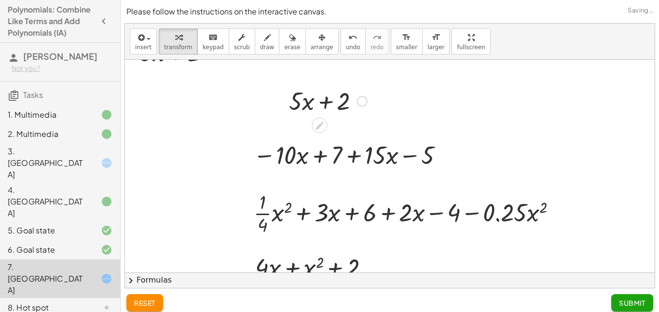
scroll to position [42, 0]
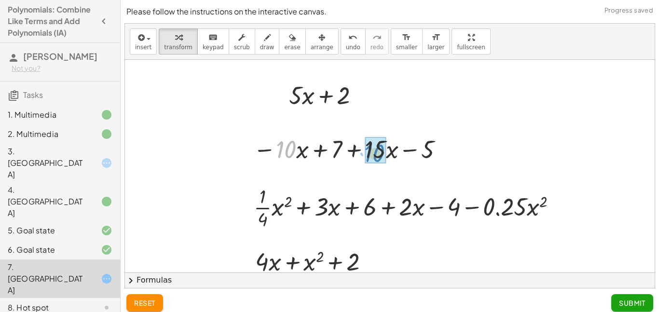
drag, startPoint x: 285, startPoint y: 149, endPoint x: 375, endPoint y: 152, distance: 89.8
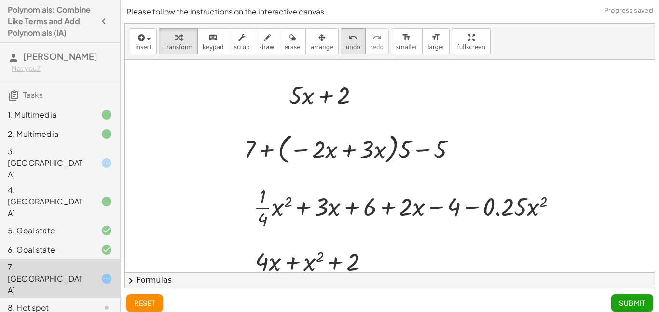
click at [348, 39] on icon "undo" at bounding box center [352, 38] width 9 height 12
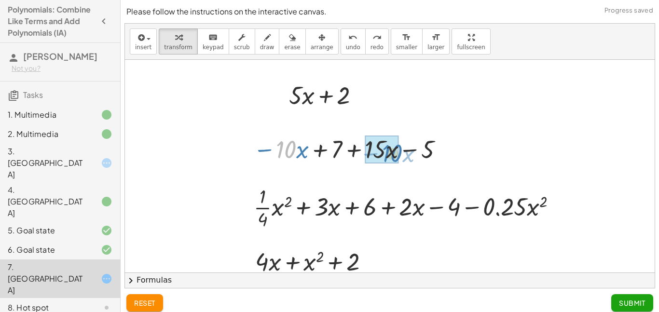
drag, startPoint x: 289, startPoint y: 149, endPoint x: 394, endPoint y: 153, distance: 105.2
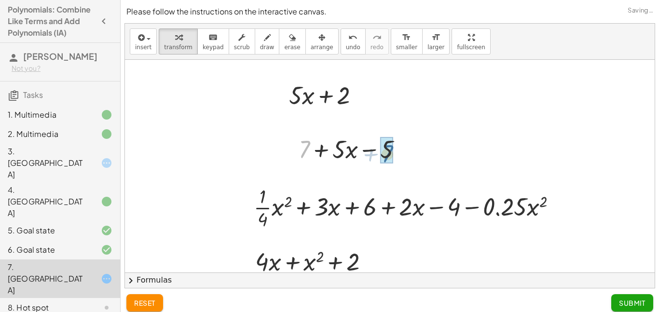
drag, startPoint x: 303, startPoint y: 151, endPoint x: 390, endPoint y: 155, distance: 86.4
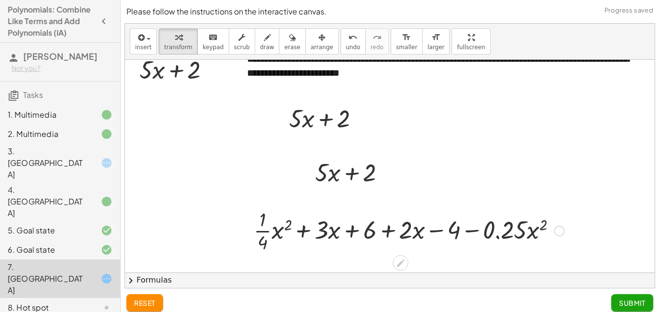
scroll to position [65, 0]
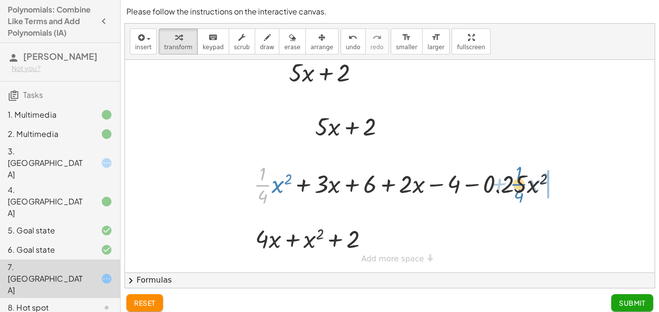
drag, startPoint x: 261, startPoint y: 188, endPoint x: 518, endPoint y: 187, distance: 256.5
click at [518, 187] on div at bounding box center [409, 184] width 320 height 48
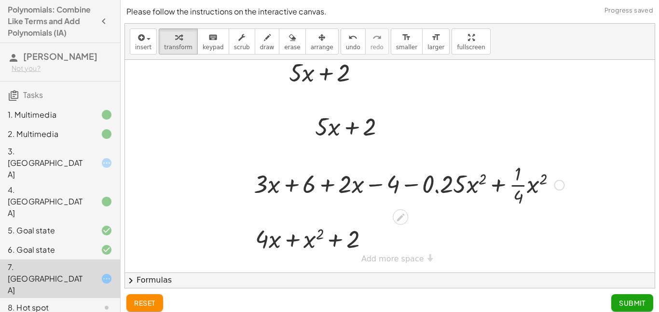
click at [488, 182] on div at bounding box center [409, 184] width 320 height 48
click at [496, 185] on div at bounding box center [409, 184] width 320 height 48
click at [348, 38] on icon "undo" at bounding box center [352, 38] width 9 height 12
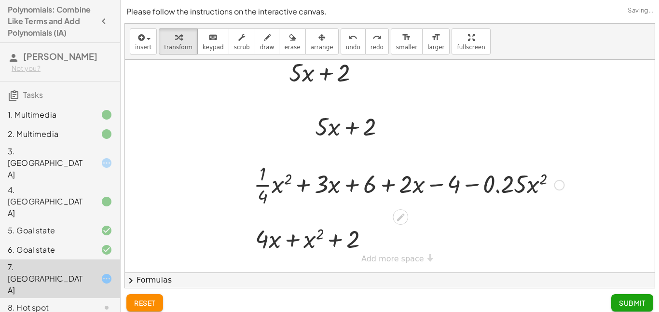
click at [497, 188] on div at bounding box center [409, 184] width 320 height 48
click at [414, 212] on div at bounding box center [389, 134] width 529 height 278
click at [405, 216] on icon at bounding box center [400, 217] width 10 height 10
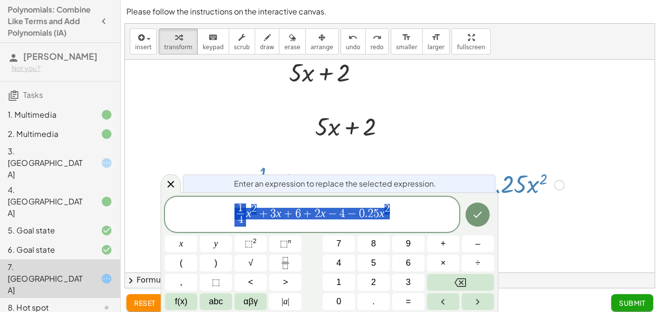
click at [517, 149] on div at bounding box center [389, 134] width 529 height 278
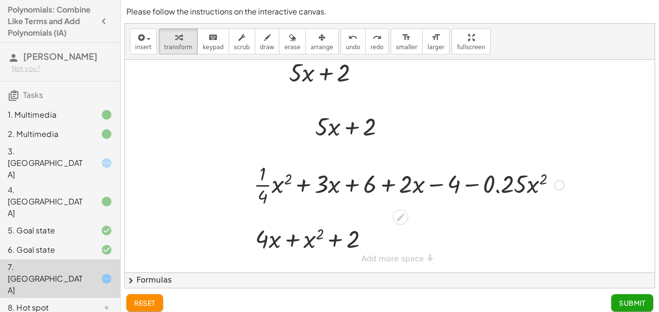
click at [495, 177] on div at bounding box center [409, 184] width 320 height 48
click at [403, 215] on icon at bounding box center [400, 217] width 8 height 8
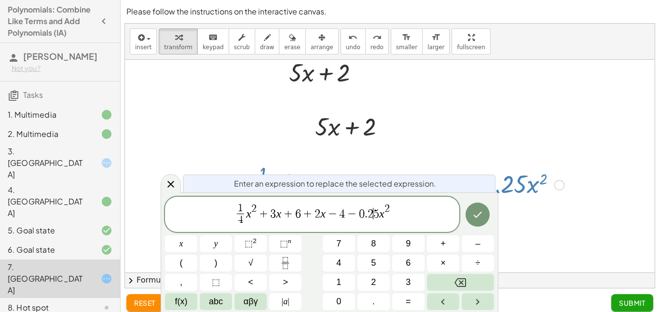
click at [379, 215] on var "x" at bounding box center [381, 213] width 5 height 13
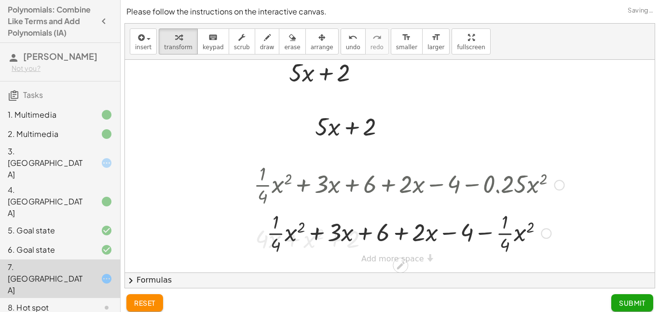
scroll to position [66, 0]
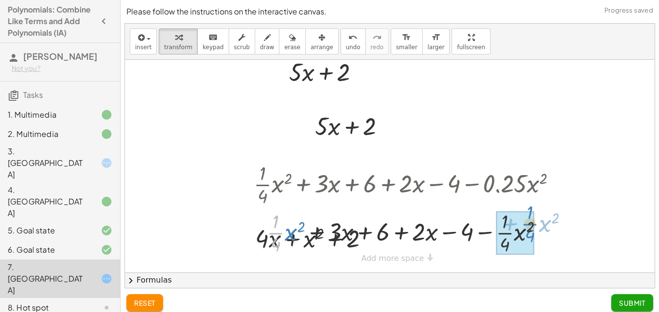
drag, startPoint x: 272, startPoint y: 232, endPoint x: 521, endPoint y: 228, distance: 248.8
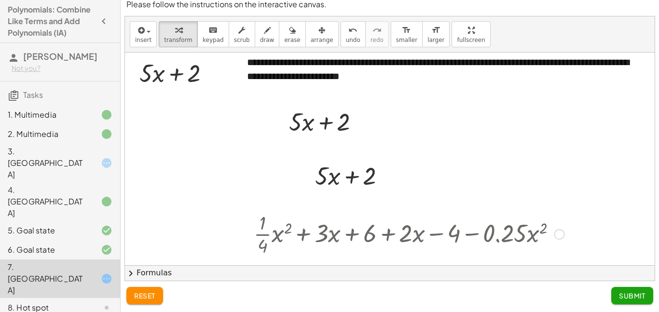
scroll to position [65, 0]
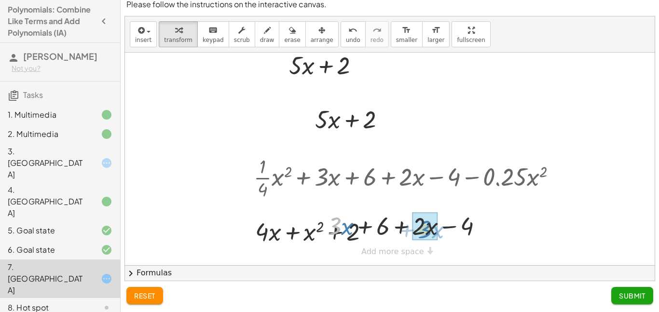
drag, startPoint x: 334, startPoint y: 226, endPoint x: 425, endPoint y: 229, distance: 90.7
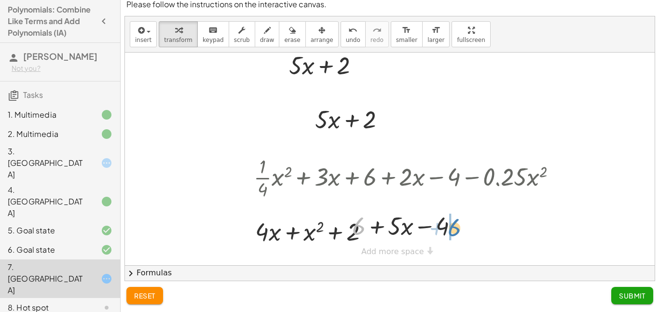
drag, startPoint x: 361, startPoint y: 230, endPoint x: 457, endPoint y: 232, distance: 95.5
click at [457, 232] on div at bounding box center [409, 225] width 320 height 33
click at [623, 292] on span "Submit" at bounding box center [632, 295] width 27 height 9
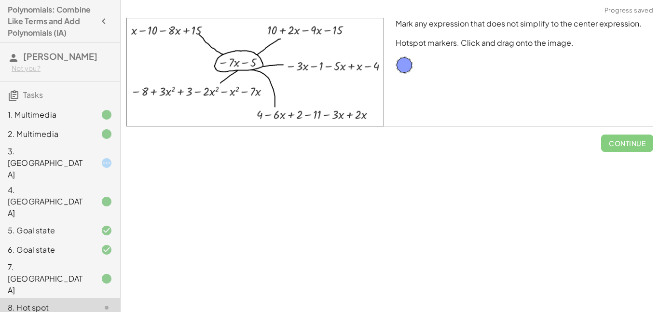
scroll to position [60, 0]
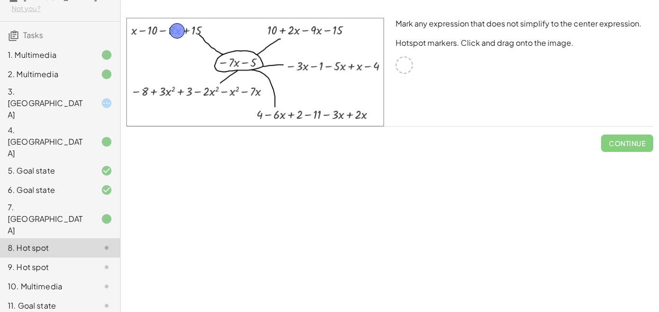
drag, startPoint x: 406, startPoint y: 62, endPoint x: 179, endPoint y: 27, distance: 229.7
click at [628, 148] on button "Check" at bounding box center [632, 143] width 41 height 17
click at [632, 142] on span "Continue" at bounding box center [626, 143] width 37 height 9
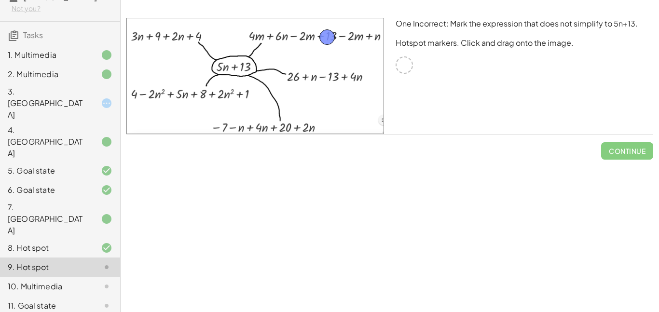
drag, startPoint x: 409, startPoint y: 65, endPoint x: 337, endPoint y: 37, distance: 77.1
click at [626, 152] on span "Check" at bounding box center [632, 151] width 25 height 9
click at [633, 150] on span "Continue" at bounding box center [626, 151] width 37 height 9
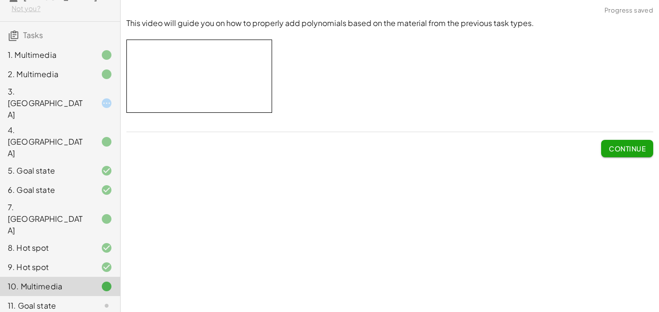
click at [608, 154] on button "Continue" at bounding box center [627, 148] width 52 height 17
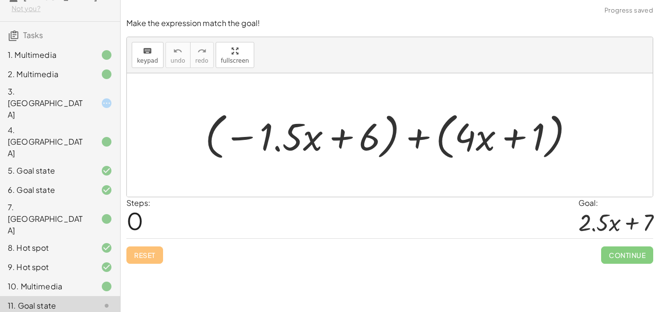
click at [266, 134] on div at bounding box center [393, 135] width 386 height 55
drag, startPoint x: 182, startPoint y: 129, endPoint x: 216, endPoint y: 136, distance: 35.6
click at [216, 136] on div "+ ( − · 1.5 · x + 6 ) + ( + · 4 · x + 1 )" at bounding box center [390, 134] width 526 height 123
click at [207, 134] on div at bounding box center [393, 135] width 386 height 55
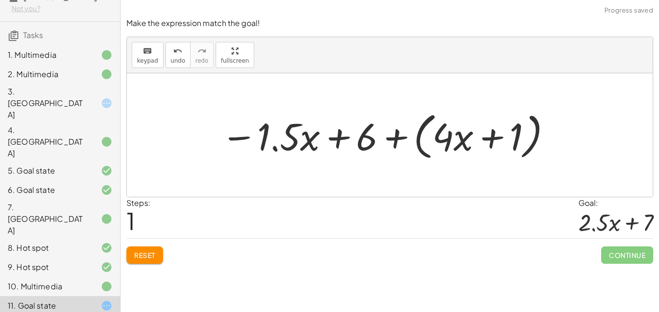
click at [421, 138] on div at bounding box center [386, 135] width 341 height 55
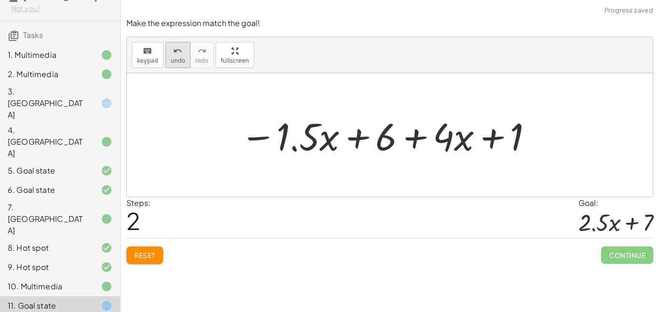
click at [180, 65] on button "undo undo" at bounding box center [177, 55] width 25 height 26
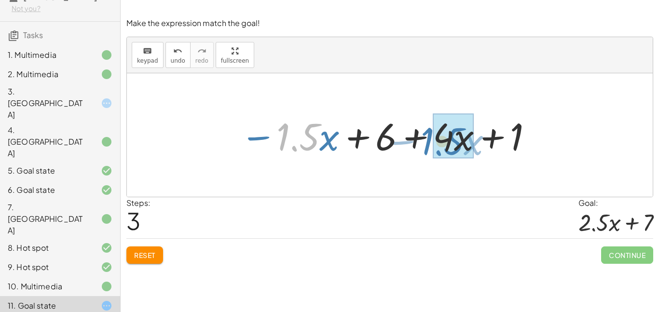
drag, startPoint x: 283, startPoint y: 140, endPoint x: 435, endPoint y: 142, distance: 152.9
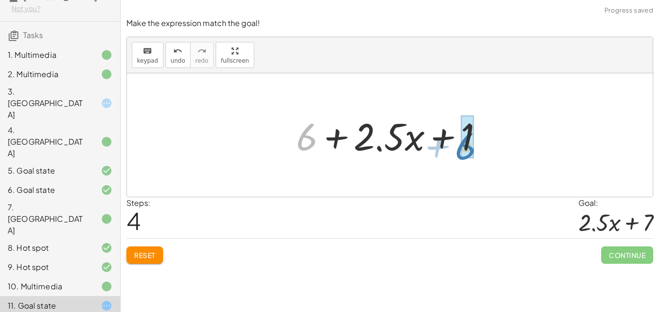
drag, startPoint x: 306, startPoint y: 138, endPoint x: 469, endPoint y: 145, distance: 163.6
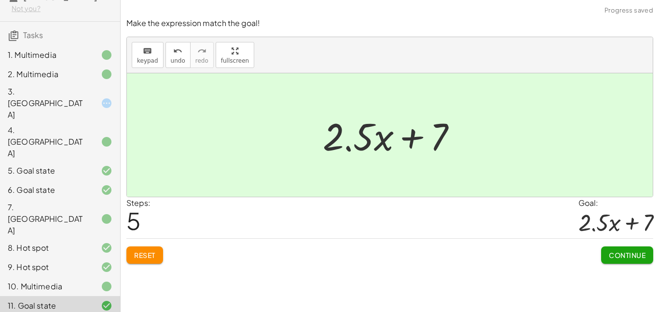
click at [622, 255] on span "Continue" at bounding box center [626, 255] width 37 height 9
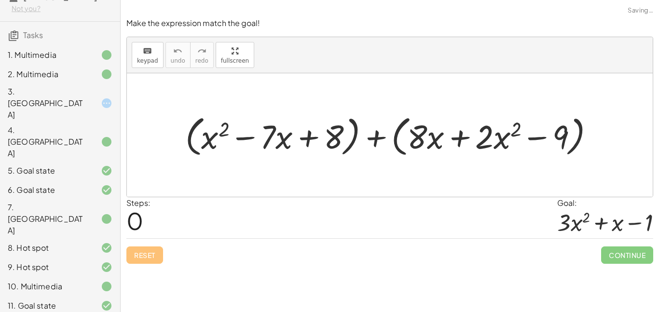
click at [191, 143] on div at bounding box center [393, 135] width 426 height 48
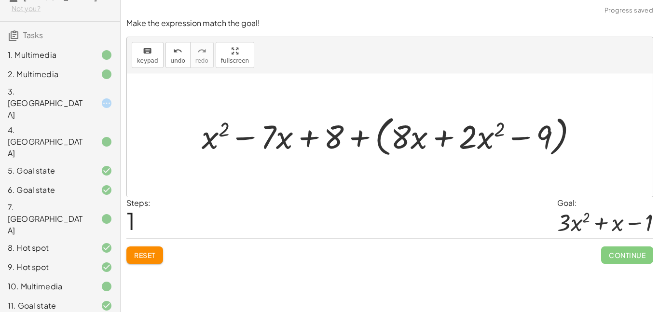
click at [380, 147] on div at bounding box center [393, 135] width 393 height 48
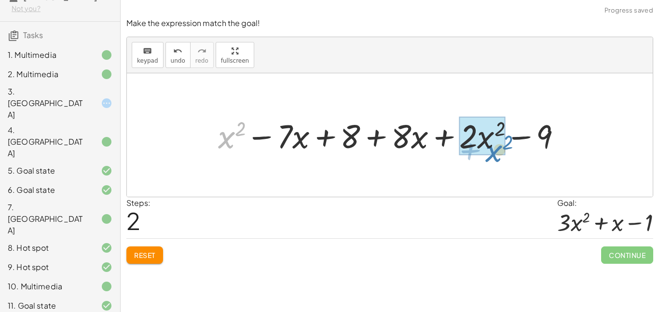
drag, startPoint x: 223, startPoint y: 145, endPoint x: 487, endPoint y: 159, distance: 265.0
click at [487, 159] on div "+ ( + x 2 − · 7 · x + 8 ) + ( + · 8 · x + · 2 · x 2 − 9 ) + x 2 − · 7 · x + 8 +…" at bounding box center [389, 135] width 373 height 48
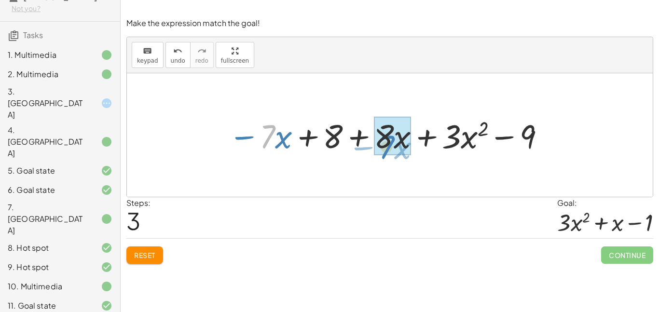
drag, startPoint x: 274, startPoint y: 138, endPoint x: 393, endPoint y: 148, distance: 119.5
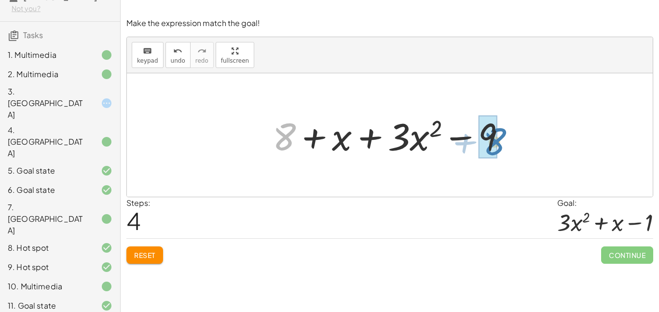
drag, startPoint x: 279, startPoint y: 140, endPoint x: 487, endPoint y: 145, distance: 208.3
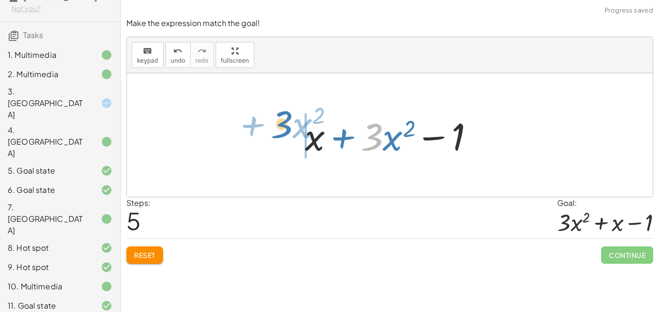
drag, startPoint x: 376, startPoint y: 138, endPoint x: 279, endPoint y: 133, distance: 97.5
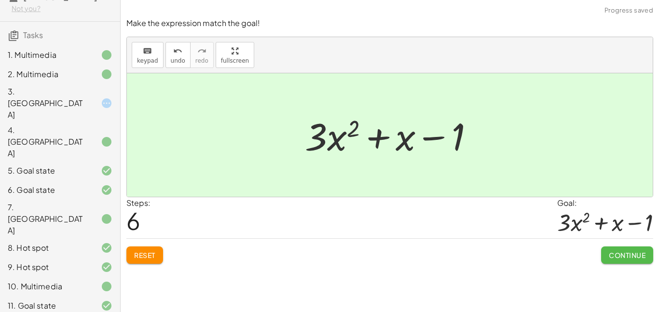
click at [618, 253] on span "Continue" at bounding box center [626, 255] width 37 height 9
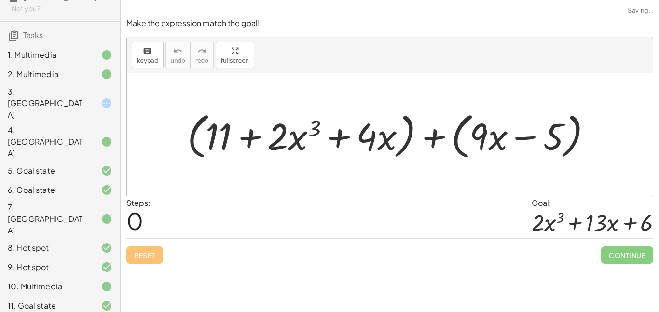
click at [195, 151] on div at bounding box center [393, 135] width 422 height 54
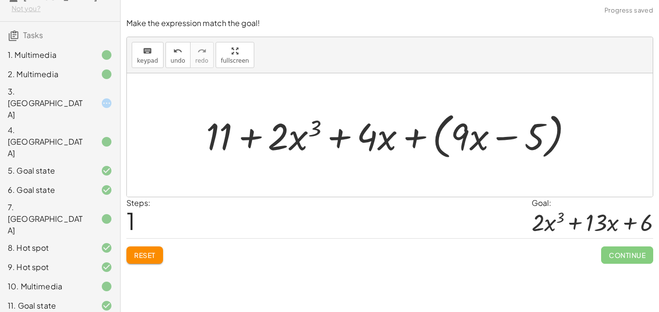
click at [438, 144] on div at bounding box center [393, 135] width 384 height 54
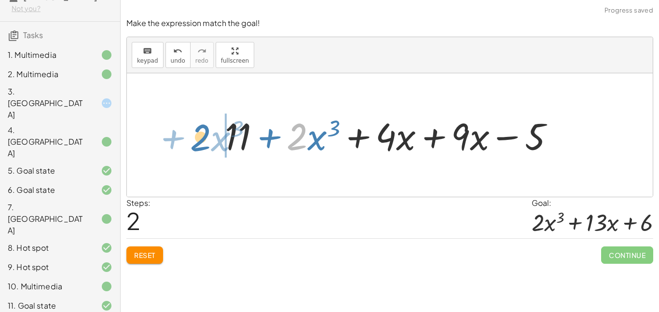
drag, startPoint x: 294, startPoint y: 145, endPoint x: 198, endPoint y: 148, distance: 96.5
click at [198, 148] on div "+ ( + 11 + · 2 · x 3 + · 4 · x ) + ( + · 9 · x − 5 ) + 11 + · 2 · x 3 + · 4 · x…" at bounding box center [390, 134] width 526 height 123
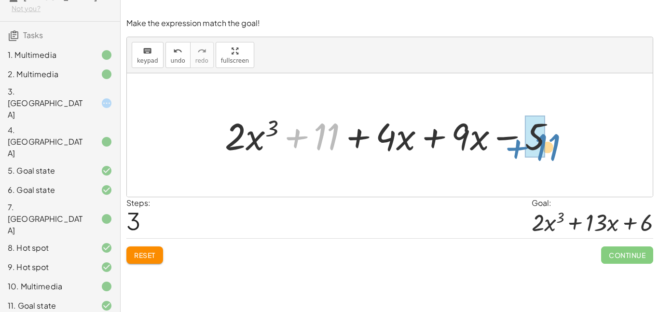
drag, startPoint x: 330, startPoint y: 139, endPoint x: 547, endPoint y: 148, distance: 217.2
click at [547, 148] on div at bounding box center [393, 134] width 347 height 49
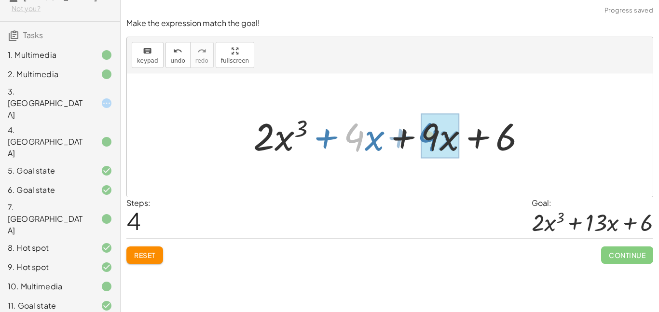
drag, startPoint x: 355, startPoint y: 145, endPoint x: 435, endPoint y: 144, distance: 80.0
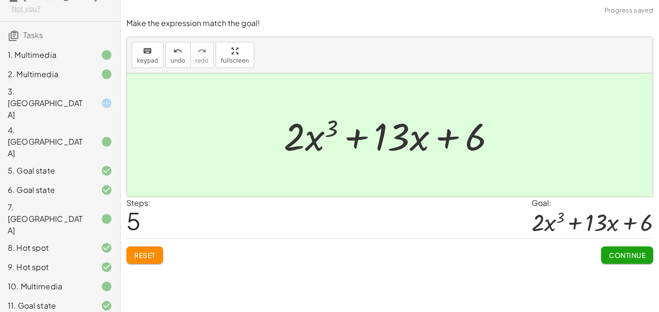
click at [614, 266] on div "Make the expression match the goal! keyboard keypad undo undo redo redo fullscr…" at bounding box center [390, 140] width 538 height 257
click at [623, 256] on span "Continue" at bounding box center [626, 255] width 37 height 9
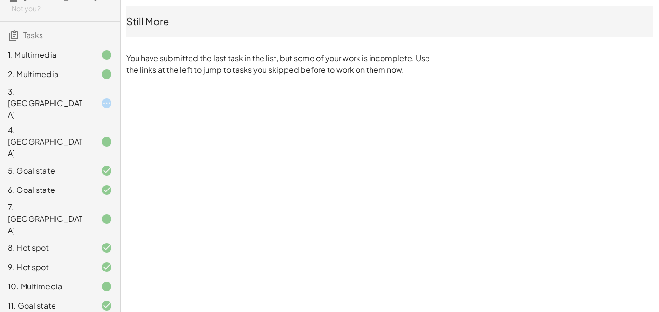
click at [71, 105] on div "3. Canvas" at bounding box center [47, 103] width 78 height 35
click at [39, 184] on div "6. Goal state" at bounding box center [47, 190] width 78 height 12
click at [67, 257] on div "7. Canvas" at bounding box center [60, 266] width 120 height 19
click at [71, 110] on div "3. Canvas" at bounding box center [47, 103] width 78 height 35
click at [92, 80] on div at bounding box center [98, 74] width 27 height 12
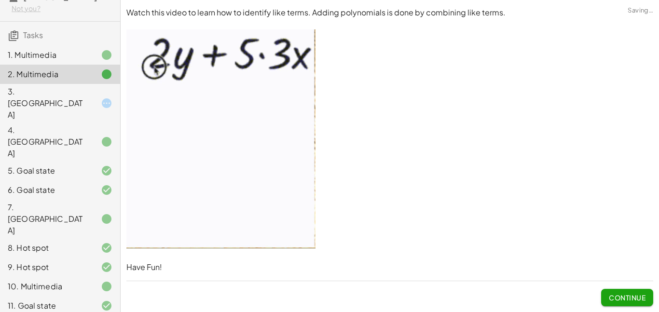
click at [56, 102] on div "3. Canvas" at bounding box center [47, 103] width 78 height 35
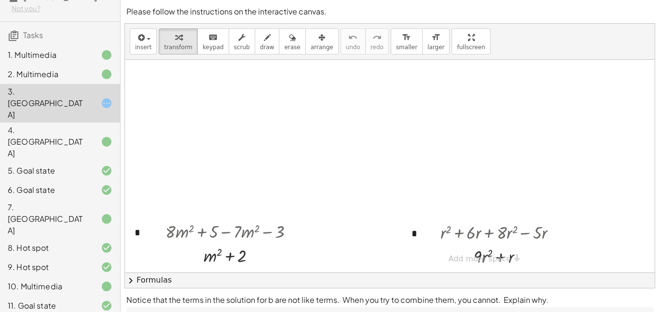
scroll to position [67, 0]
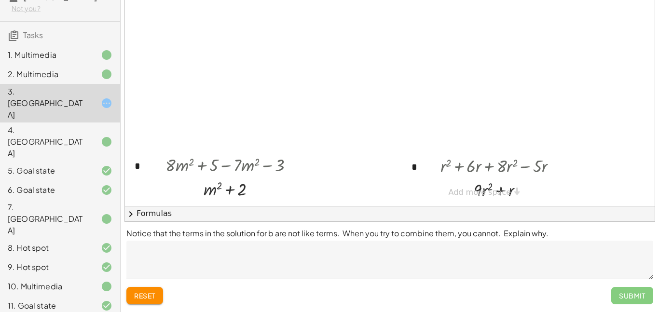
click at [269, 253] on textarea at bounding box center [389, 260] width 527 height 39
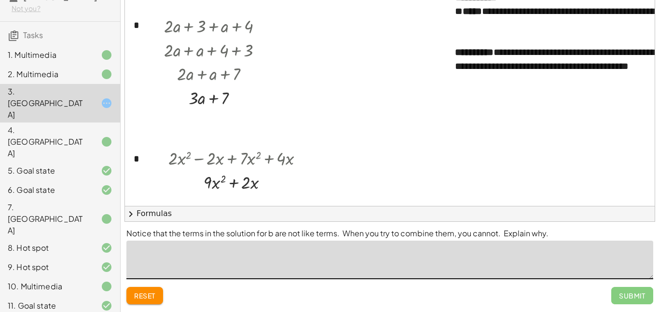
scroll to position [0, 1]
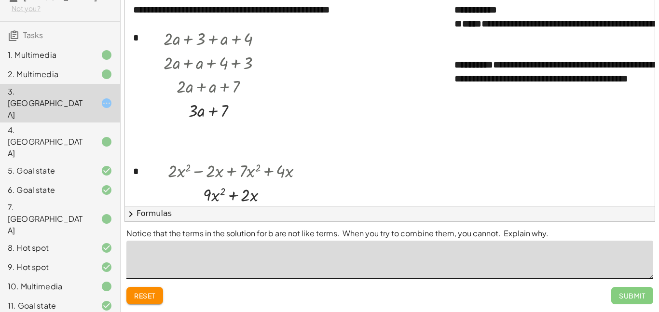
type textarea "*"
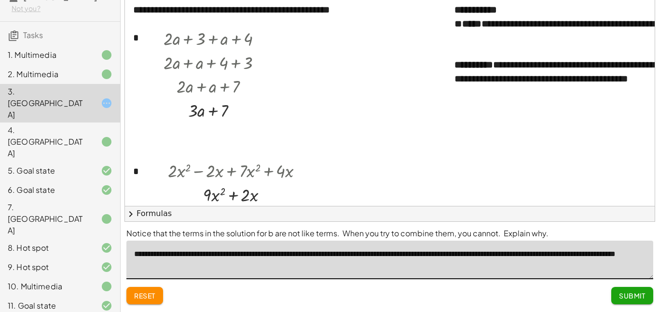
type textarea "**********"
click at [497, 142] on div at bounding box center [474, 292] width 703 height 598
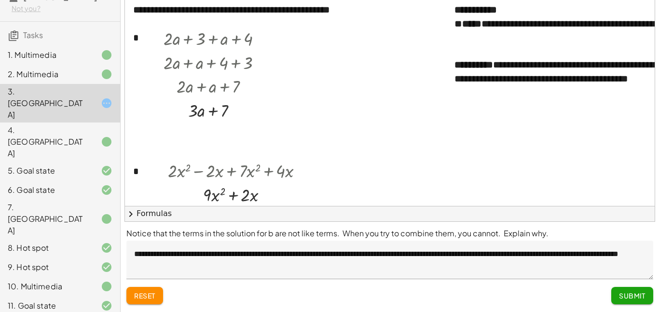
click at [624, 295] on span "Submit" at bounding box center [632, 295] width 27 height 9
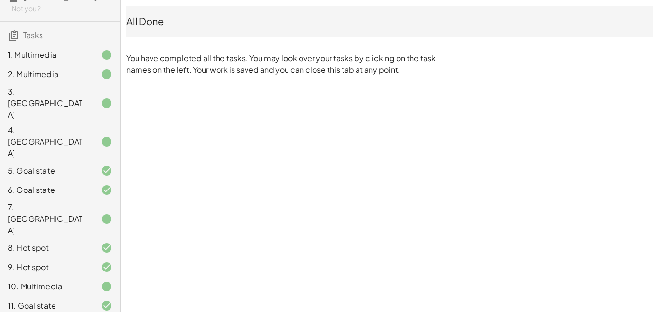
scroll to position [0, 0]
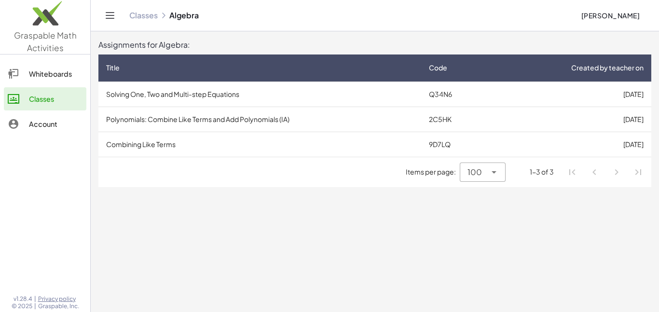
click at [134, 152] on td "Combining Like Terms" at bounding box center [259, 144] width 323 height 25
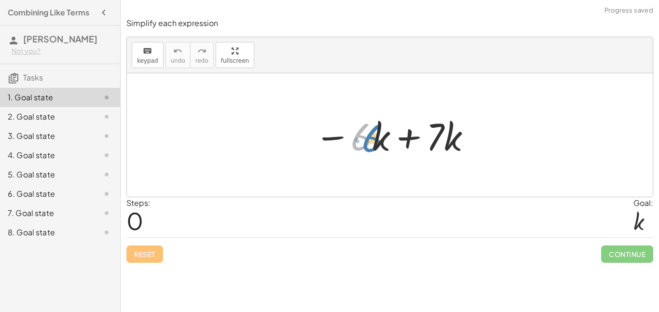
drag, startPoint x: 353, startPoint y: 146, endPoint x: 359, endPoint y: 146, distance: 5.8
click at [359, 146] on div at bounding box center [393, 135] width 167 height 50
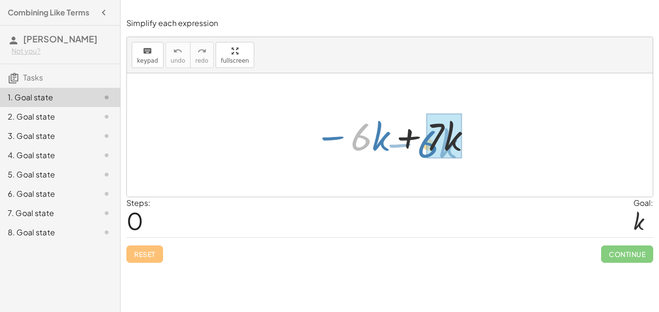
drag, startPoint x: 361, startPoint y: 144, endPoint x: 431, endPoint y: 151, distance: 70.8
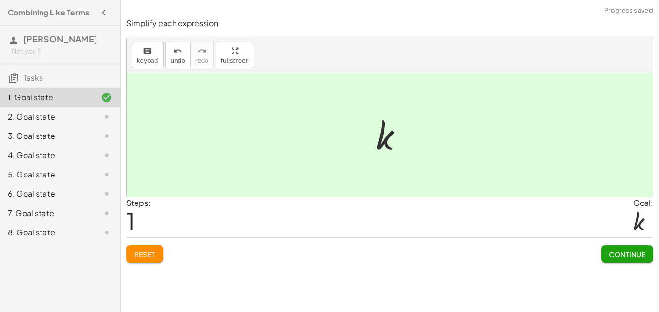
click at [621, 259] on button "Continue" at bounding box center [627, 253] width 52 height 17
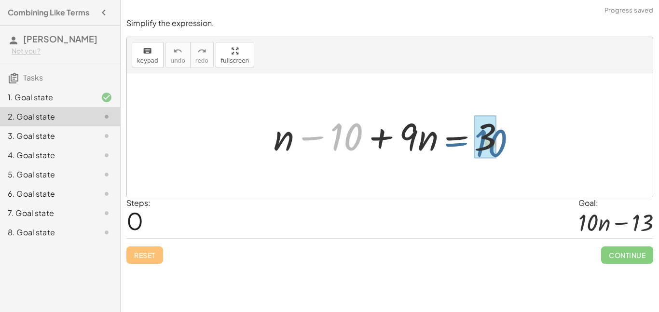
drag, startPoint x: 350, startPoint y: 142, endPoint x: 499, endPoint y: 148, distance: 148.6
click at [499, 148] on div at bounding box center [393, 135] width 249 height 50
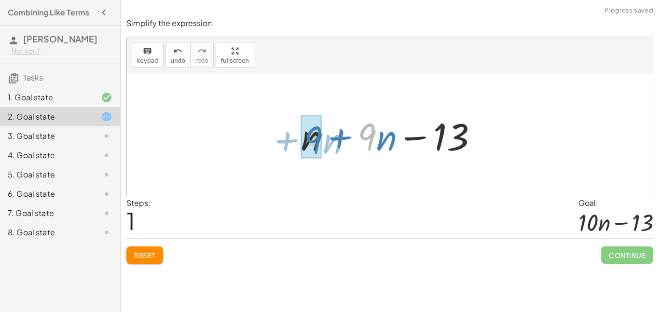
drag, startPoint x: 365, startPoint y: 145, endPoint x: 307, endPoint y: 149, distance: 58.0
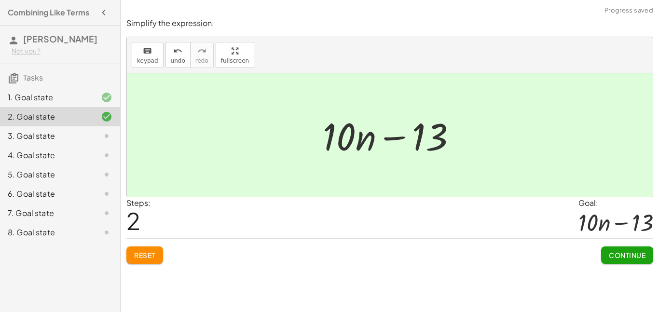
click at [601, 246] on span "Continue" at bounding box center [627, 254] width 52 height 17
click at [605, 249] on button "Continue" at bounding box center [627, 254] width 52 height 17
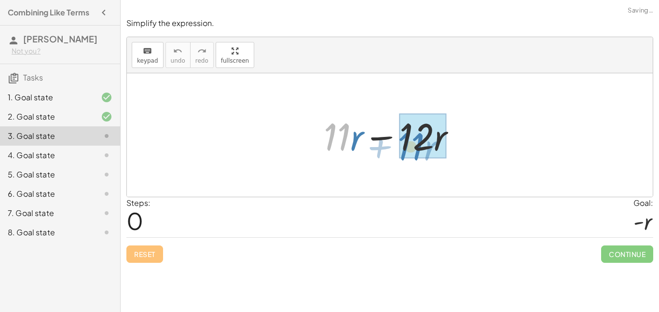
drag, startPoint x: 332, startPoint y: 139, endPoint x: 412, endPoint y: 149, distance: 80.1
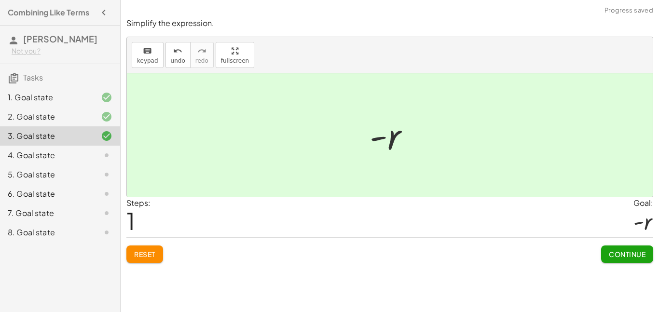
click at [625, 259] on button "Continue" at bounding box center [627, 253] width 52 height 17
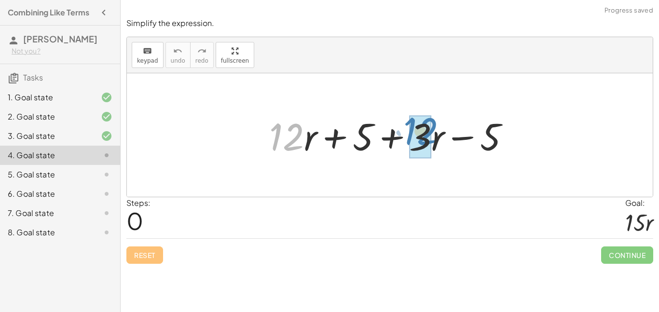
drag, startPoint x: 286, startPoint y: 142, endPoint x: 422, endPoint y: 136, distance: 135.6
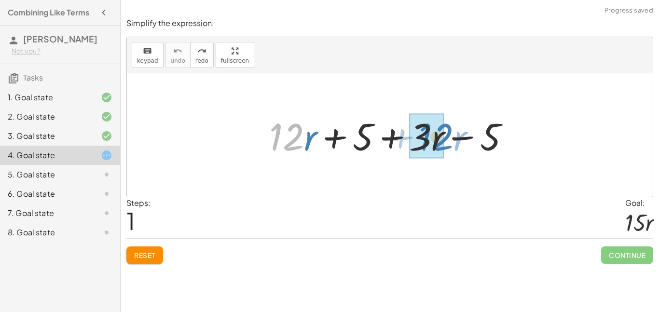
drag, startPoint x: 292, startPoint y: 135, endPoint x: 441, endPoint y: 135, distance: 149.0
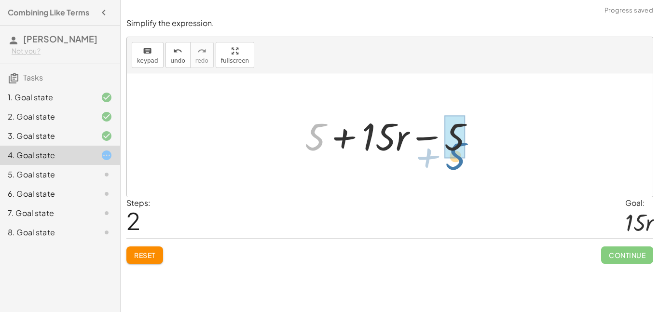
drag, startPoint x: 319, startPoint y: 136, endPoint x: 459, endPoint y: 154, distance: 141.4
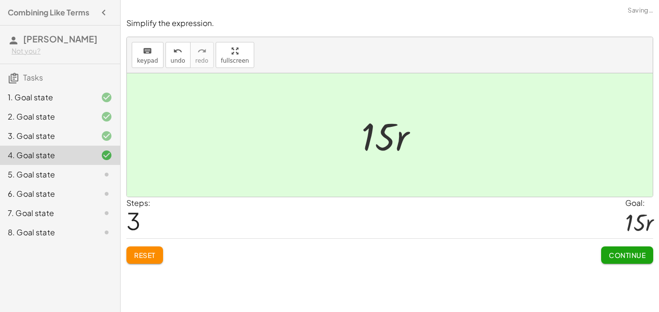
click at [607, 257] on button "Continue" at bounding box center [627, 254] width 52 height 17
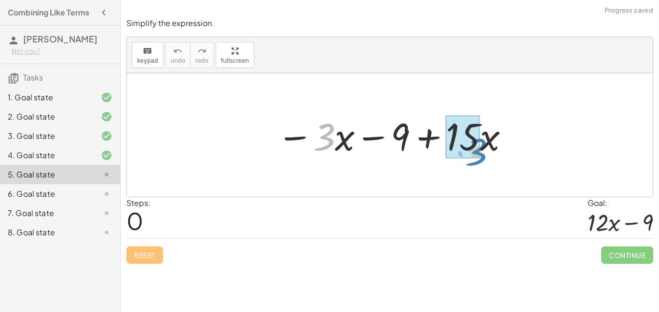
drag, startPoint x: 326, startPoint y: 136, endPoint x: 477, endPoint y: 151, distance: 151.7
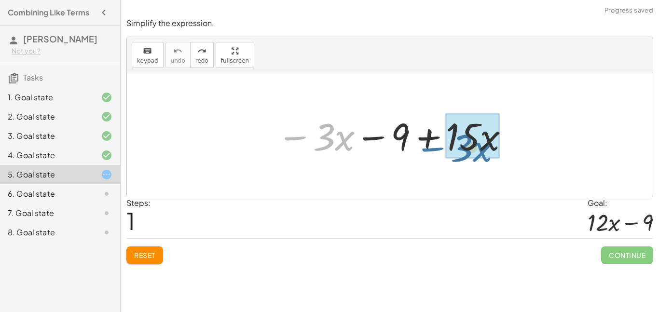
drag, startPoint x: 312, startPoint y: 146, endPoint x: 450, endPoint y: 156, distance: 138.3
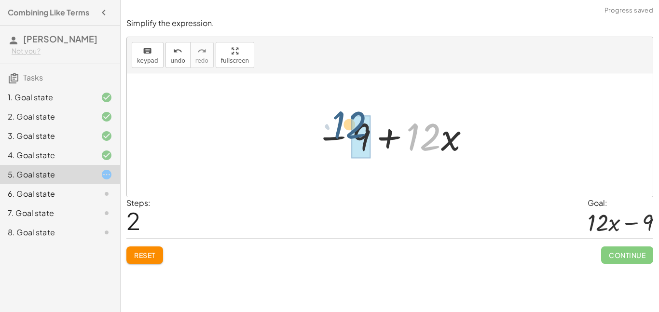
drag, startPoint x: 416, startPoint y: 141, endPoint x: 340, endPoint y: 130, distance: 76.5
click at [340, 130] on div at bounding box center [393, 135] width 165 height 50
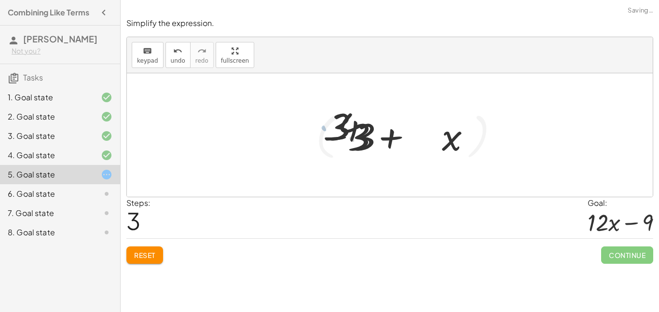
click at [340, 130] on div at bounding box center [400, 135] width 222 height 55
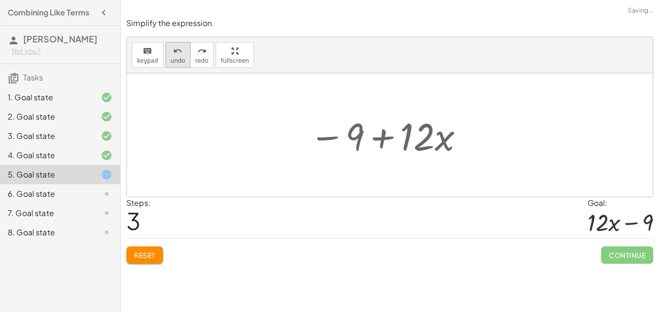
click at [173, 55] on icon "undo" at bounding box center [177, 51] width 9 height 12
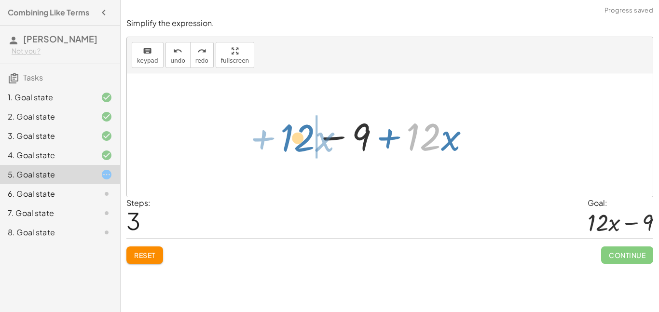
drag, startPoint x: 415, startPoint y: 142, endPoint x: 280, endPoint y: 144, distance: 135.0
click at [280, 144] on div "− · 3 · x − 9 + · 15 · x · 12 + · x − 9 + · 12 · x" at bounding box center [390, 134] width 526 height 123
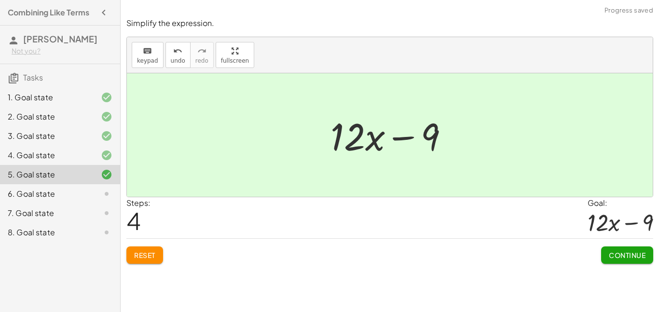
click at [144, 252] on span "Reset" at bounding box center [144, 255] width 21 height 9
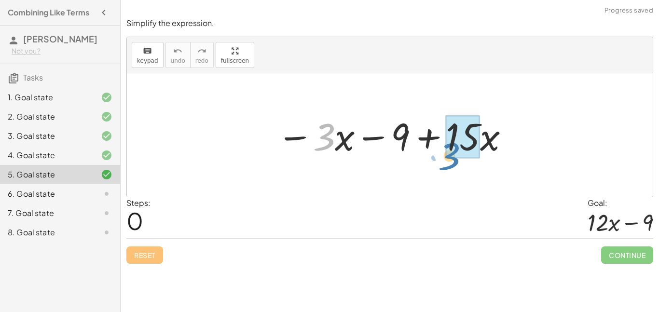
drag, startPoint x: 317, startPoint y: 129, endPoint x: 443, endPoint y: 147, distance: 127.6
click at [443, 147] on div at bounding box center [393, 135] width 243 height 50
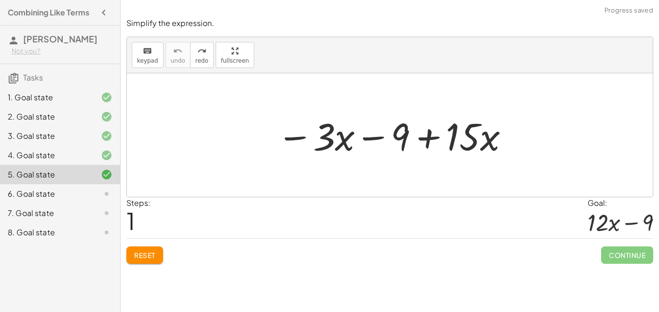
click at [149, 250] on button "Reset" at bounding box center [144, 254] width 37 height 17
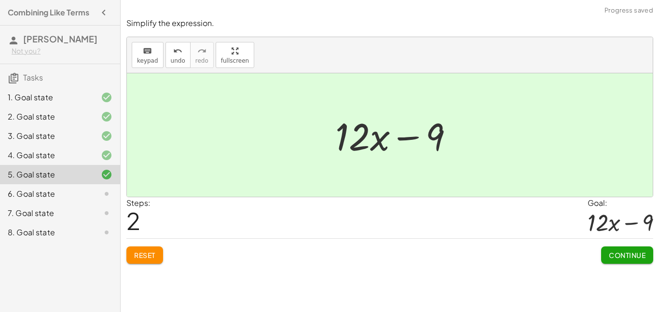
click at [622, 261] on button "Continue" at bounding box center [627, 254] width 52 height 17
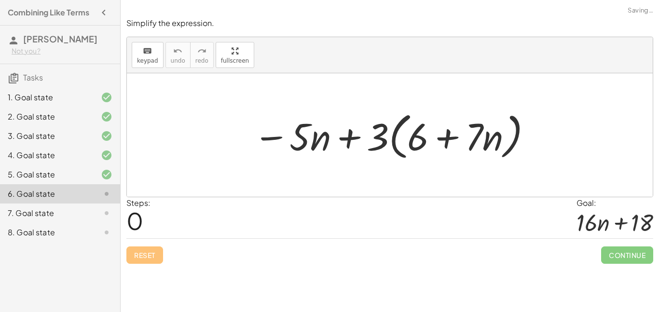
click at [407, 154] on div at bounding box center [392, 135] width 289 height 55
click at [394, 153] on div at bounding box center [392, 135] width 289 height 55
click at [397, 149] on div at bounding box center [392, 135] width 289 height 55
drag, startPoint x: 378, startPoint y: 136, endPoint x: 419, endPoint y: 139, distance: 40.6
click at [419, 139] on div at bounding box center [392, 135] width 289 height 55
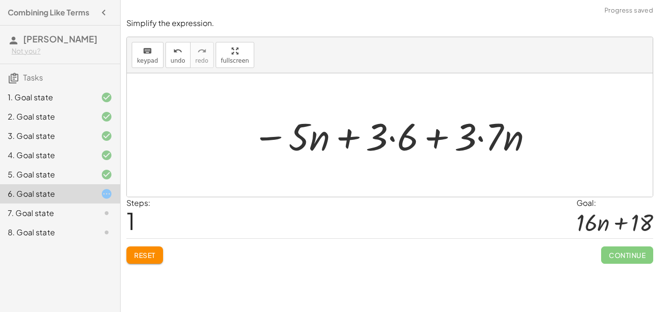
click at [403, 141] on div at bounding box center [393, 135] width 292 height 50
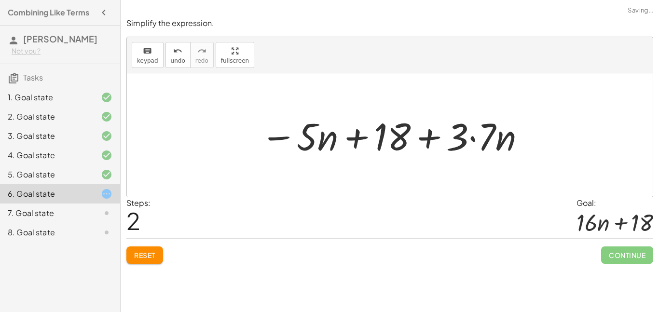
click at [464, 139] on div at bounding box center [393, 135] width 275 height 50
click at [471, 140] on div at bounding box center [393, 135] width 275 height 50
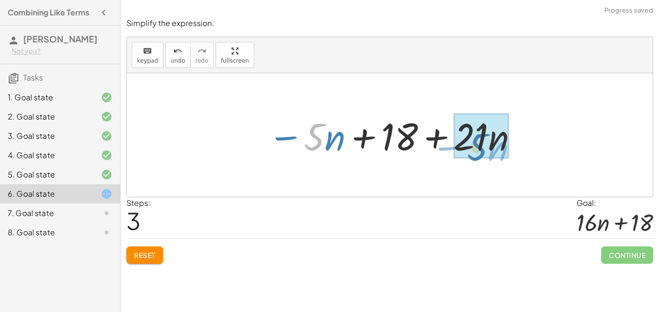
drag, startPoint x: 311, startPoint y: 147, endPoint x: 481, endPoint y: 155, distance: 170.4
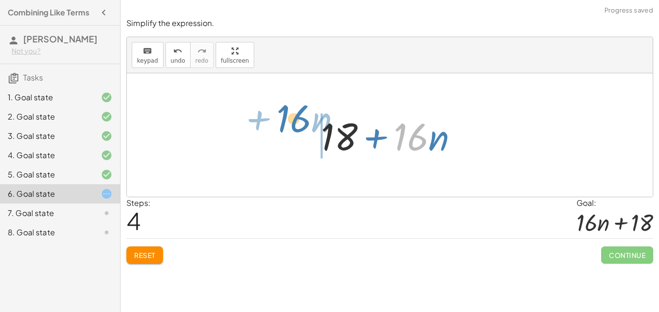
drag, startPoint x: 410, startPoint y: 146, endPoint x: 287, endPoint y: 136, distance: 122.8
click at [287, 136] on div "− · 5 · n + · 3 · ( + 6 + · 7 · n ) − · 5 · n + · 3 · 6 + · 3 · 7 · n − · 5 · n…" at bounding box center [390, 134] width 526 height 123
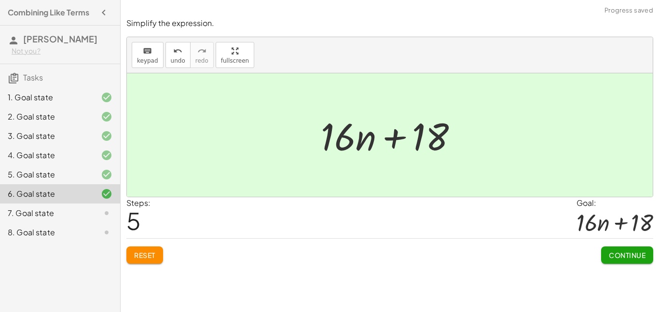
click at [645, 273] on div "Simplify each expression keyboard keypad undo undo redo redo fullscreen − · 6 ·…" at bounding box center [390, 156] width 538 height 312
click at [631, 260] on button "Continue" at bounding box center [627, 254] width 52 height 17
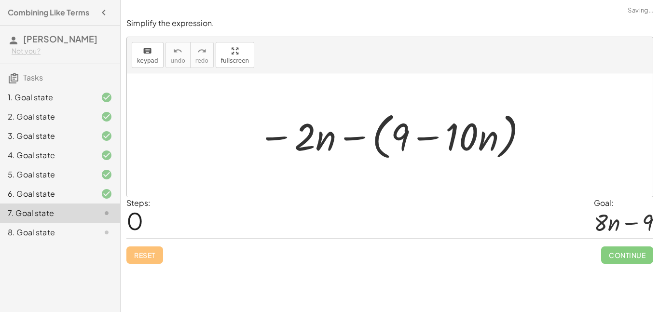
click at [365, 139] on div at bounding box center [393, 135] width 280 height 55
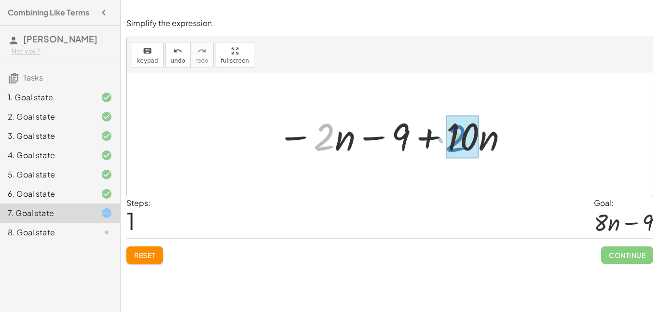
drag, startPoint x: 322, startPoint y: 143, endPoint x: 454, endPoint y: 145, distance: 132.1
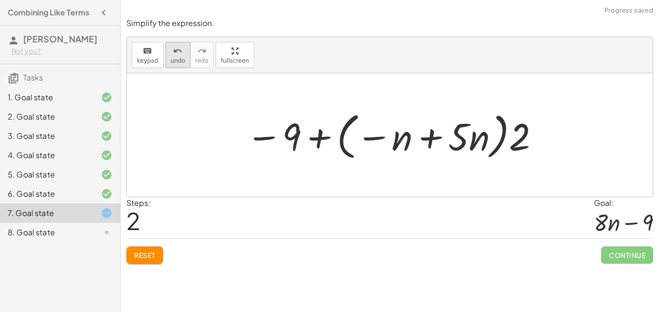
click at [171, 58] on span "undo" at bounding box center [178, 60] width 14 height 7
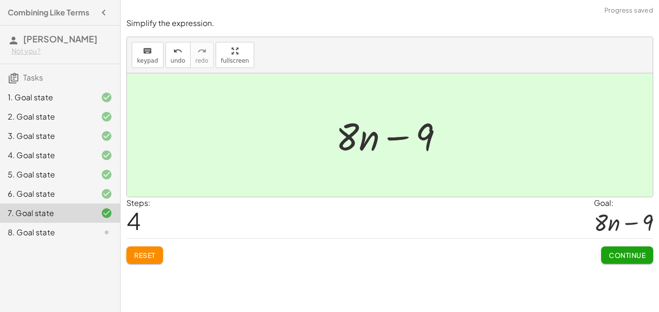
click at [632, 251] on span "Continue" at bounding box center [626, 255] width 37 height 9
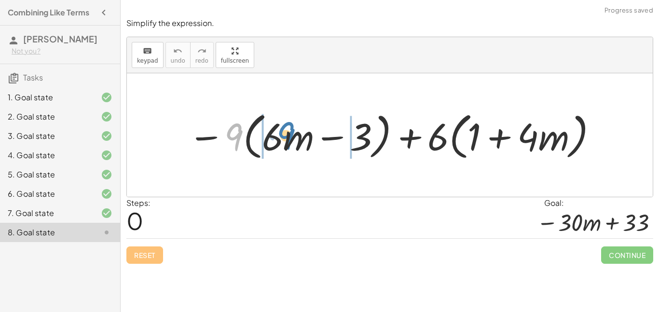
drag, startPoint x: 237, startPoint y: 144, endPoint x: 289, endPoint y: 142, distance: 51.6
click at [289, 142] on div at bounding box center [393, 135] width 420 height 55
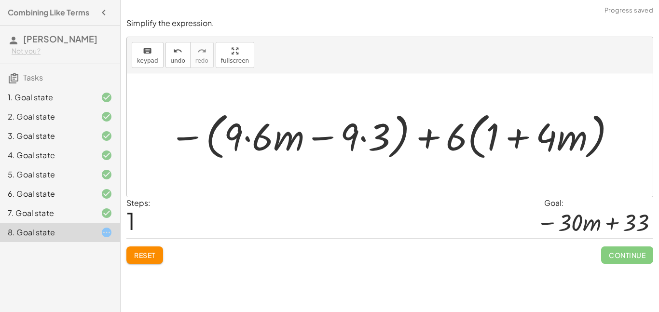
click at [253, 141] on div at bounding box center [392, 135] width 457 height 55
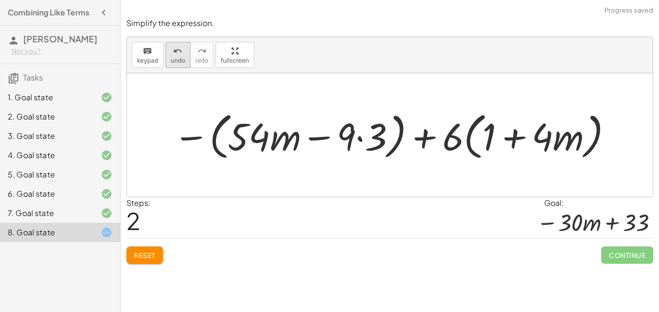
click at [167, 63] on button "undo undo" at bounding box center [177, 55] width 25 height 26
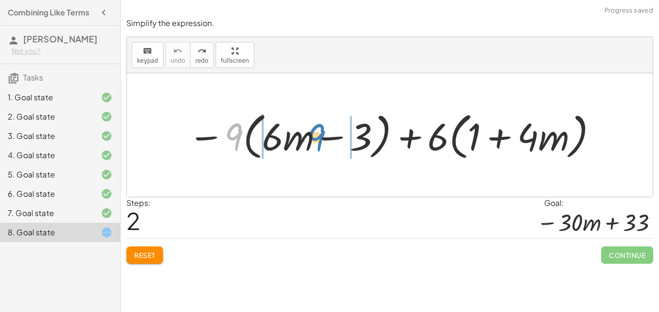
drag, startPoint x: 233, startPoint y: 140, endPoint x: 316, endPoint y: 141, distance: 82.5
click at [316, 141] on div at bounding box center [393, 135] width 420 height 55
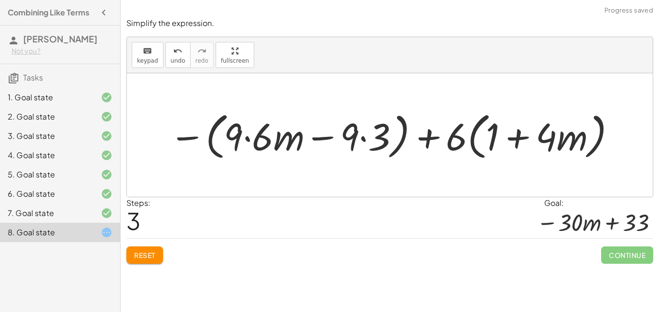
click at [247, 140] on div at bounding box center [392, 135] width 457 height 55
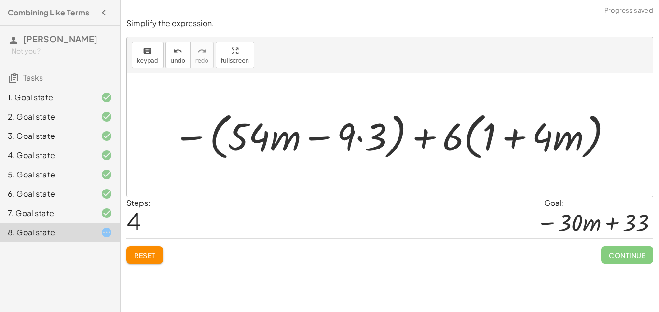
click at [357, 139] on div at bounding box center [393, 135] width 450 height 55
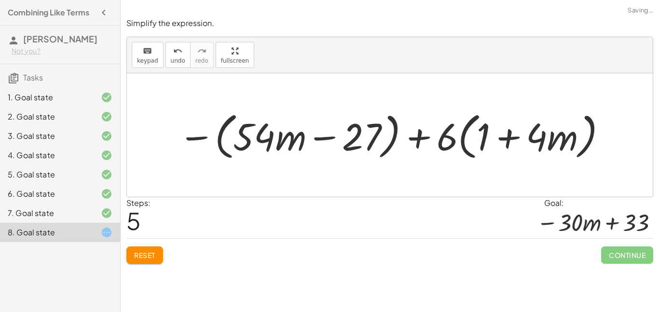
click at [227, 152] on div at bounding box center [393, 135] width 439 height 55
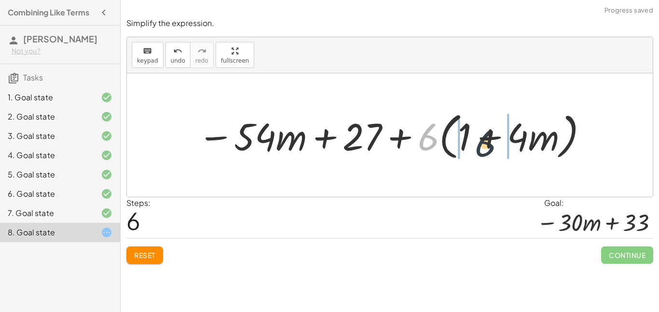
drag, startPoint x: 423, startPoint y: 143, endPoint x: 488, endPoint y: 149, distance: 65.9
click at [488, 149] on div at bounding box center [393, 135] width 401 height 55
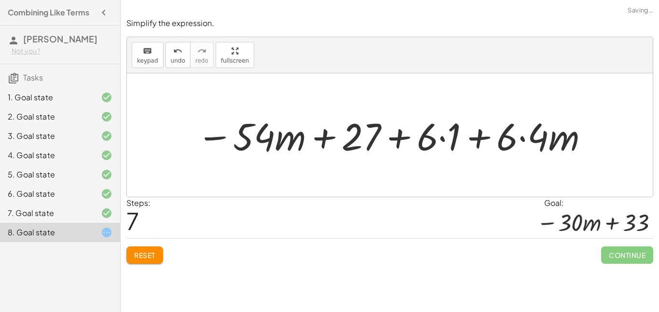
click at [432, 139] on div at bounding box center [393, 135] width 402 height 50
click at [432, 138] on div at bounding box center [393, 135] width 402 height 50
click at [440, 139] on div at bounding box center [393, 135] width 402 height 50
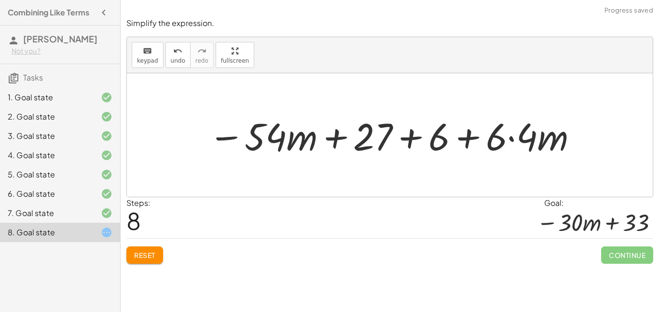
click at [511, 139] on div at bounding box center [393, 135] width 380 height 50
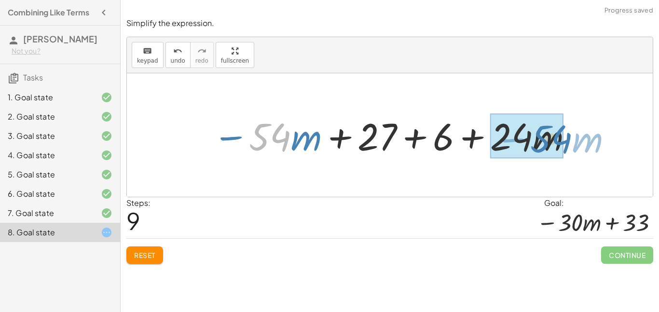
drag, startPoint x: 271, startPoint y: 145, endPoint x: 552, endPoint y: 147, distance: 281.1
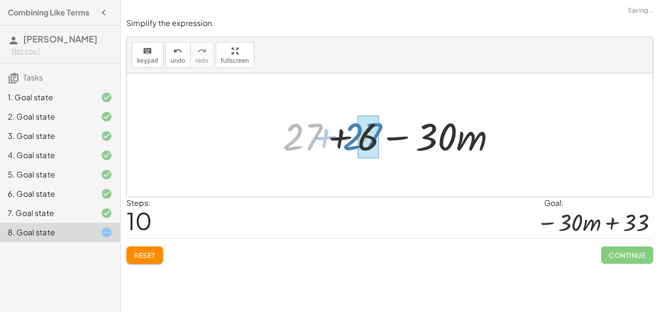
drag, startPoint x: 297, startPoint y: 146, endPoint x: 361, endPoint y: 145, distance: 63.7
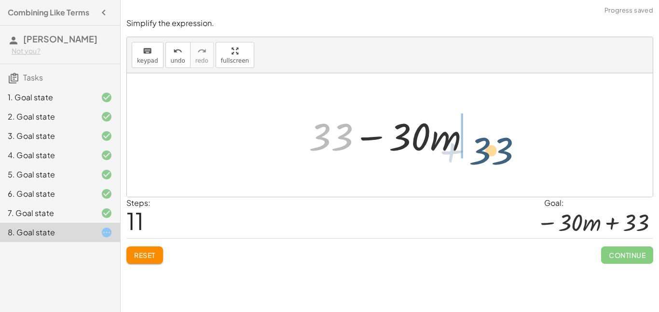
drag, startPoint x: 332, startPoint y: 141, endPoint x: 494, endPoint y: 154, distance: 162.1
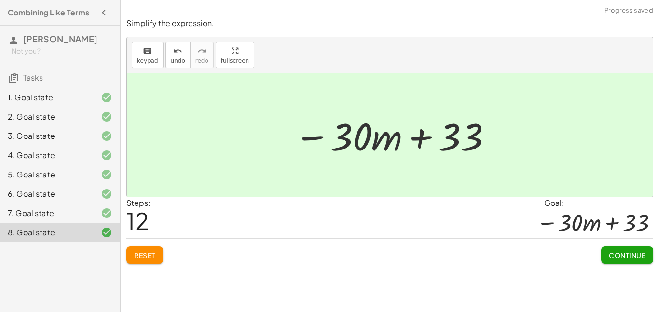
click at [608, 255] on span "Continue" at bounding box center [626, 255] width 37 height 9
